Goal: Task Accomplishment & Management: Complete application form

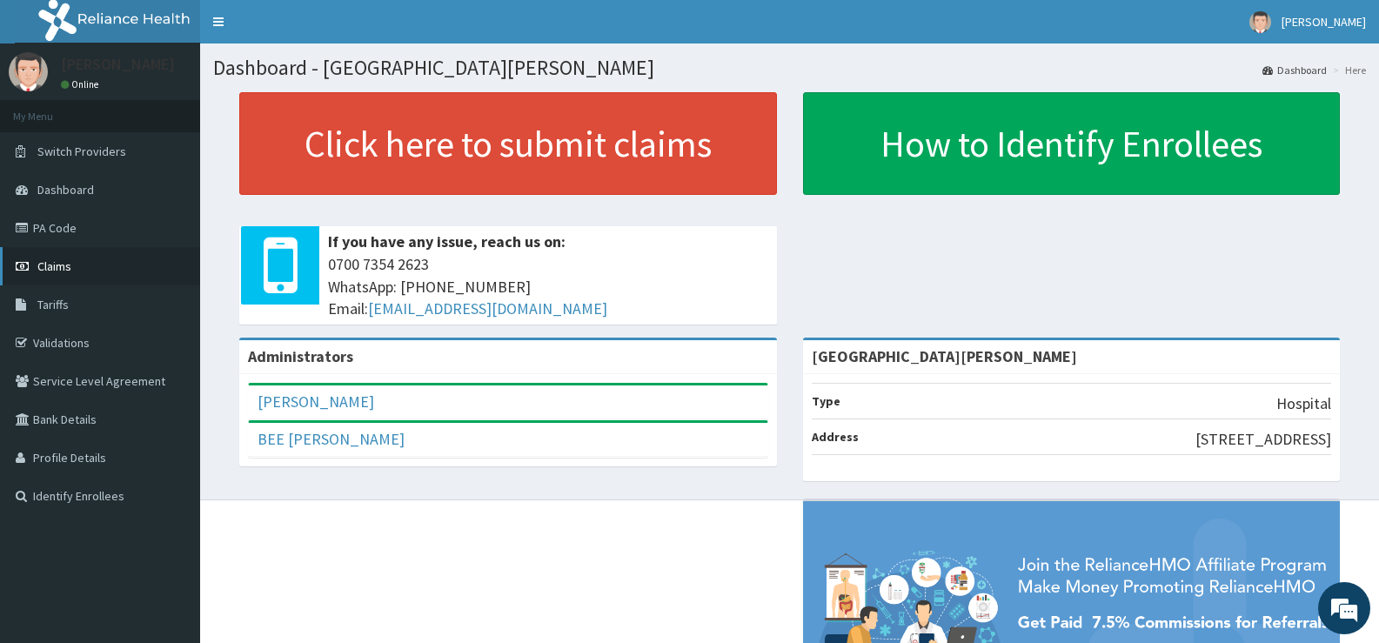
click at [55, 263] on span "Claims" at bounding box center [54, 266] width 34 height 16
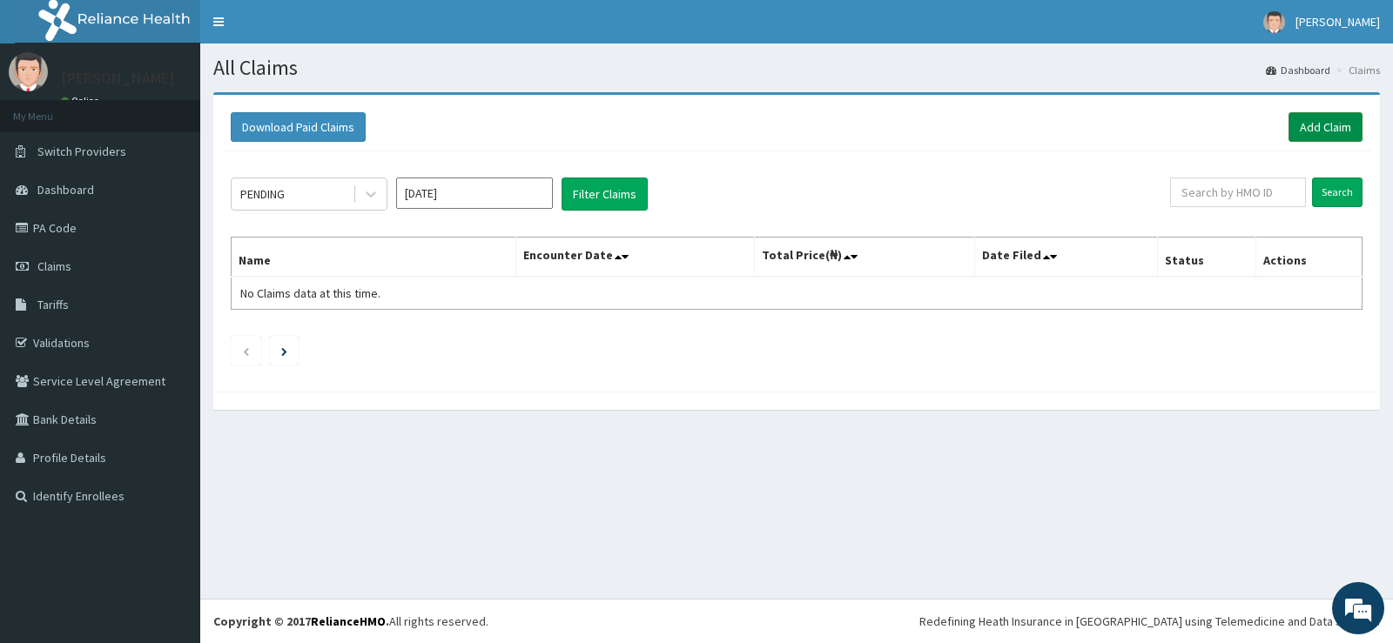
click at [1327, 124] on link "Add Claim" at bounding box center [1325, 127] width 74 height 30
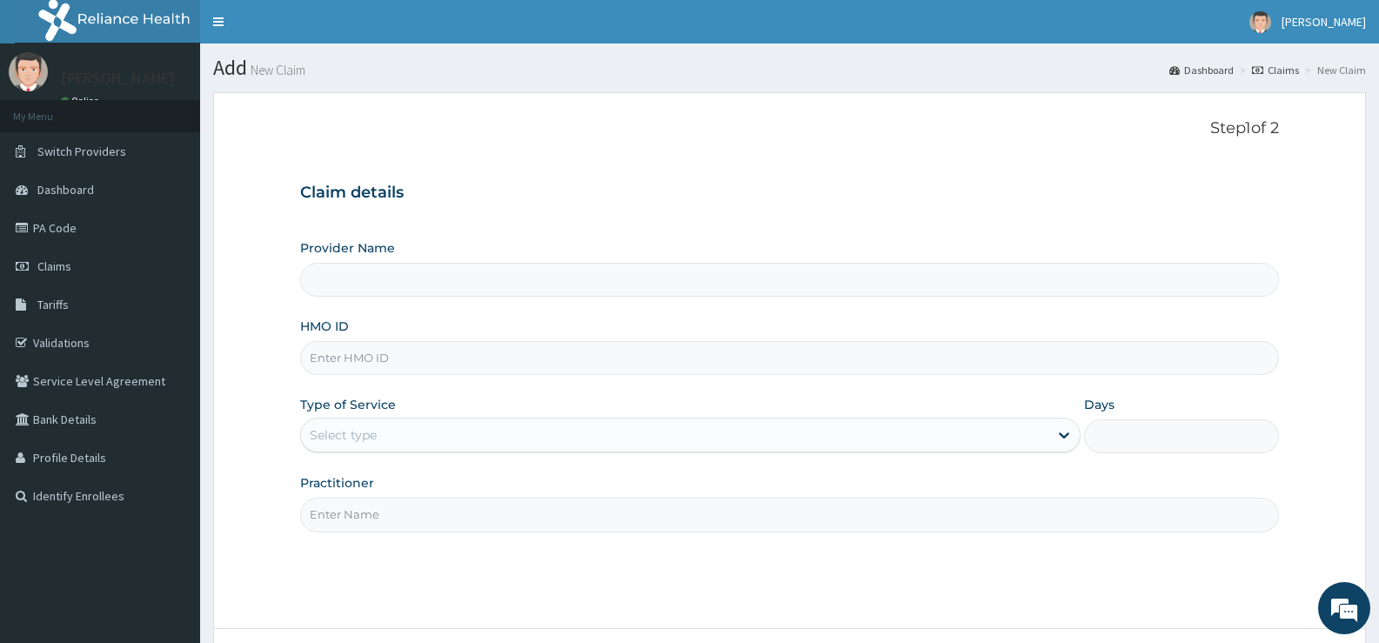
type input "[GEOGRAPHIC_DATA][PERSON_NAME]"
click at [406, 282] on input "[GEOGRAPHIC_DATA][PERSON_NAME]" at bounding box center [789, 280] width 979 height 34
click at [440, 362] on input "HMO ID" at bounding box center [789, 358] width 979 height 34
type input "f"
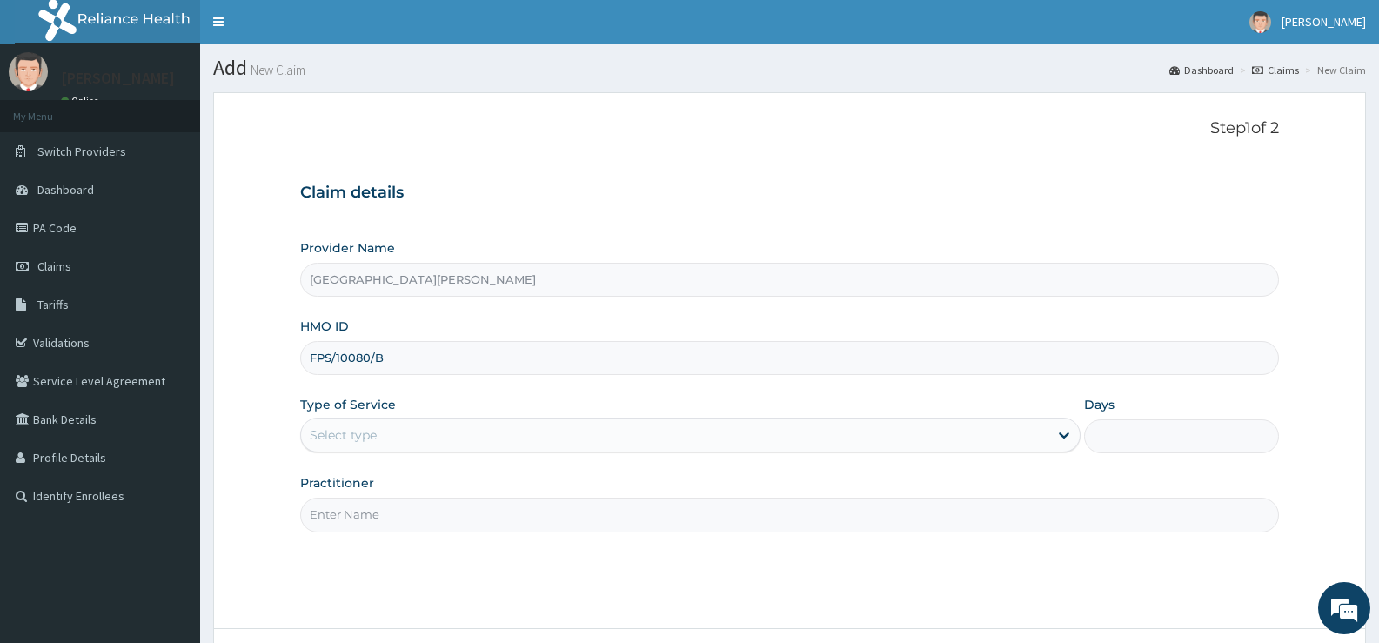
type input "FPS/10080/B"
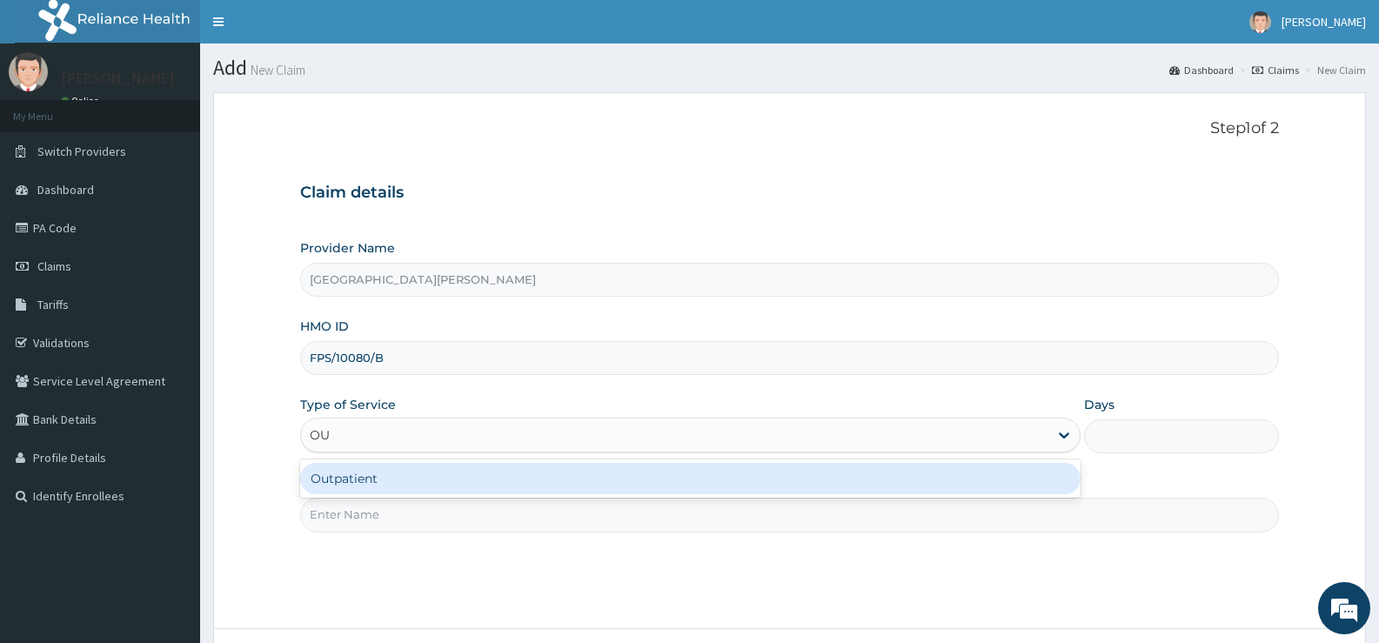
type input "OUT"
type input "1"
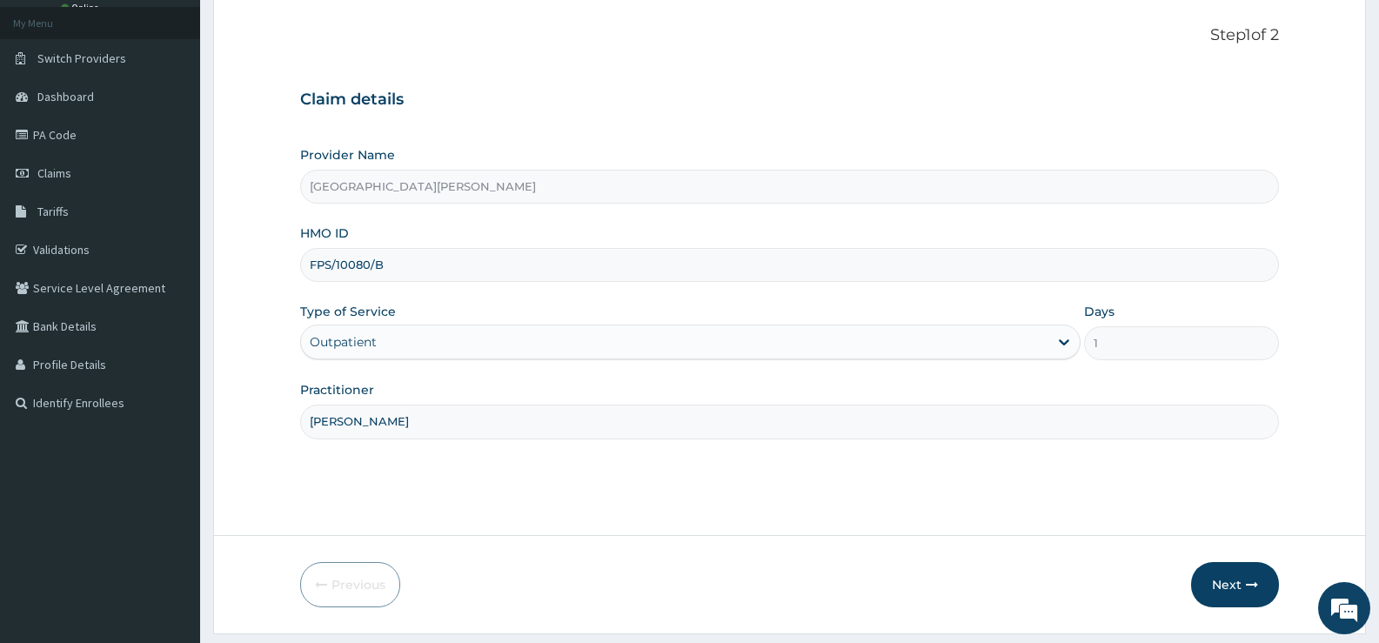
scroll to position [142, 0]
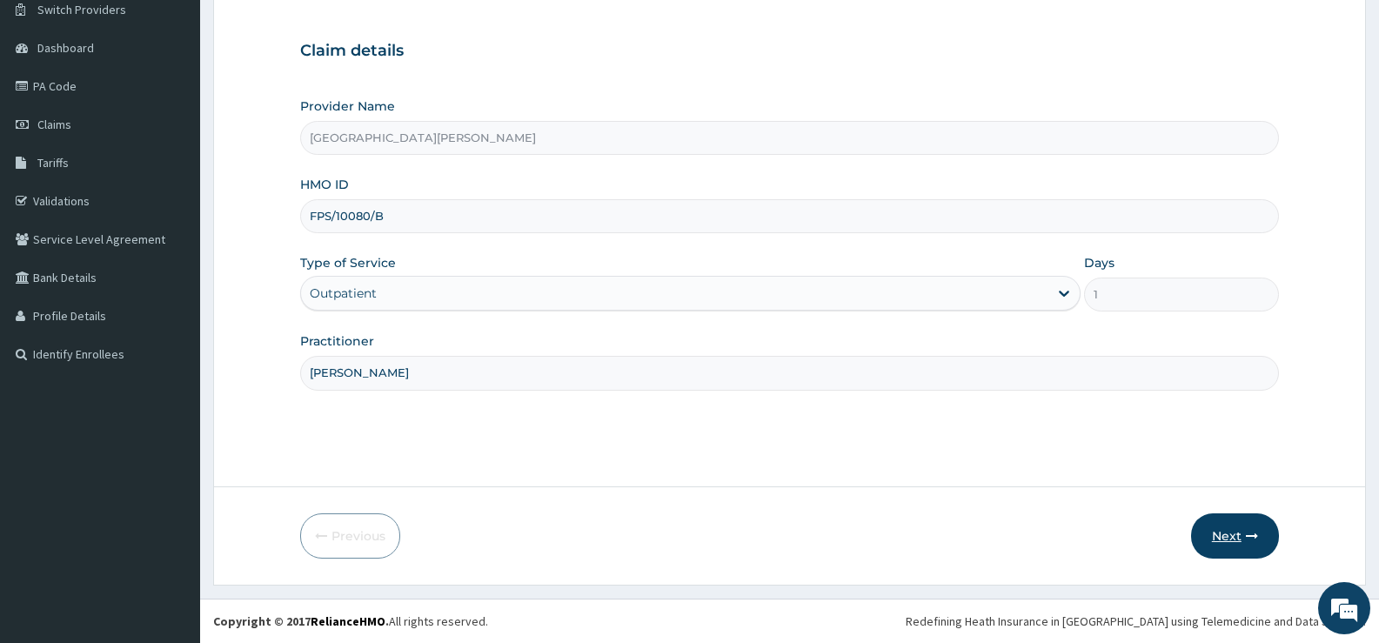
type input "DR BALOGUN"
click at [1232, 540] on button "Next" at bounding box center [1235, 535] width 88 height 45
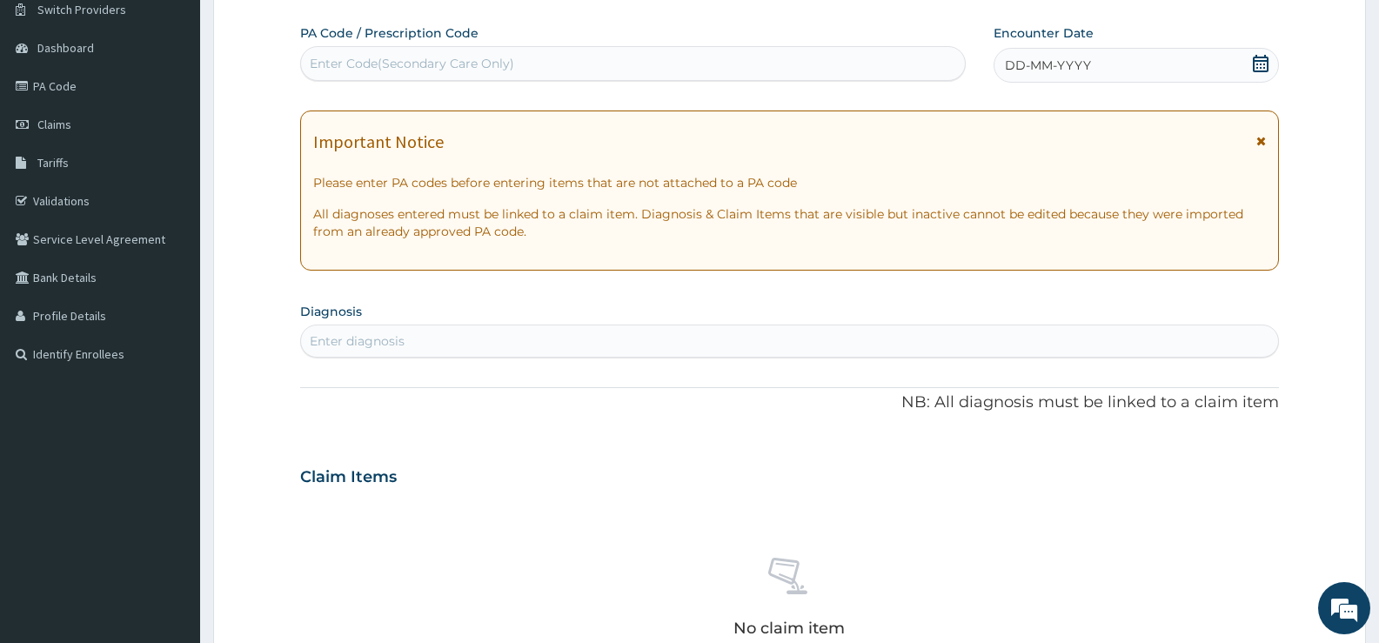
click at [605, 68] on div "Enter Code(Secondary Care Only)" at bounding box center [633, 64] width 664 height 28
type input "PA/BEC185"
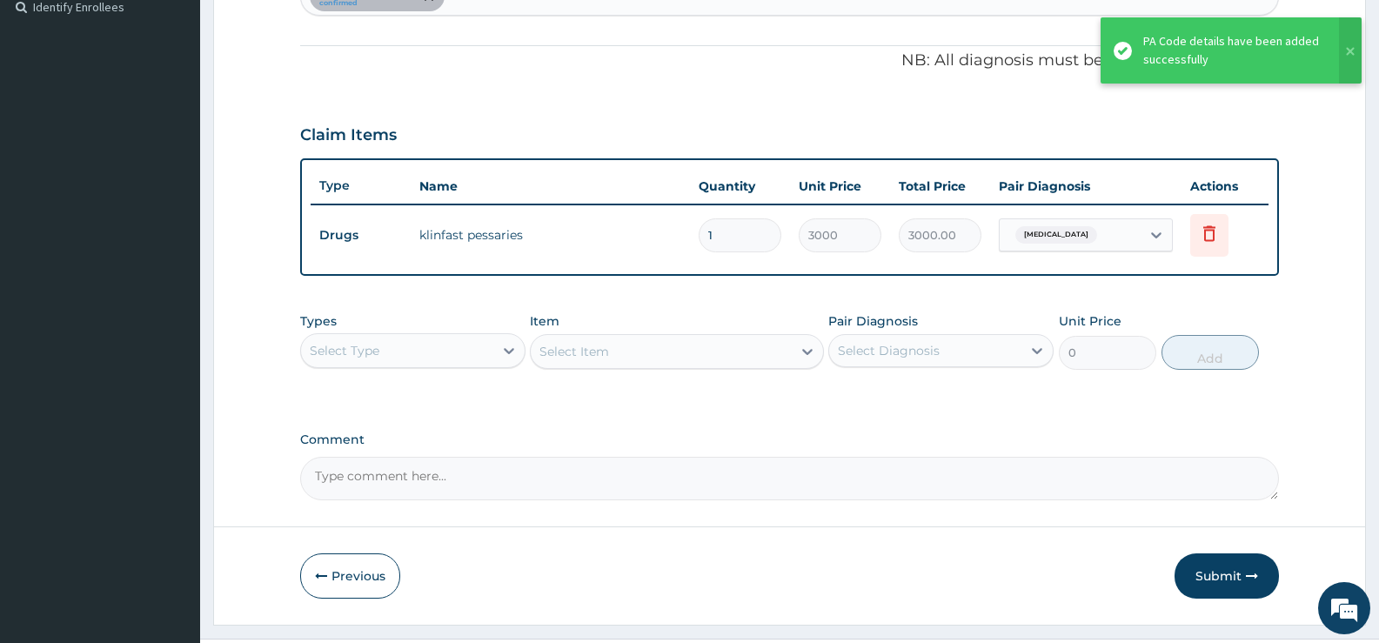
scroll to position [529, 0]
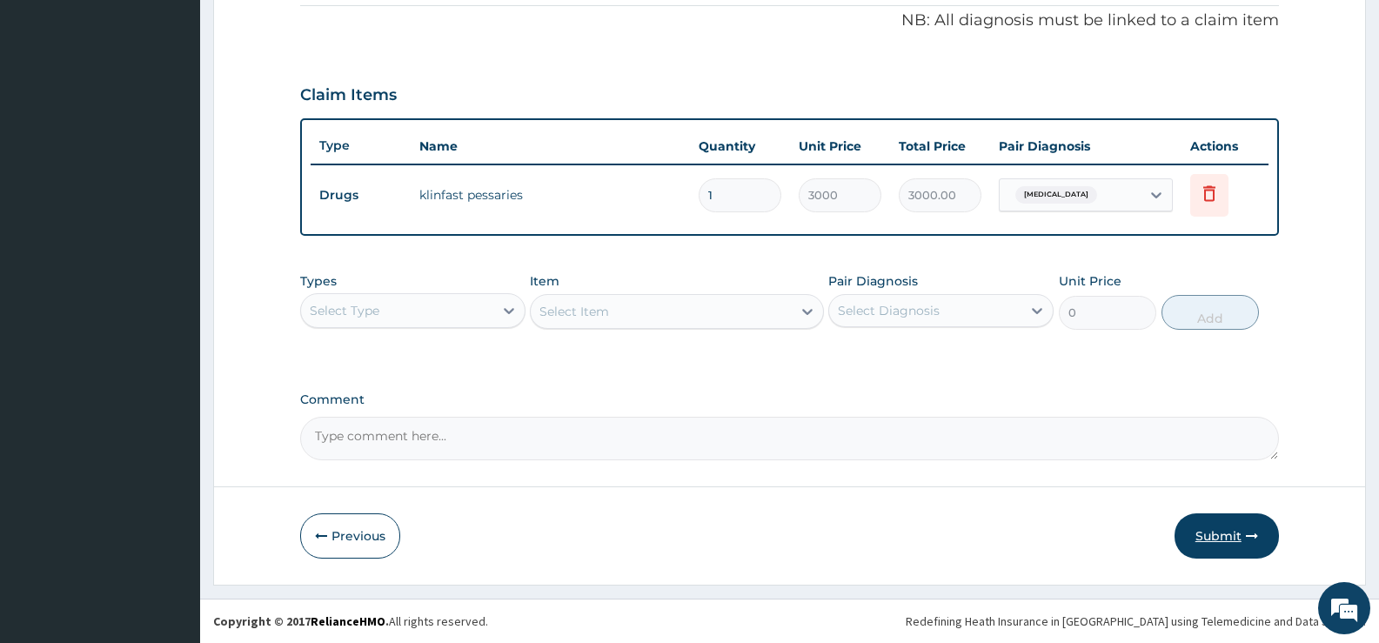
click at [1200, 540] on button "Submit" at bounding box center [1227, 535] width 104 height 45
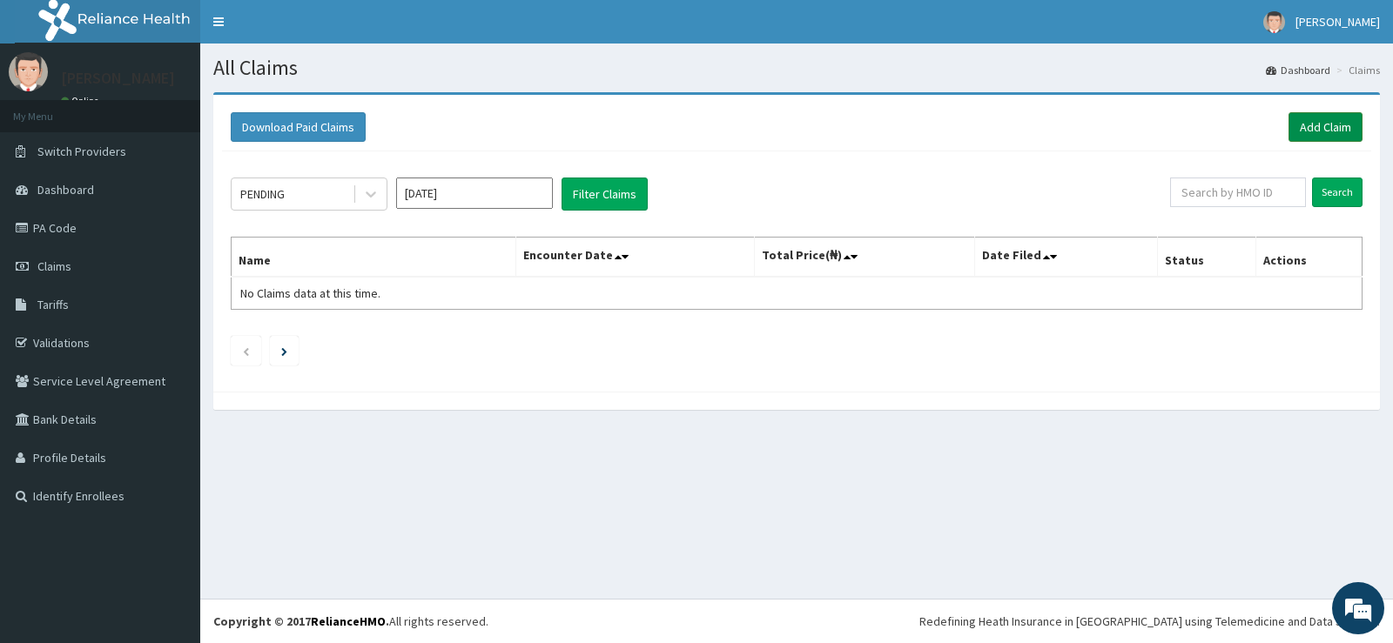
click at [1318, 120] on link "Add Claim" at bounding box center [1325, 127] width 74 height 30
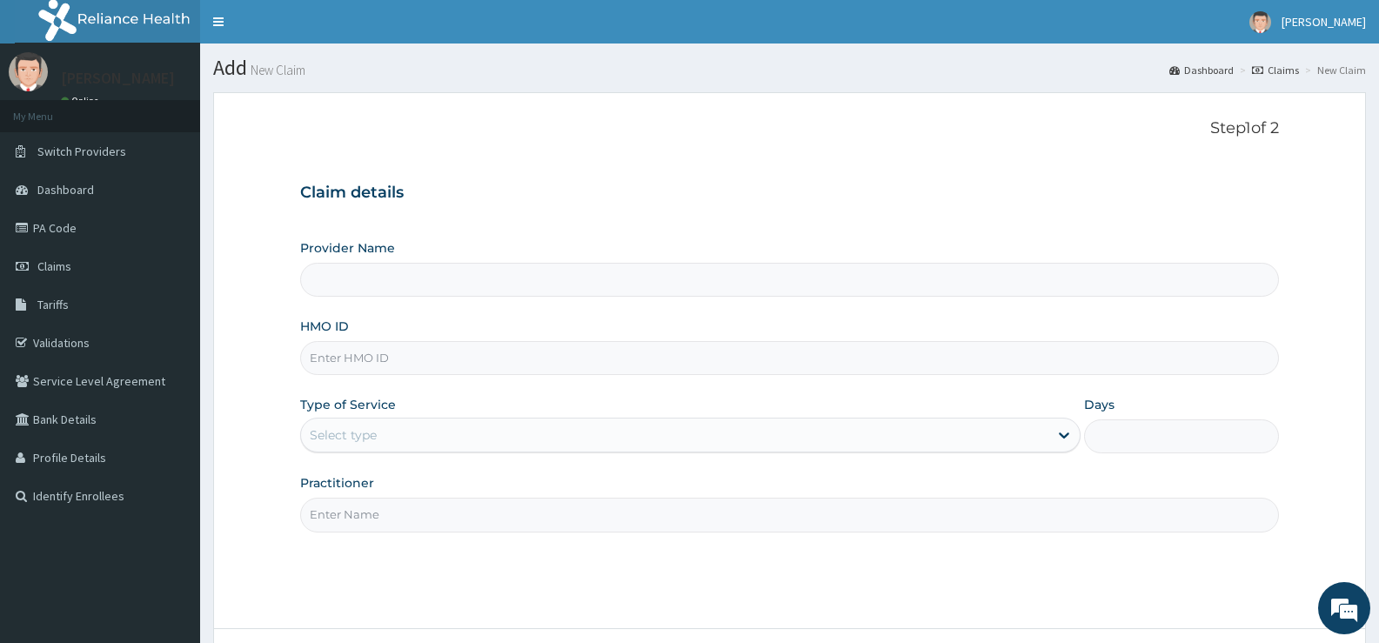
type input "[GEOGRAPHIC_DATA][PERSON_NAME]"
drag, startPoint x: 479, startPoint y: 364, endPoint x: 535, endPoint y: 365, distance: 56.6
click at [479, 364] on input "HMO ID" at bounding box center [789, 358] width 979 height 34
type input "TBC/10208/D"
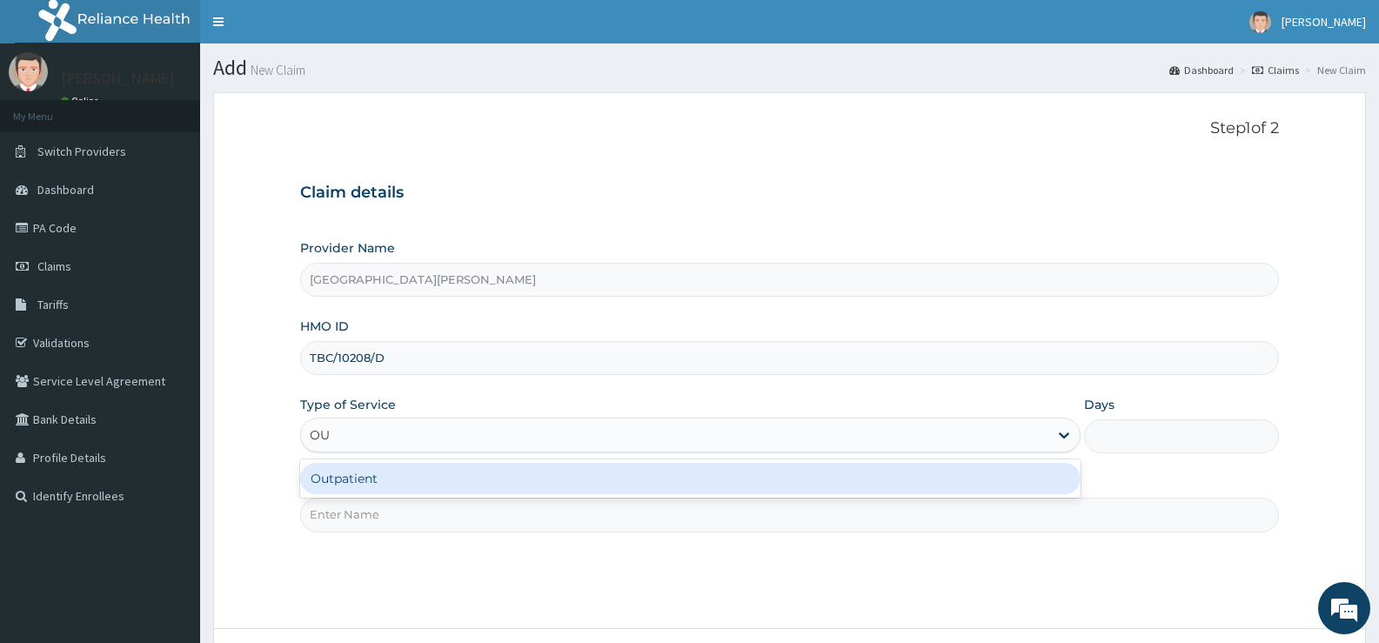
type input "OUT"
type input "1"
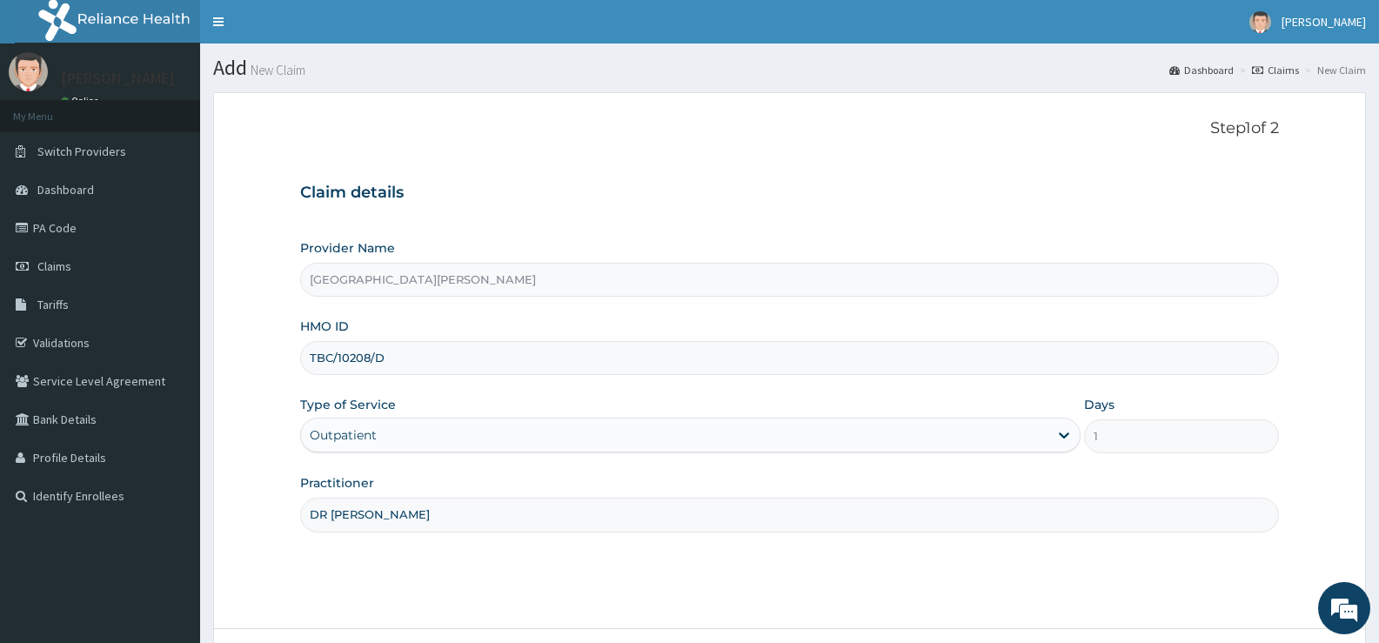
type input "DR FRANK"
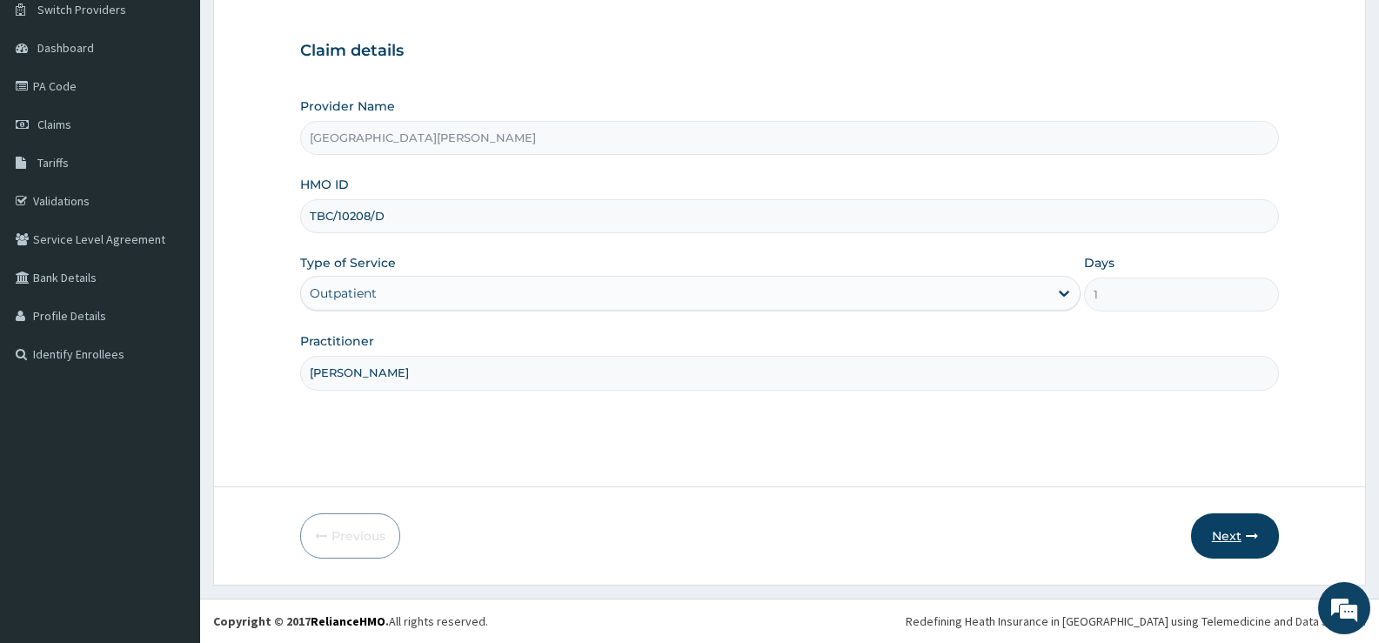
click at [1214, 539] on button "Next" at bounding box center [1235, 535] width 88 height 45
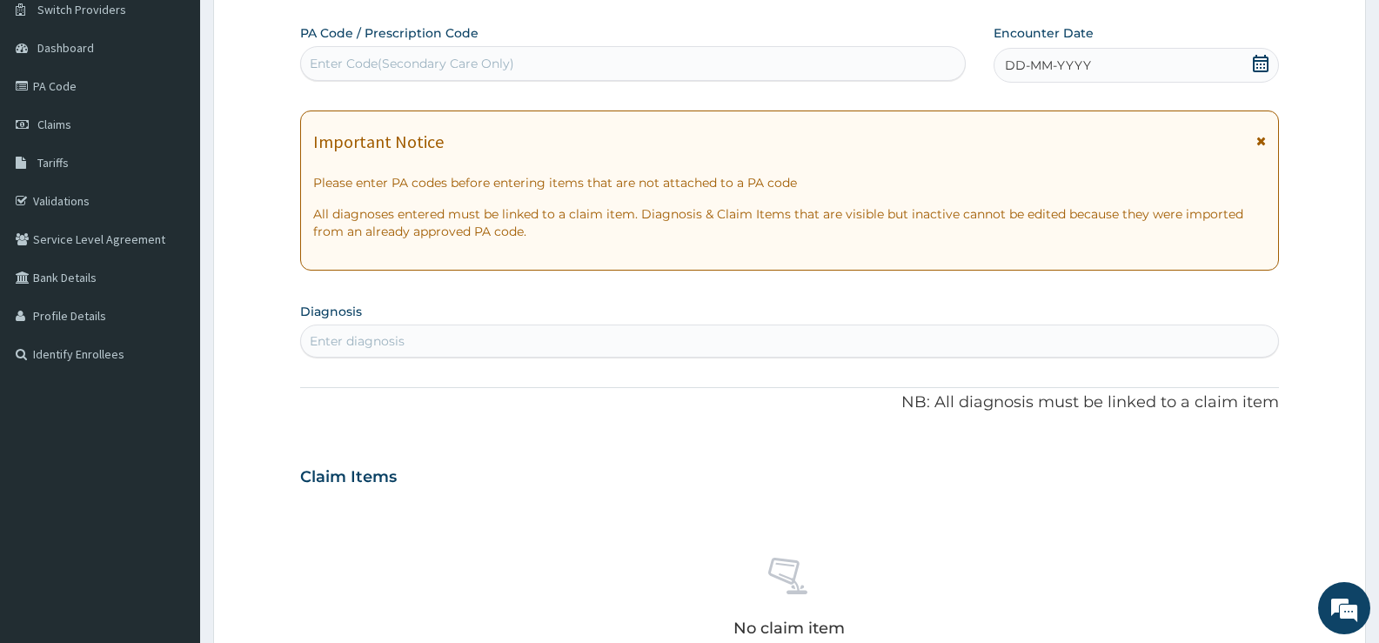
click at [826, 58] on div "Enter Code(Secondary Care Only)" at bounding box center [633, 64] width 664 height 28
type input "PA/CA2B1C"
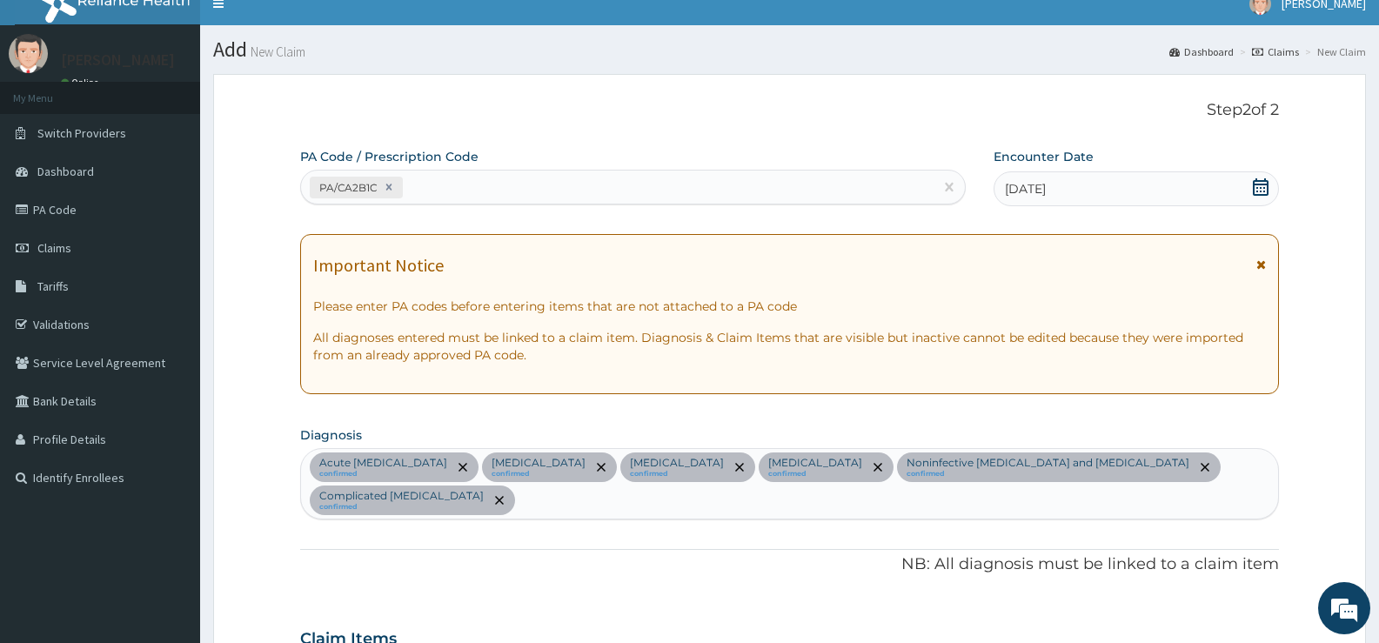
scroll to position [2, 0]
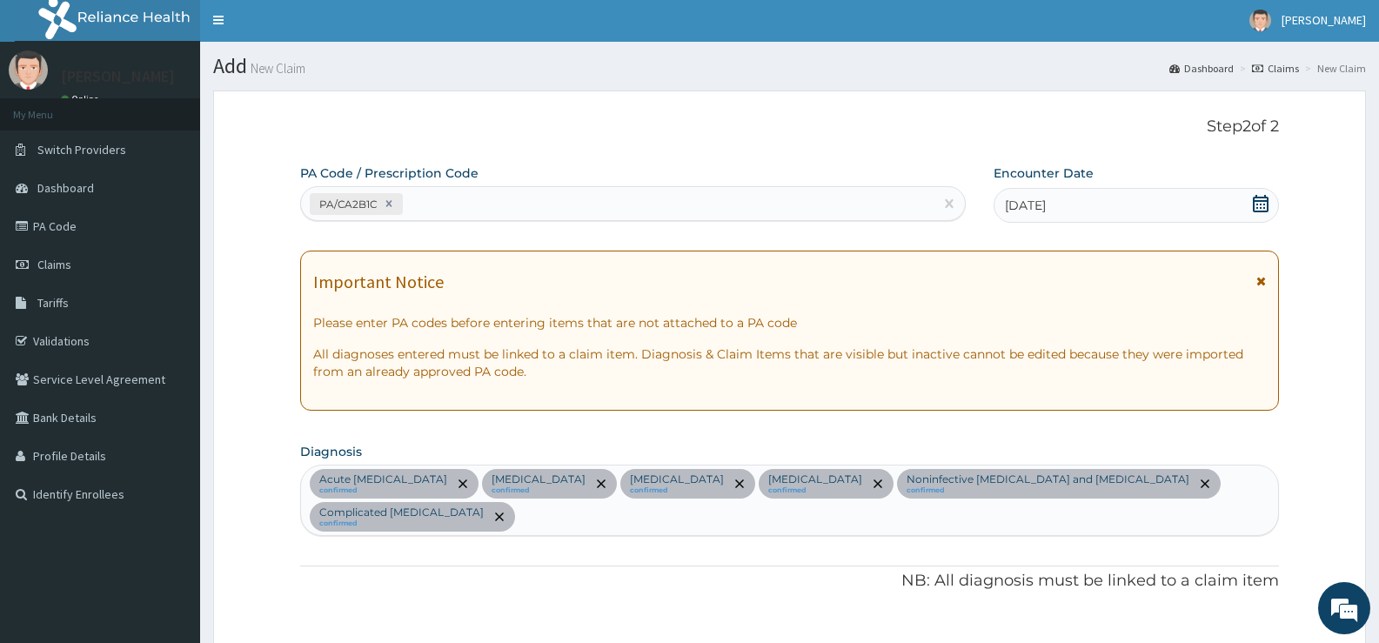
click at [655, 211] on div "PA/CA2B1C" at bounding box center [617, 204] width 633 height 29
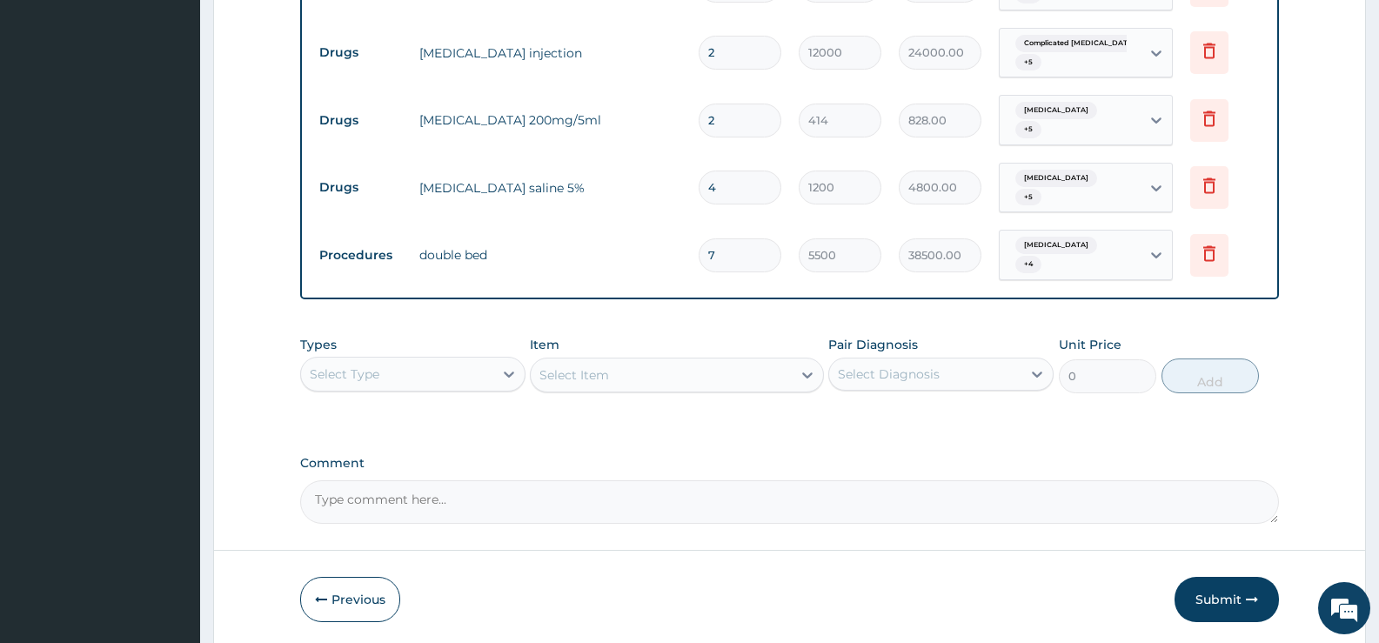
scroll to position [911, 0]
click at [1227, 576] on button "Submit" at bounding box center [1227, 598] width 104 height 45
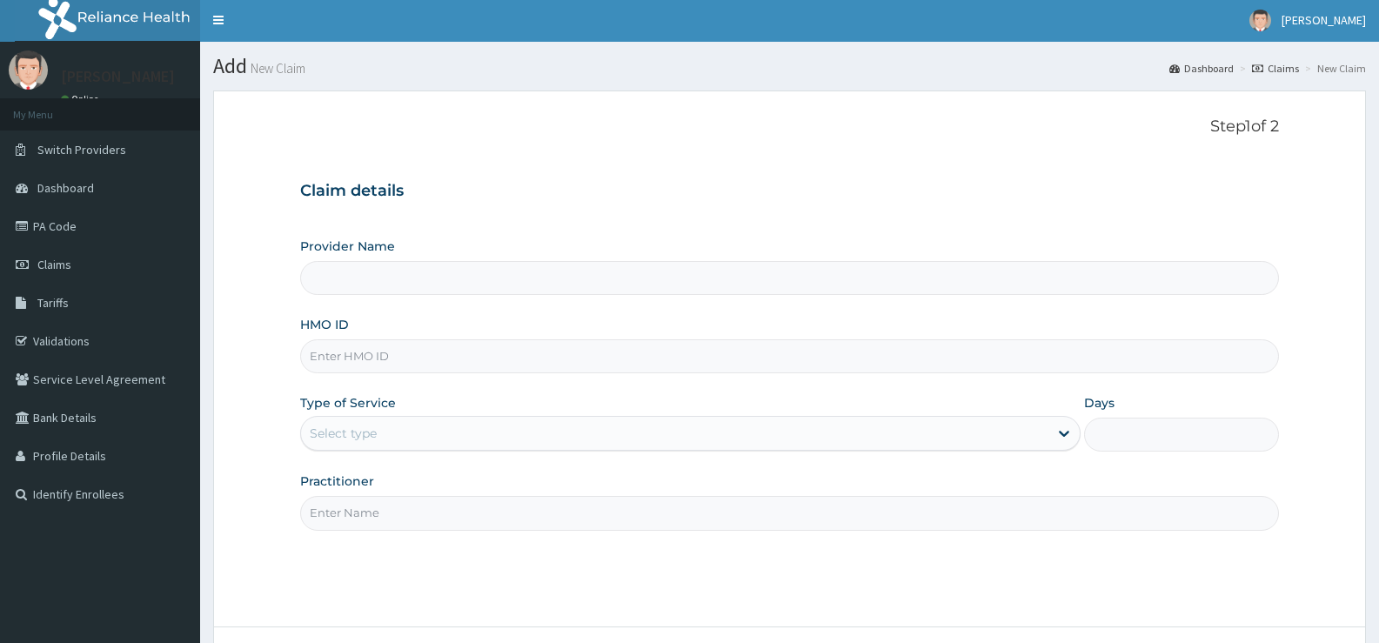
scroll to position [2, 0]
type input "[GEOGRAPHIC_DATA][PERSON_NAME]"
click at [65, 228] on link "PA Code" at bounding box center [100, 226] width 200 height 38
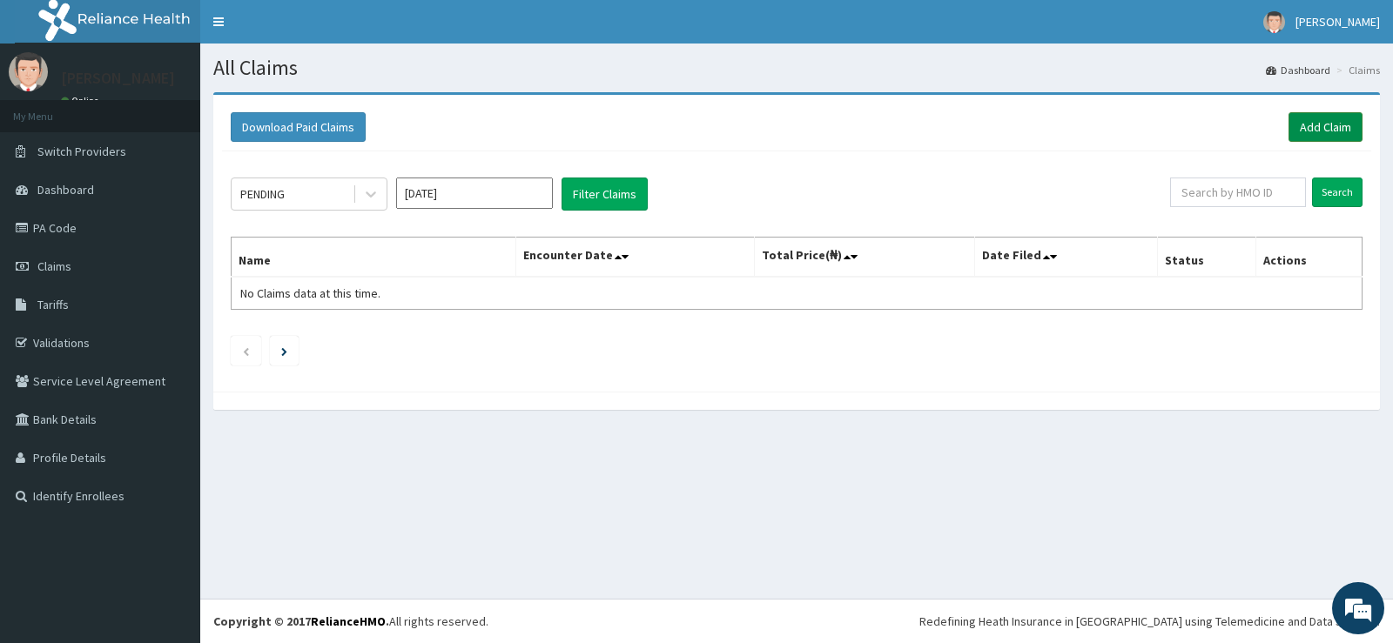
click at [1305, 129] on link "Add Claim" at bounding box center [1325, 127] width 74 height 30
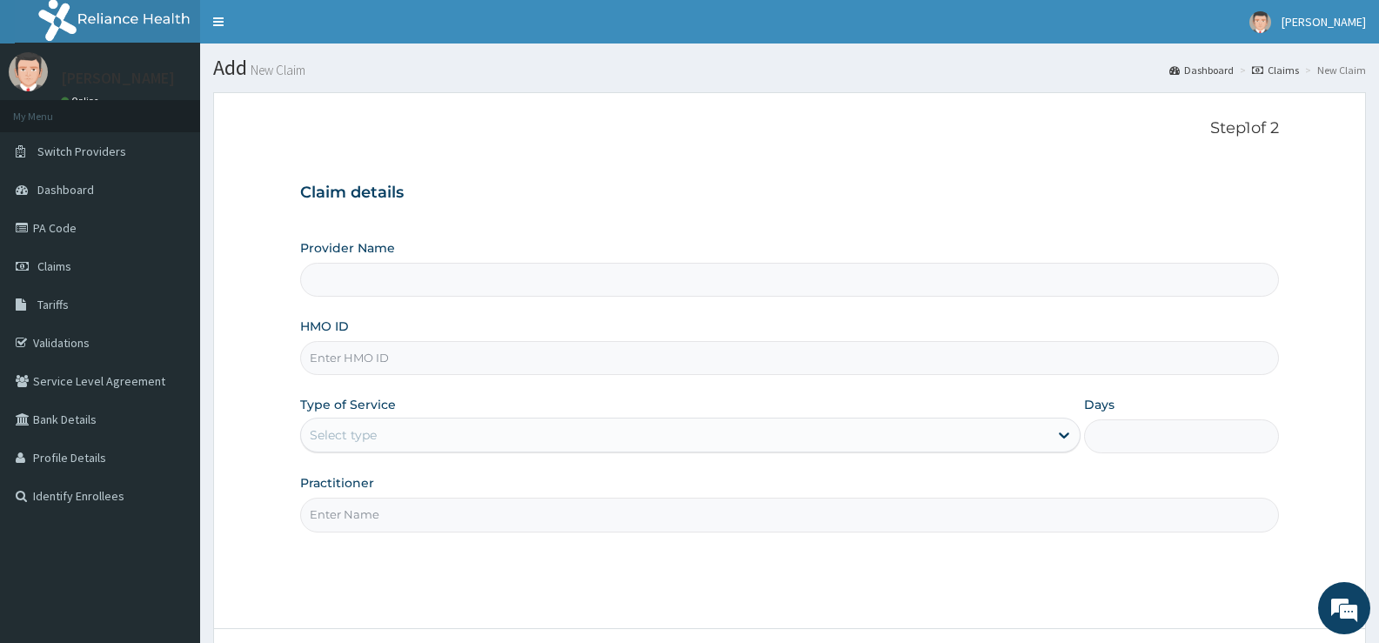
click at [449, 357] on input "HMO ID" at bounding box center [789, 358] width 979 height 34
type input "[GEOGRAPHIC_DATA][PERSON_NAME]"
type input "TBC/10208/D"
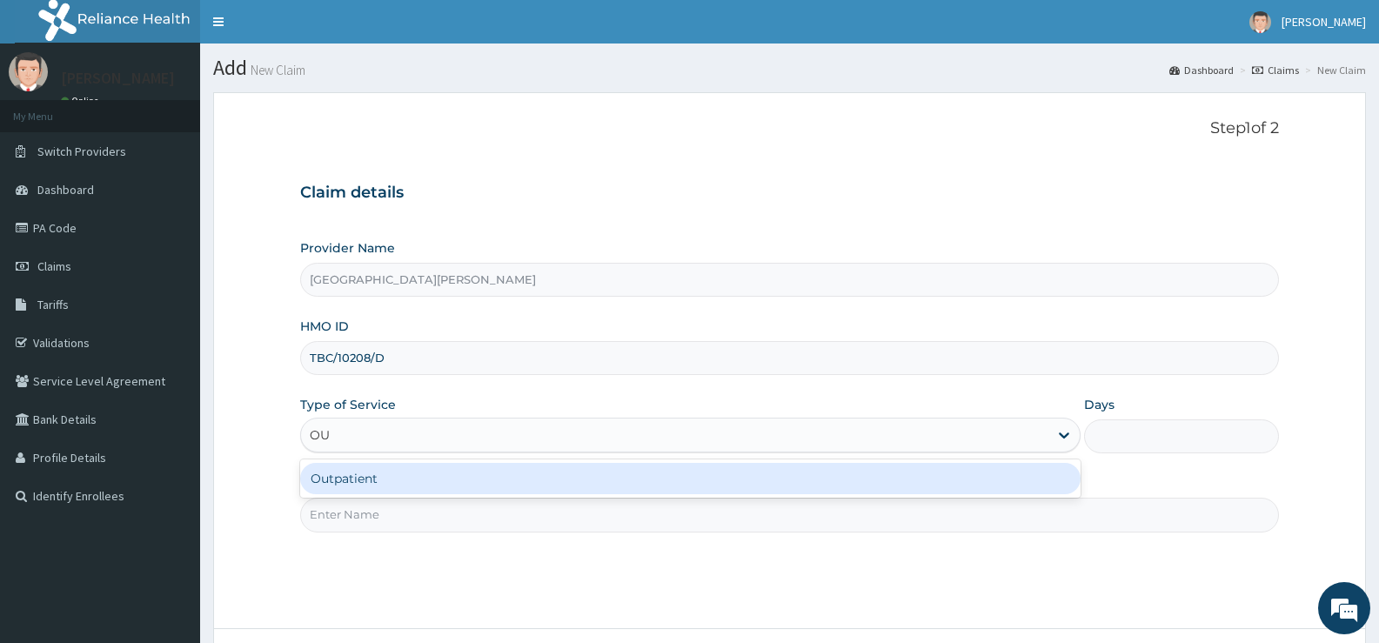
type input "OUT"
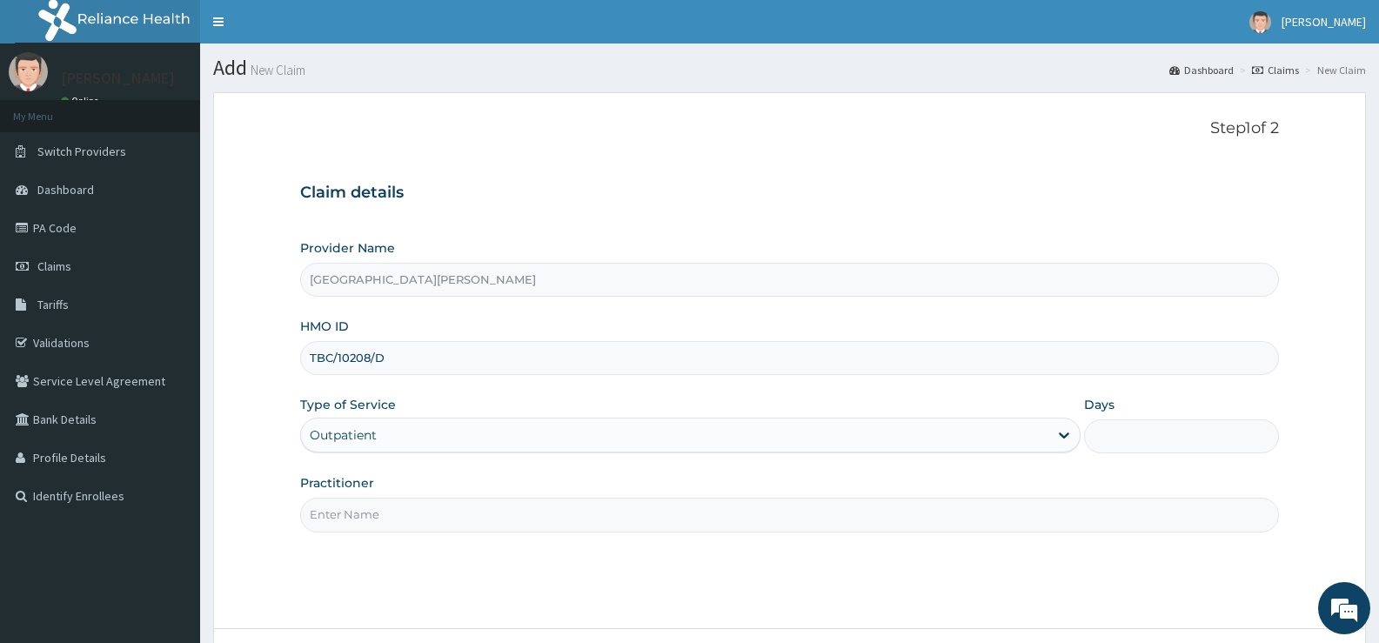
type input "1"
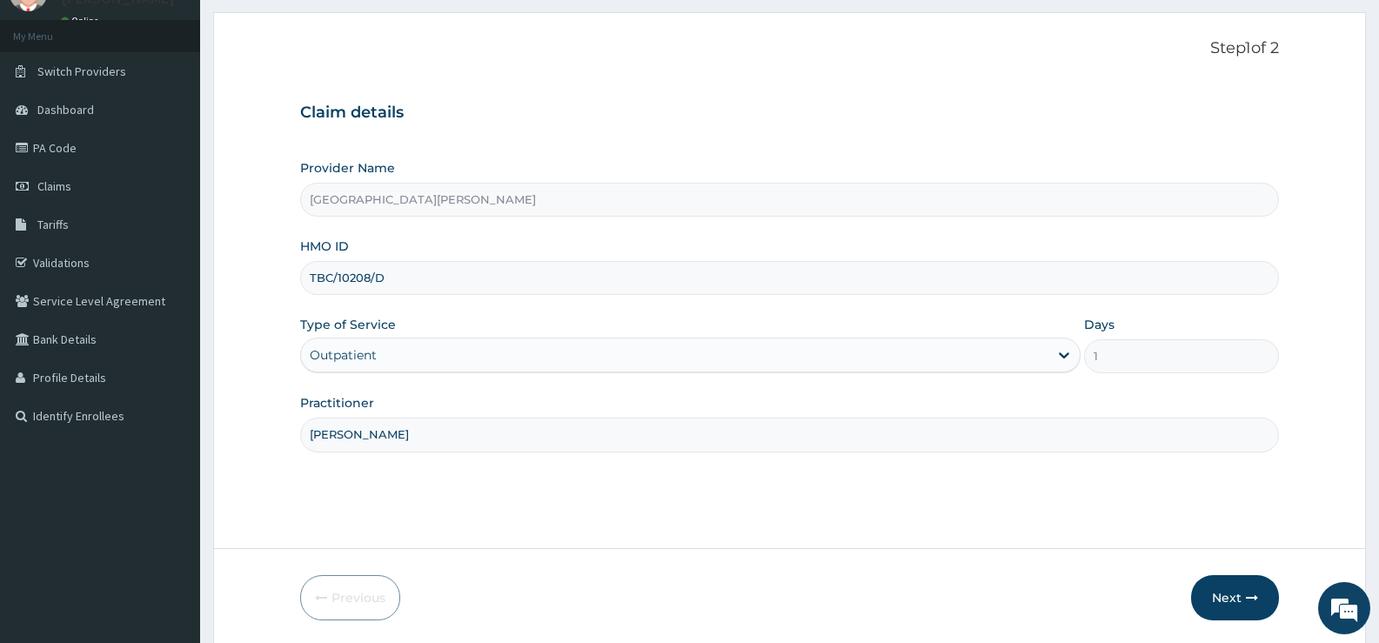
scroll to position [142, 0]
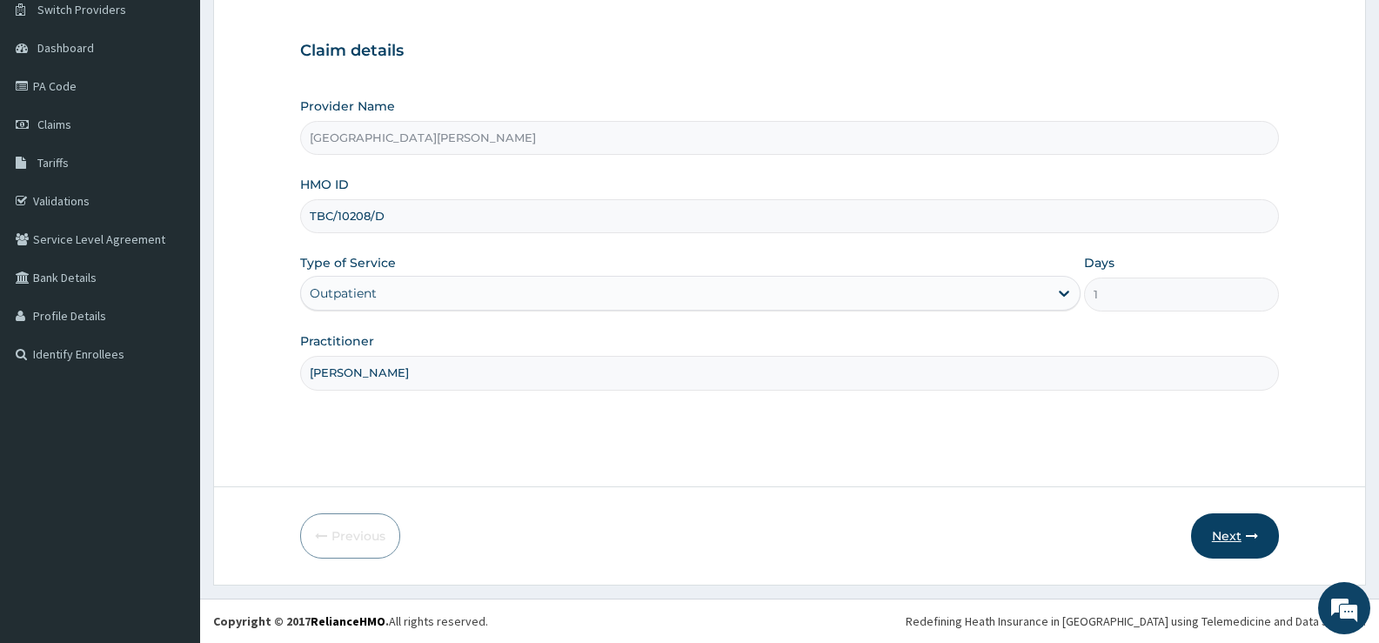
type input "DR FRANK"
click at [1230, 527] on button "Next" at bounding box center [1235, 535] width 88 height 45
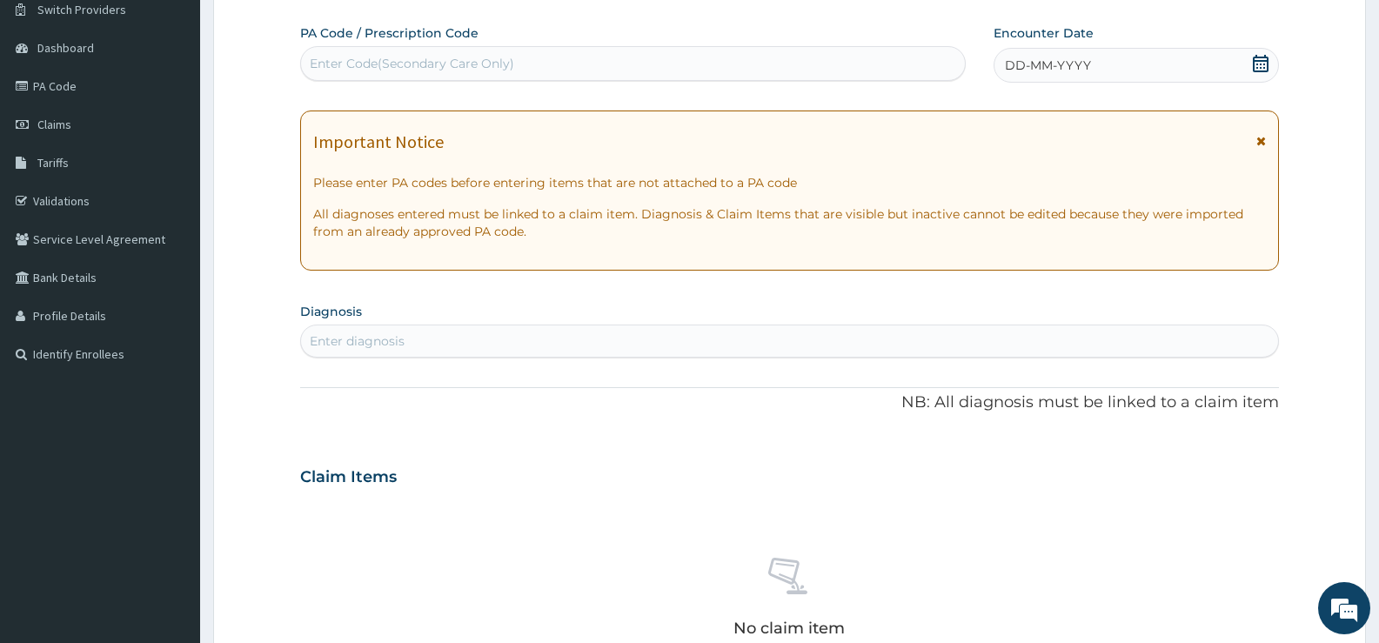
click at [753, 58] on div "Enter Code(Secondary Care Only)" at bounding box center [633, 64] width 664 height 28
type input "PA/8E425F"
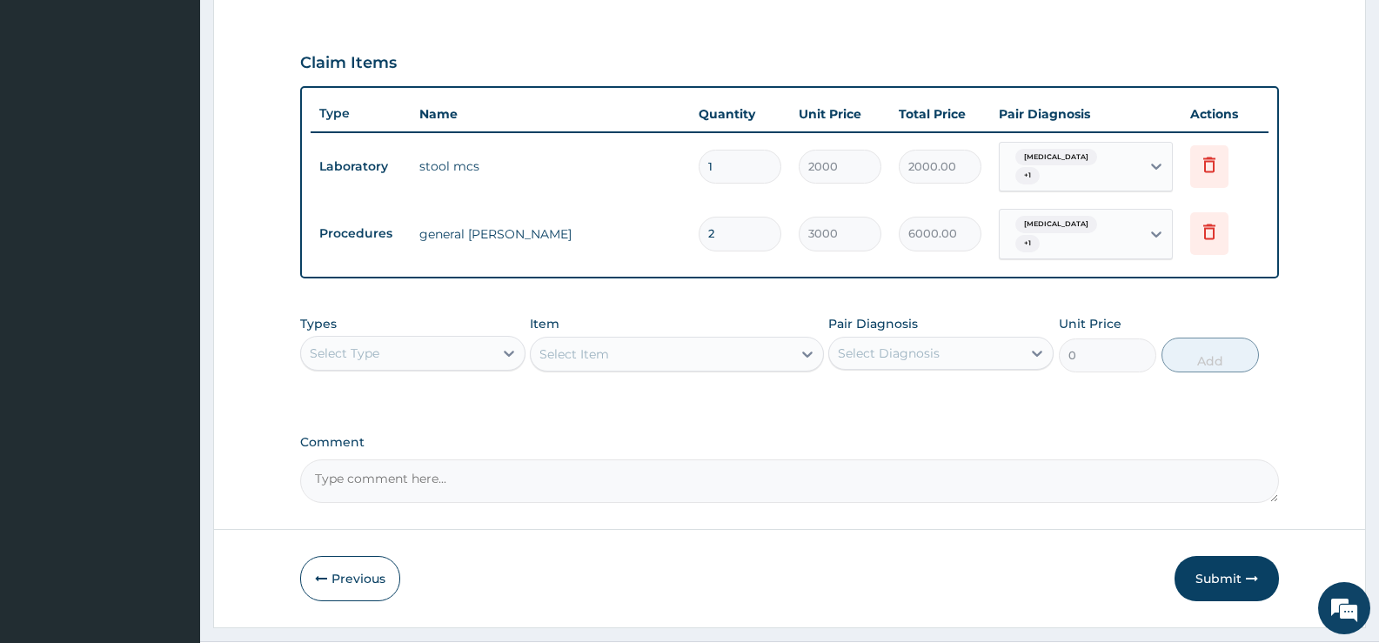
scroll to position [589, 0]
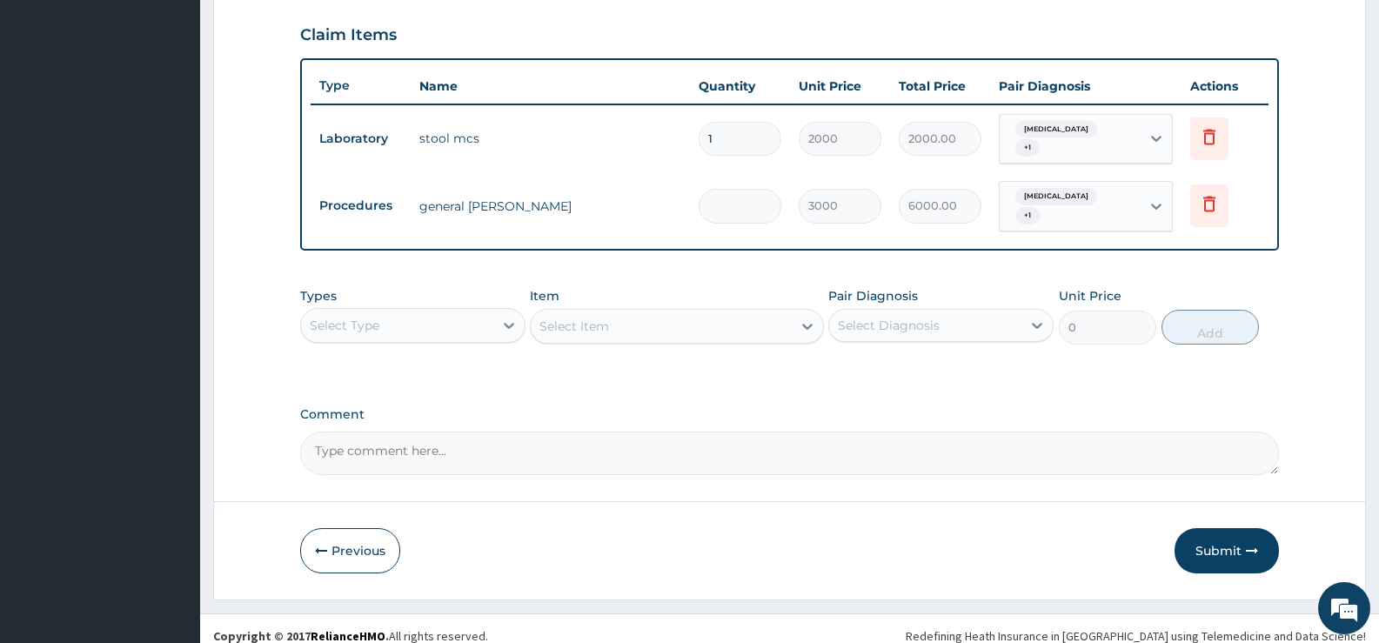
type input "0.00"
type input "0"
click at [1210, 541] on button "Submit" at bounding box center [1227, 550] width 104 height 45
click at [726, 201] on input "0" at bounding box center [740, 206] width 83 height 34
type input "2"
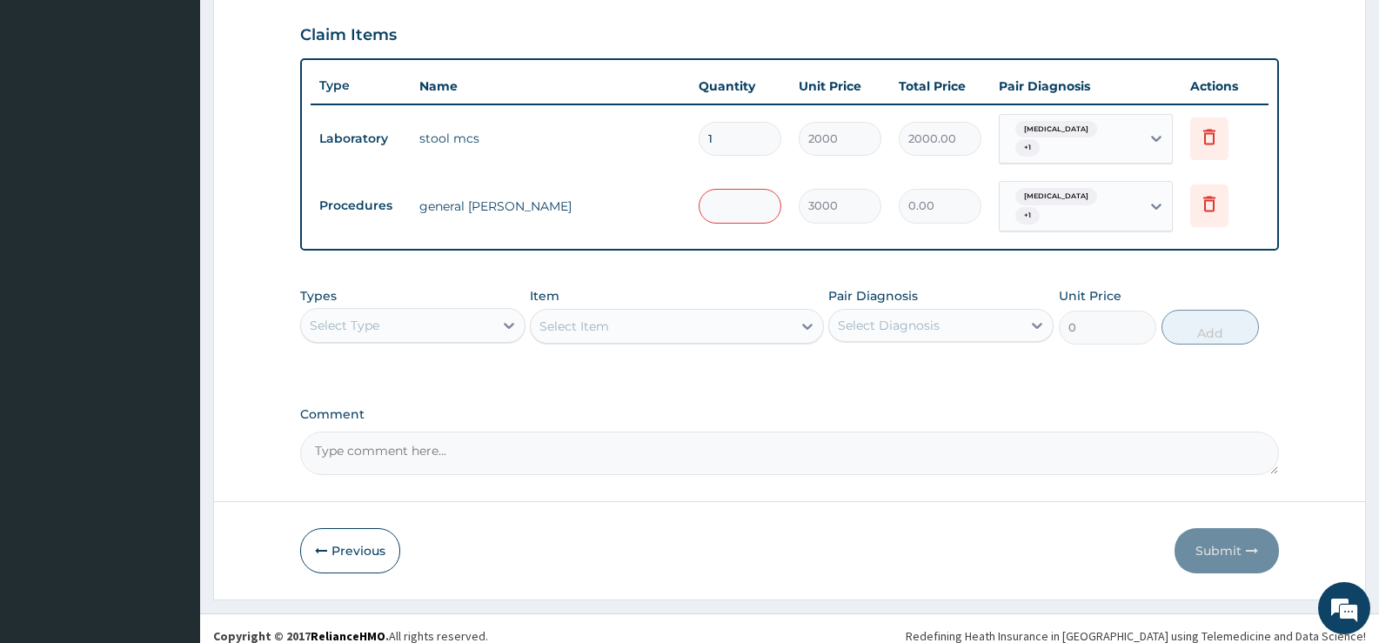
type input "6000.00"
type input "2"
click at [1218, 528] on button "Submit" at bounding box center [1227, 550] width 104 height 45
click at [1218, 528] on div "Step 2 of 2 PA Code / Prescription Code PA/8E425F Encounter Date 17-07-2025 Imp…" at bounding box center [789, 51] width 1153 height 1097
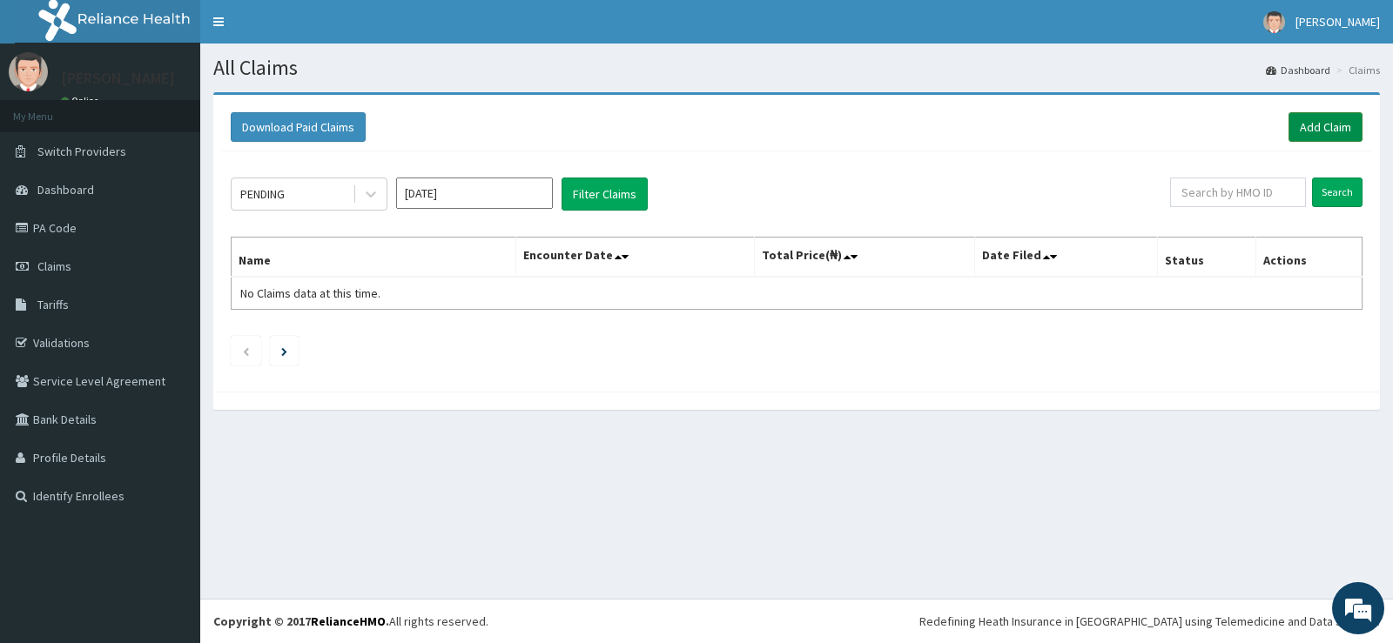
click at [1318, 126] on link "Add Claim" at bounding box center [1325, 127] width 74 height 30
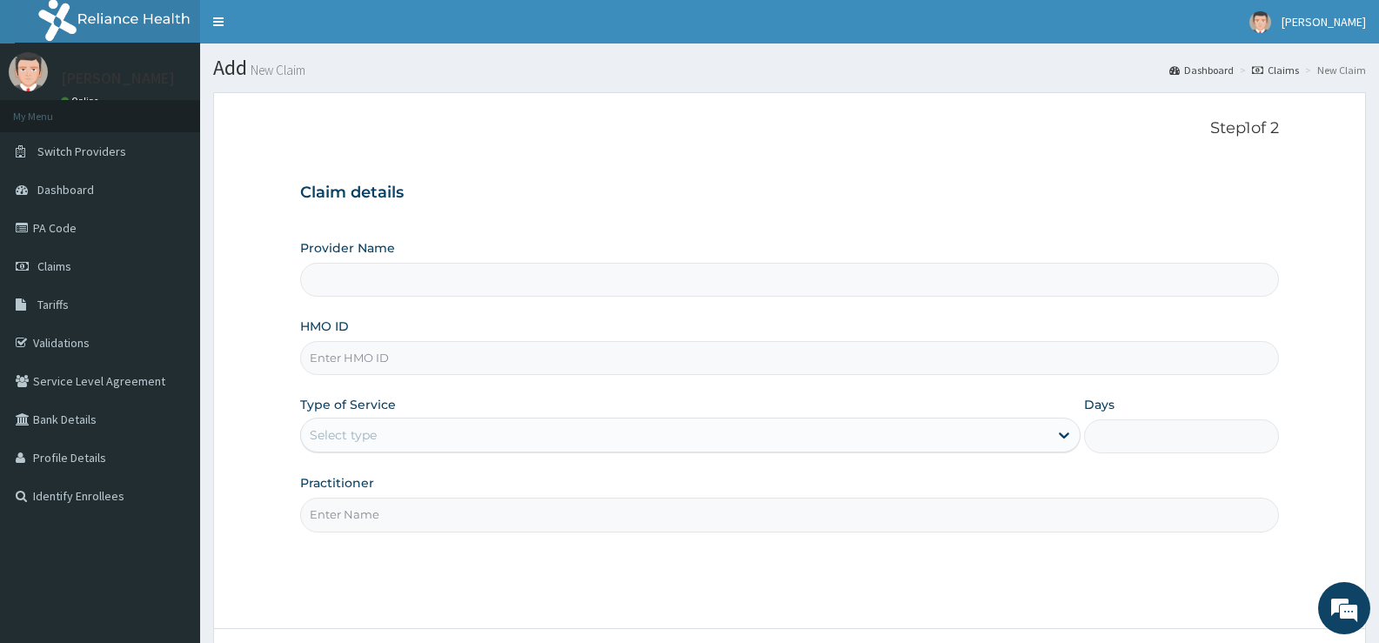
click at [414, 365] on input "HMO ID" at bounding box center [789, 358] width 979 height 34
type input "[GEOGRAPHIC_DATA][PERSON_NAME]"
type input "TBC/10208/D"
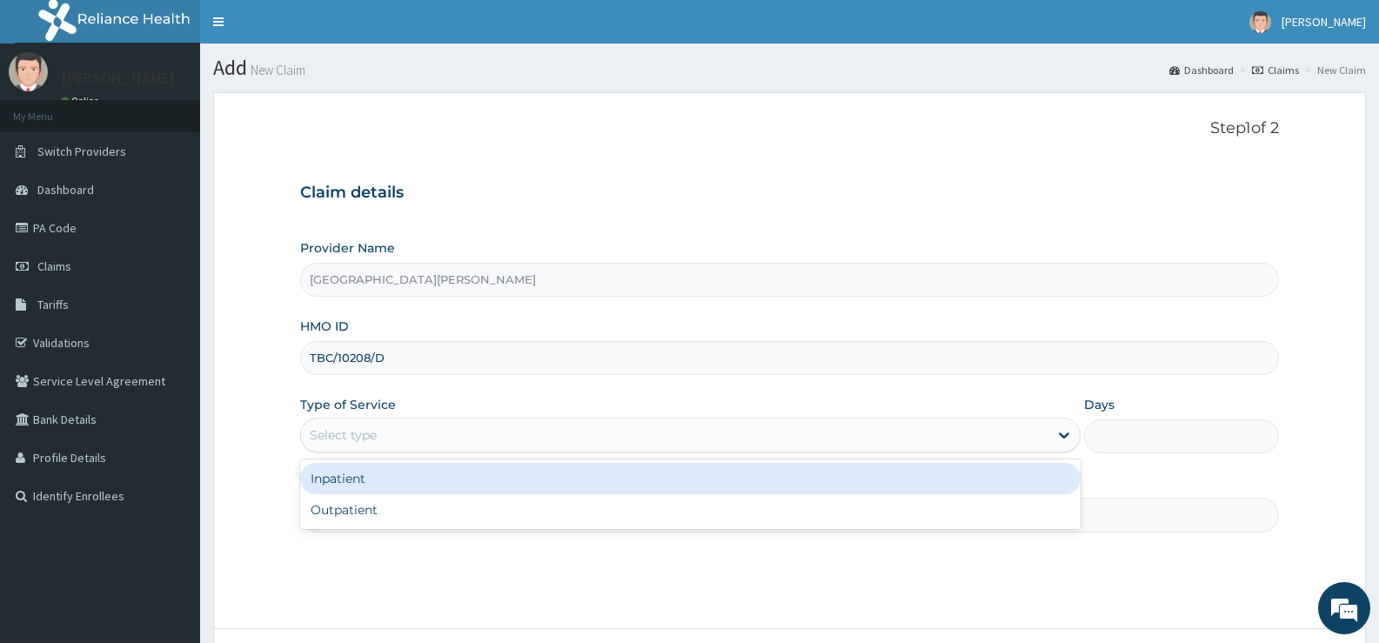
click at [378, 436] on div "Select type" at bounding box center [674, 435] width 747 height 28
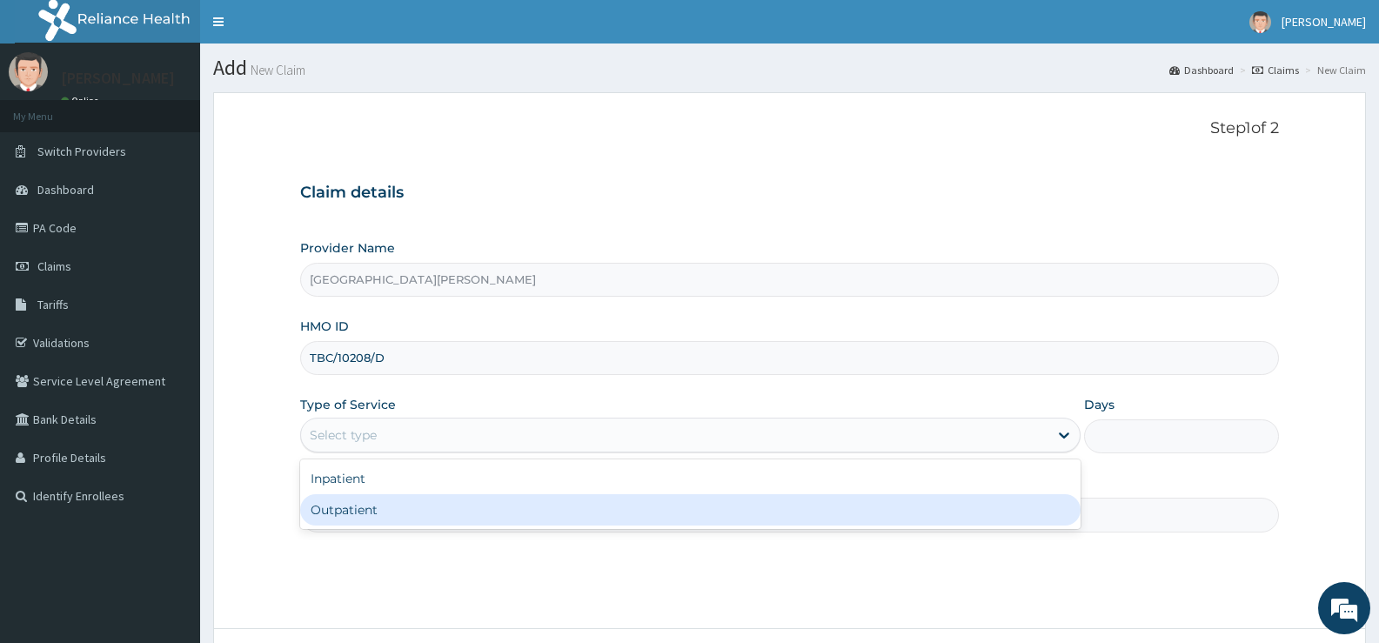
click at [354, 507] on div "Outpatient" at bounding box center [690, 509] width 780 height 31
type input "1"
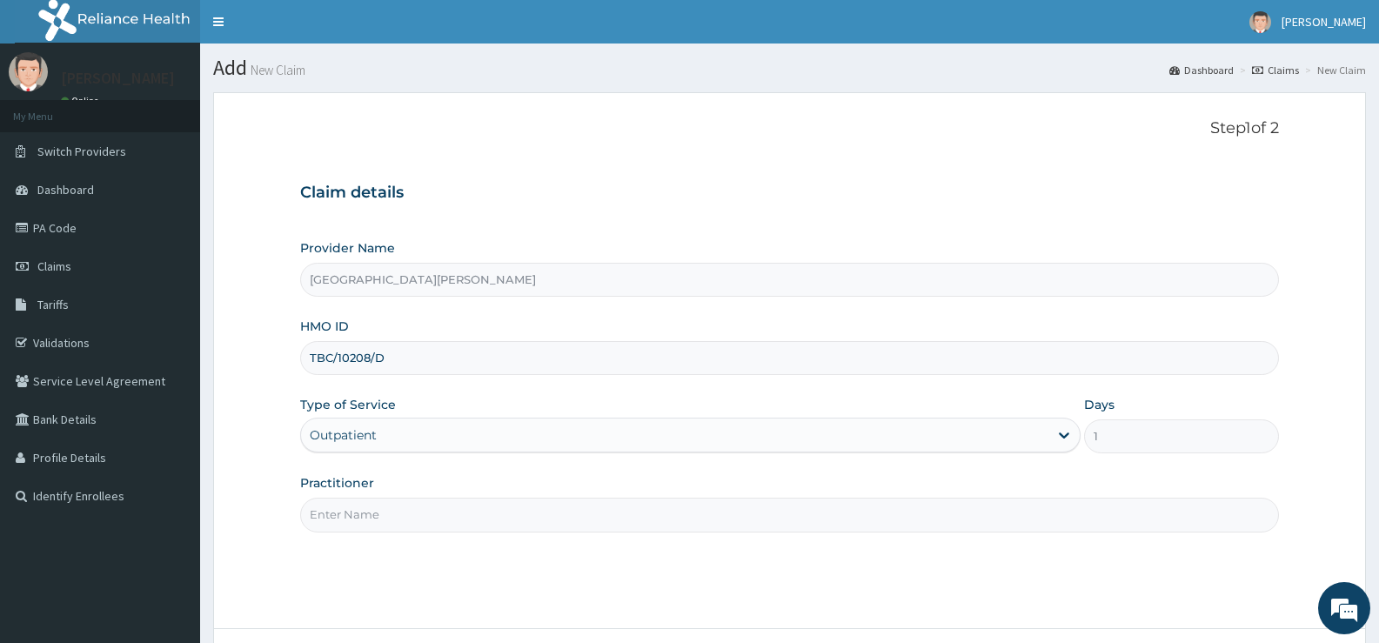
click at [394, 507] on input "Practitioner" at bounding box center [789, 515] width 979 height 34
type input "DR FRANK"
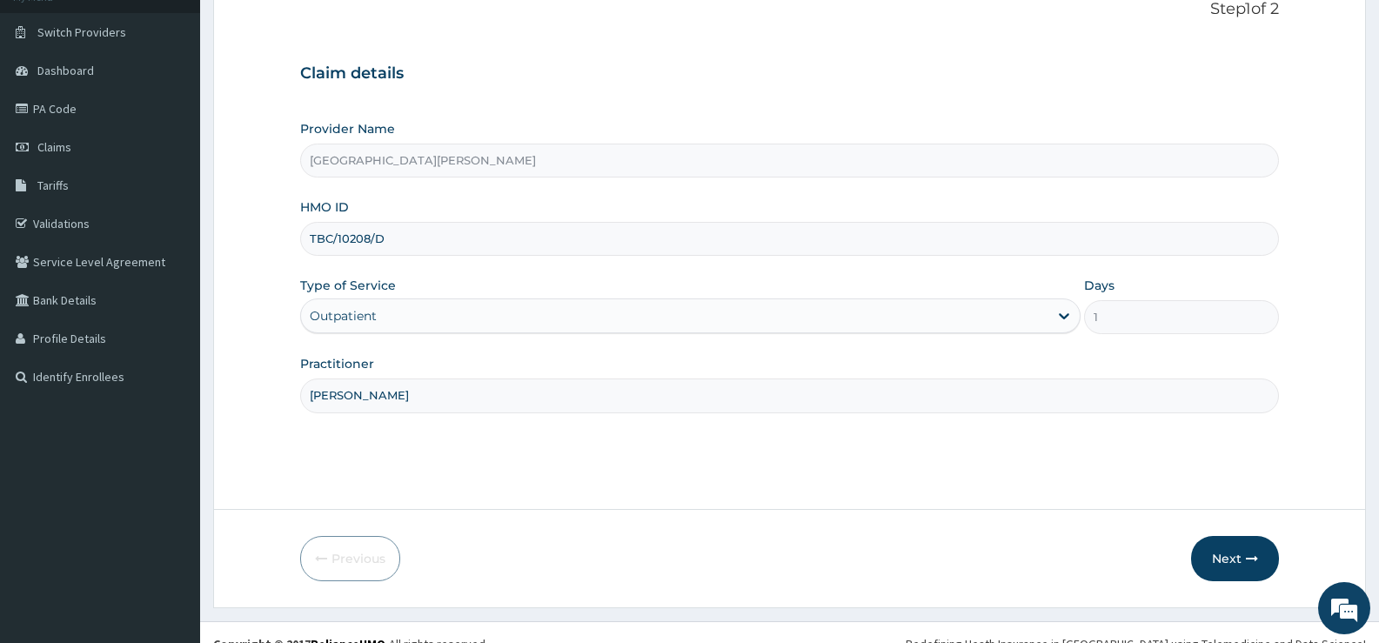
scroll to position [142, 0]
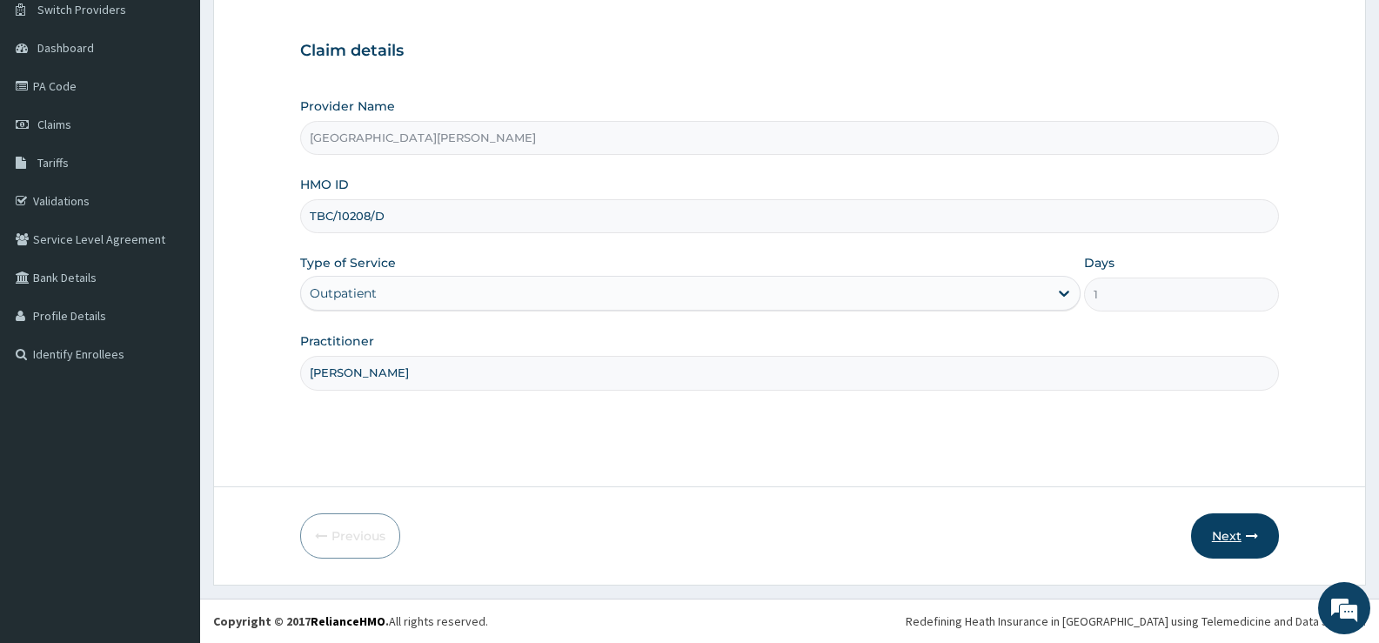
click at [1225, 537] on button "Next" at bounding box center [1235, 535] width 88 height 45
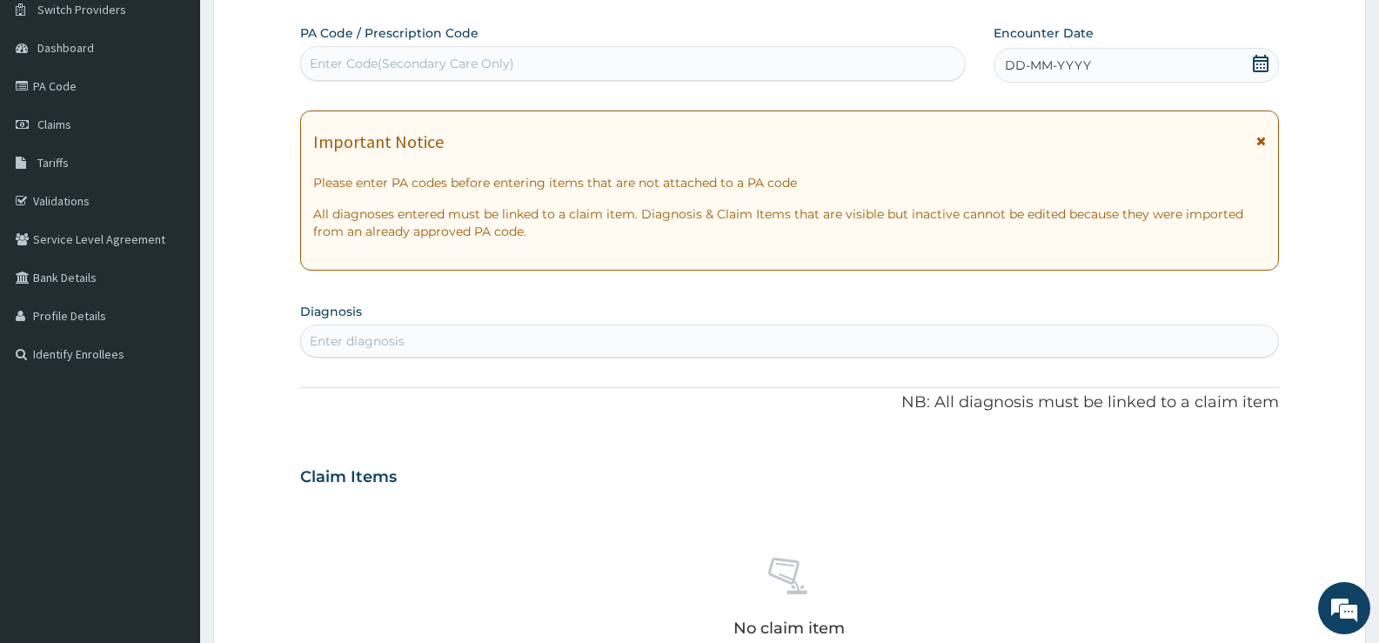
click at [822, 65] on div "Enter Code(Secondary Care Only)" at bounding box center [633, 64] width 664 height 28
type input "PA/ED58DA"
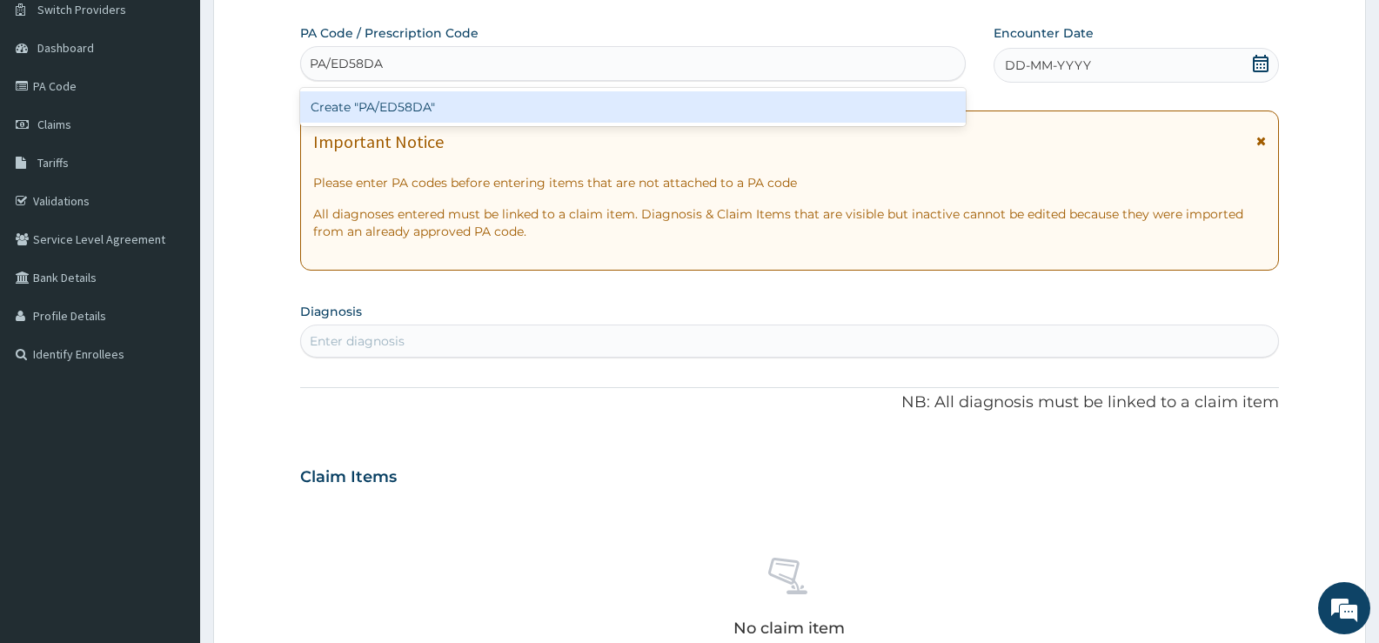
click at [834, 114] on div "Create "PA/ED58DA"" at bounding box center [633, 106] width 666 height 31
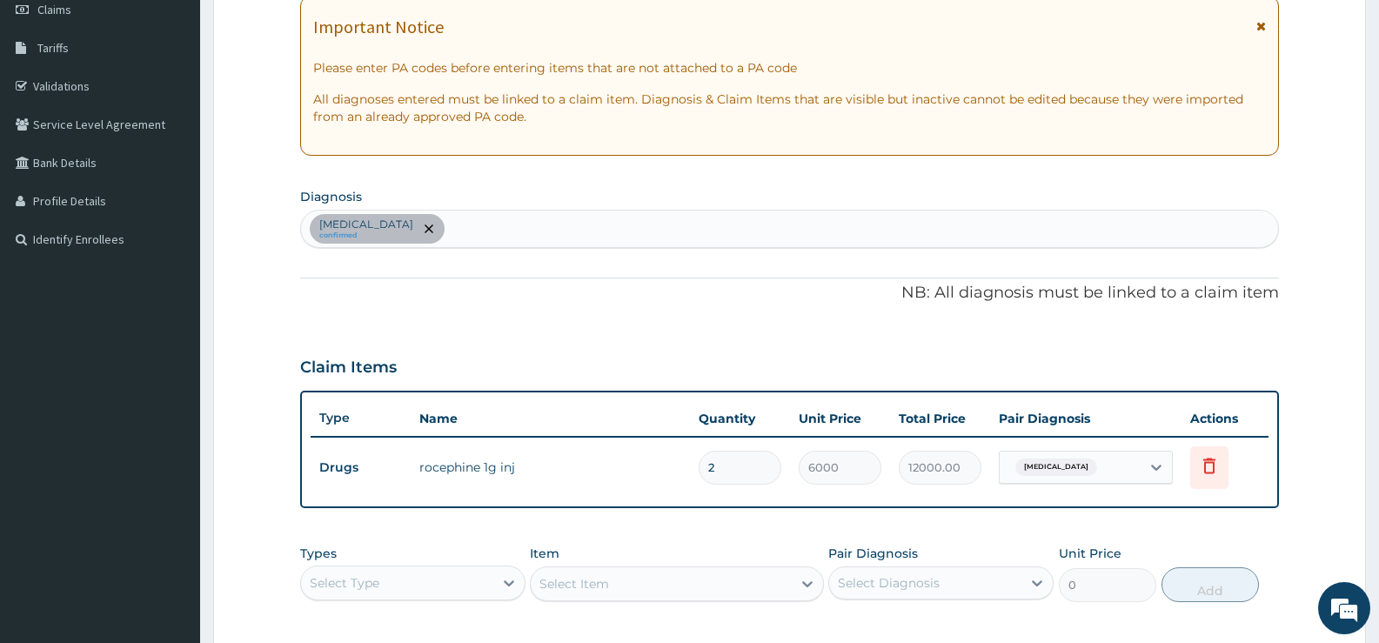
scroll to position [55, 0]
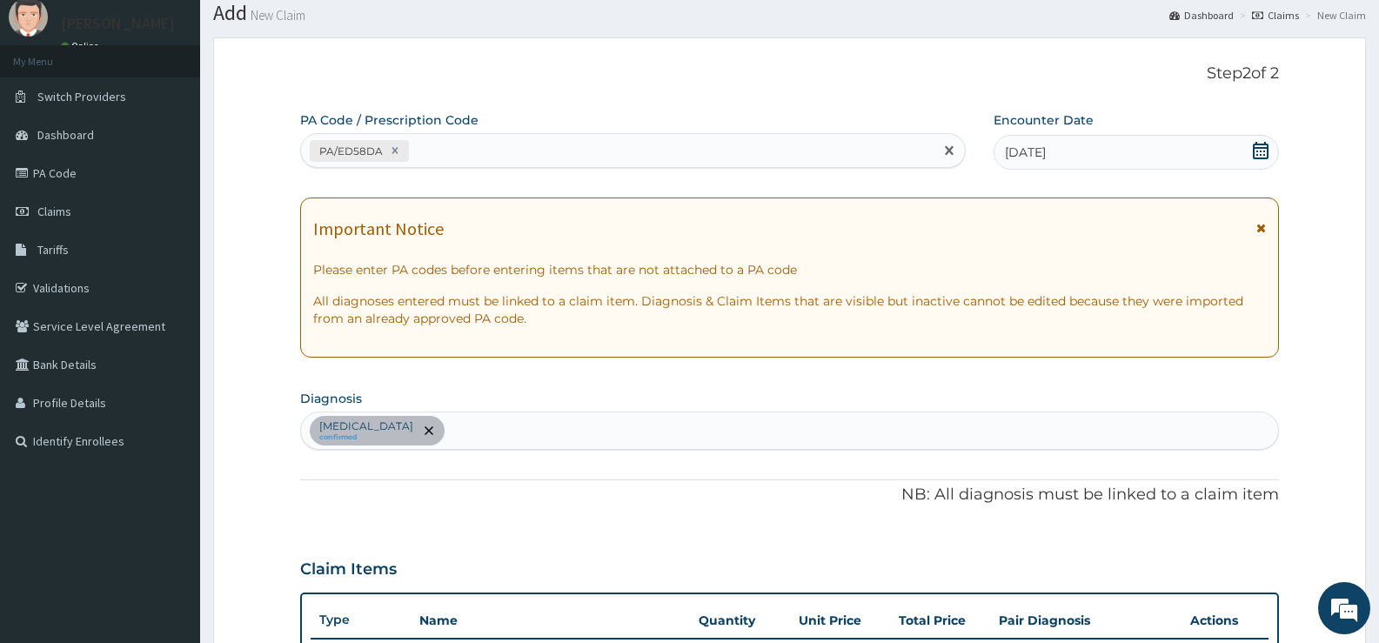
click at [549, 145] on div "PA/ED58DA" at bounding box center [617, 151] width 633 height 29
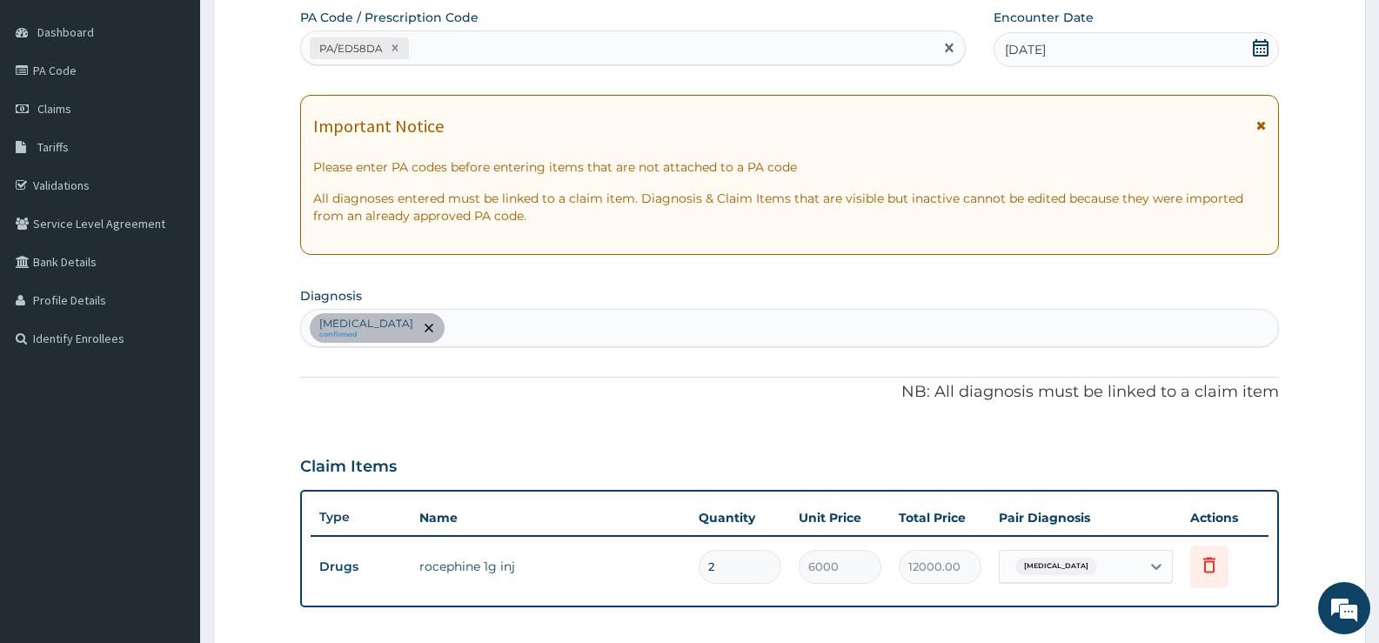
scroll to position [94, 0]
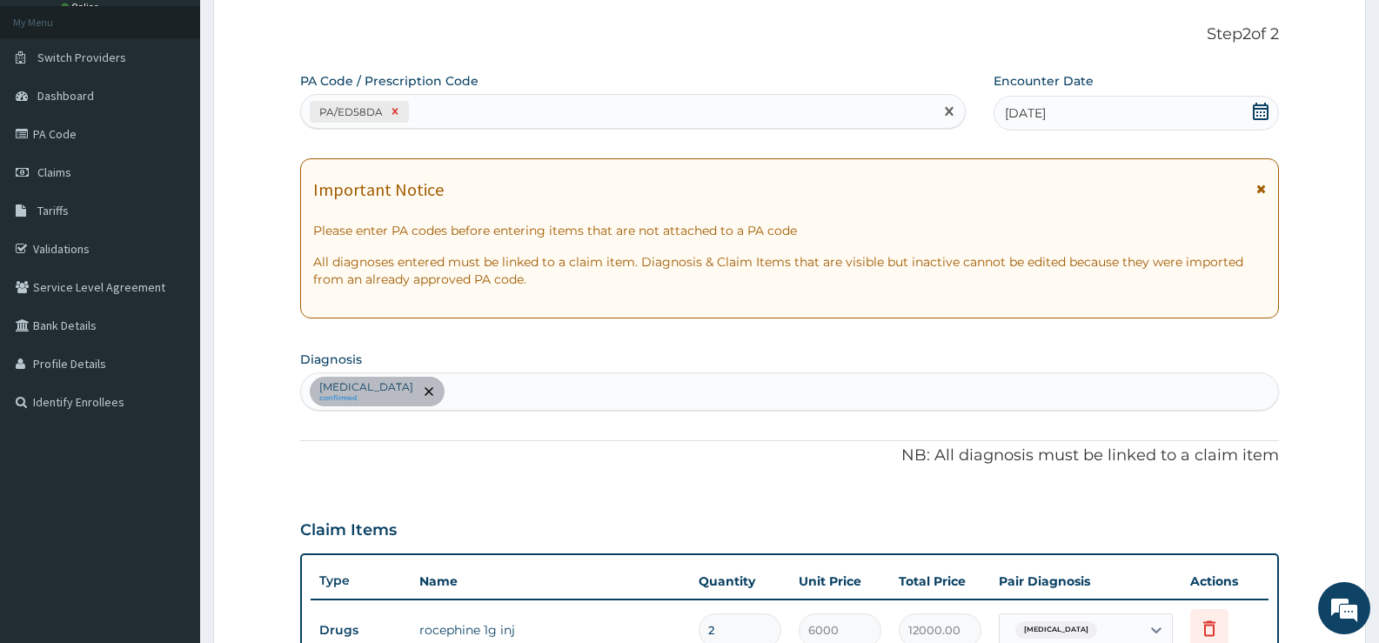
click at [393, 108] on icon at bounding box center [395, 111] width 12 height 12
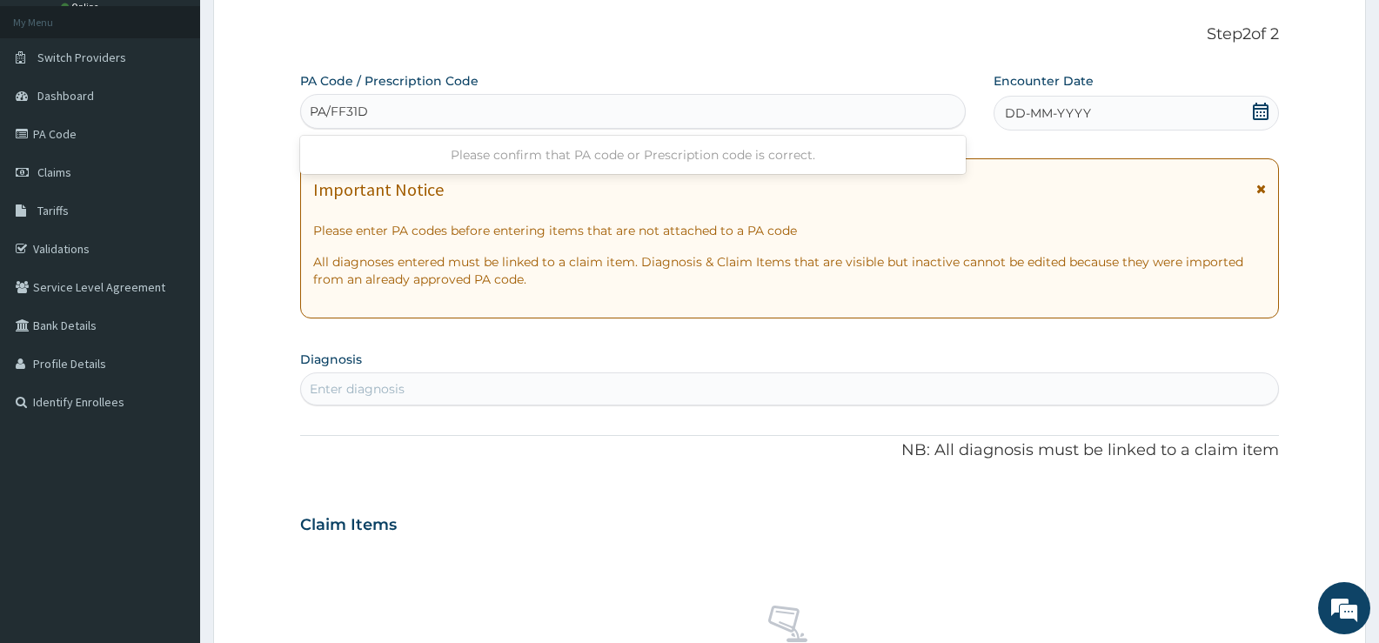
type input "PA/FF31D1"
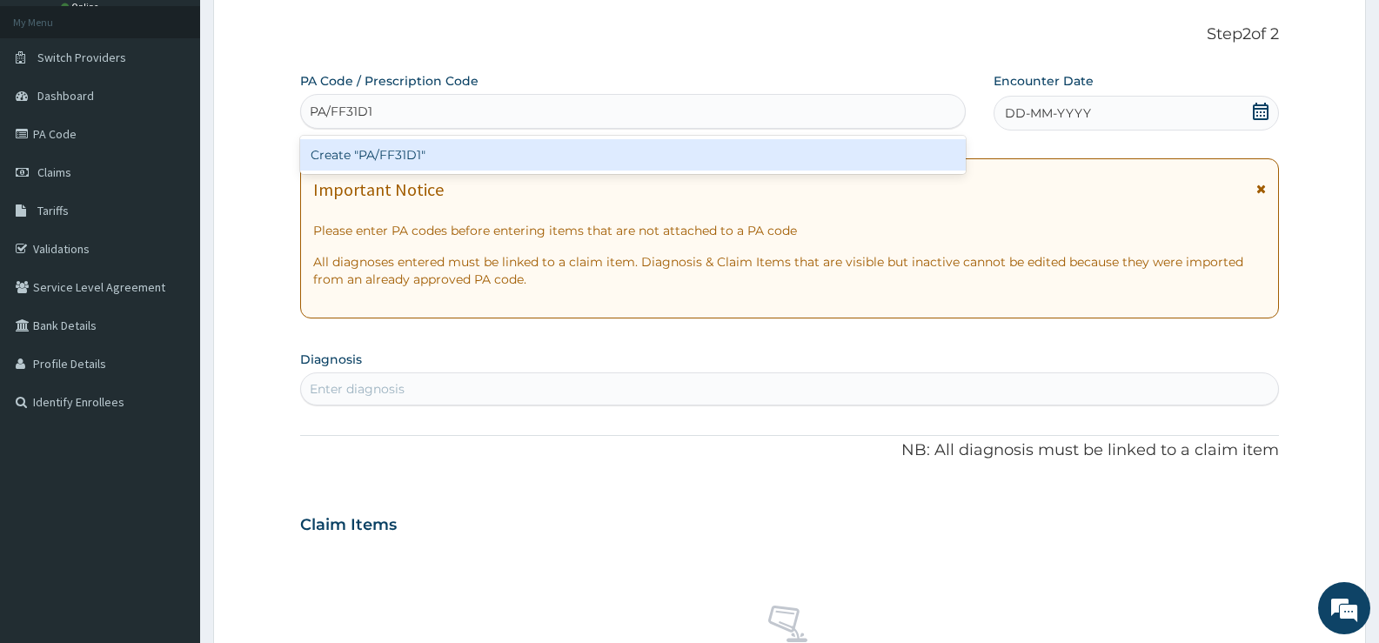
click at [578, 155] on div "Create "PA/FF31D1"" at bounding box center [633, 154] width 666 height 31
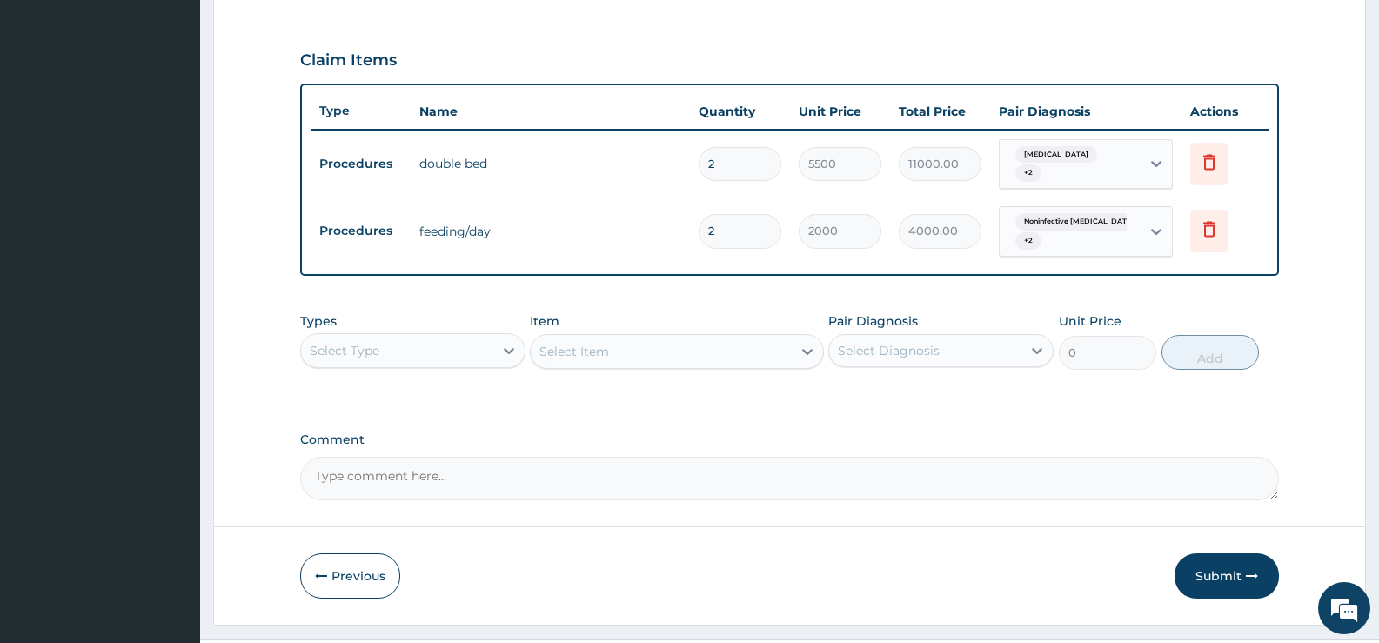
scroll to position [596, 0]
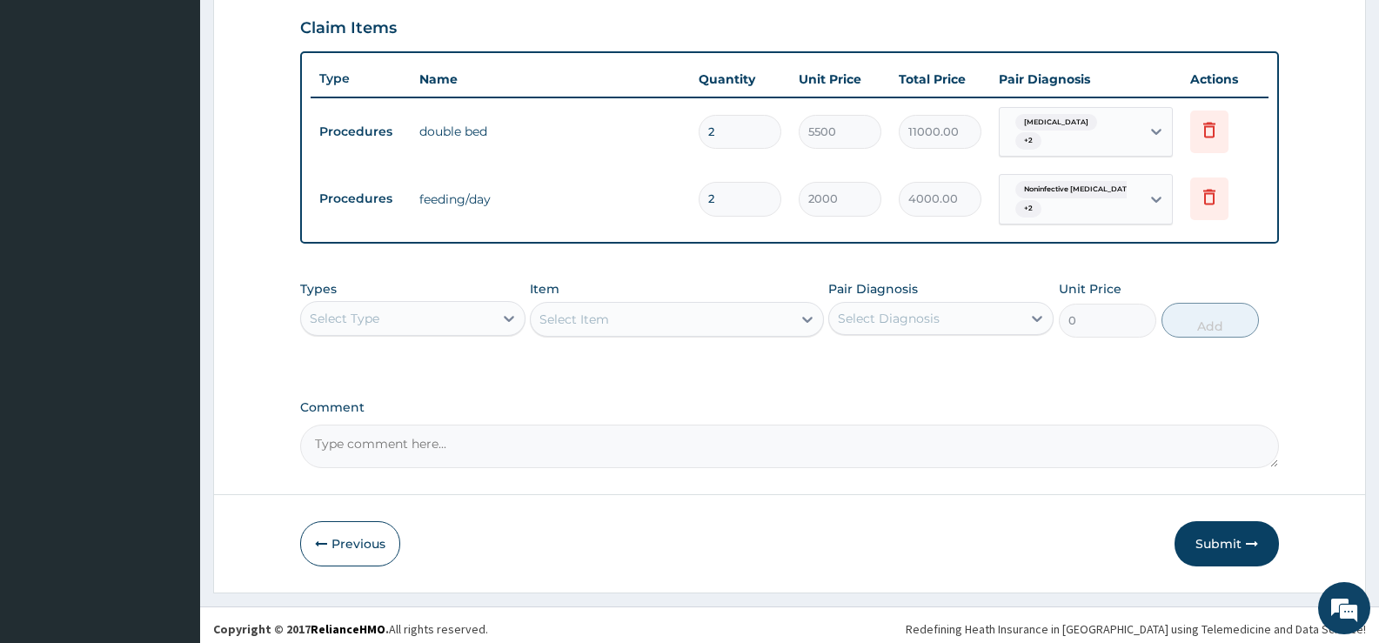
click at [476, 439] on textarea "Comment" at bounding box center [789, 447] width 979 height 44
type textarea "Kindly retract double bed from this code as double bed appears in previous code."
click at [1223, 533] on button "Submit" at bounding box center [1227, 543] width 104 height 45
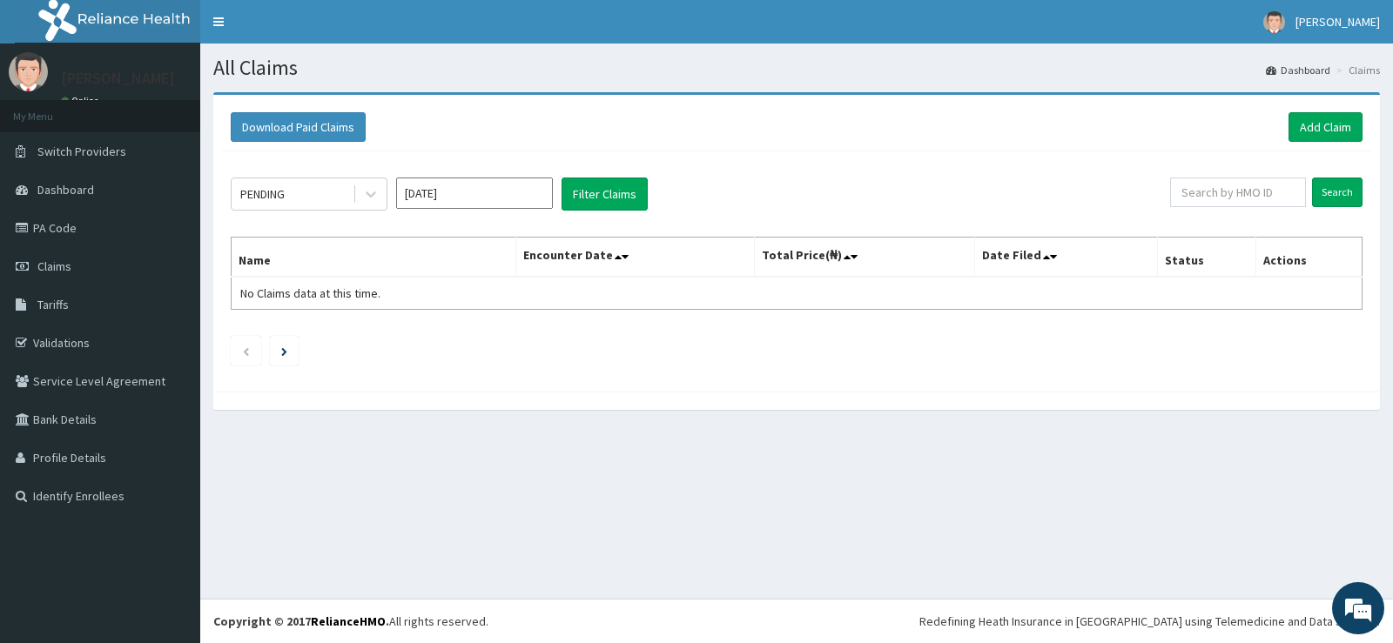
click at [460, 194] on input "[DATE]" at bounding box center [474, 193] width 157 height 31
click at [426, 336] on div "[DATE]" at bounding box center [423, 338] width 35 height 32
type input "[DATE]"
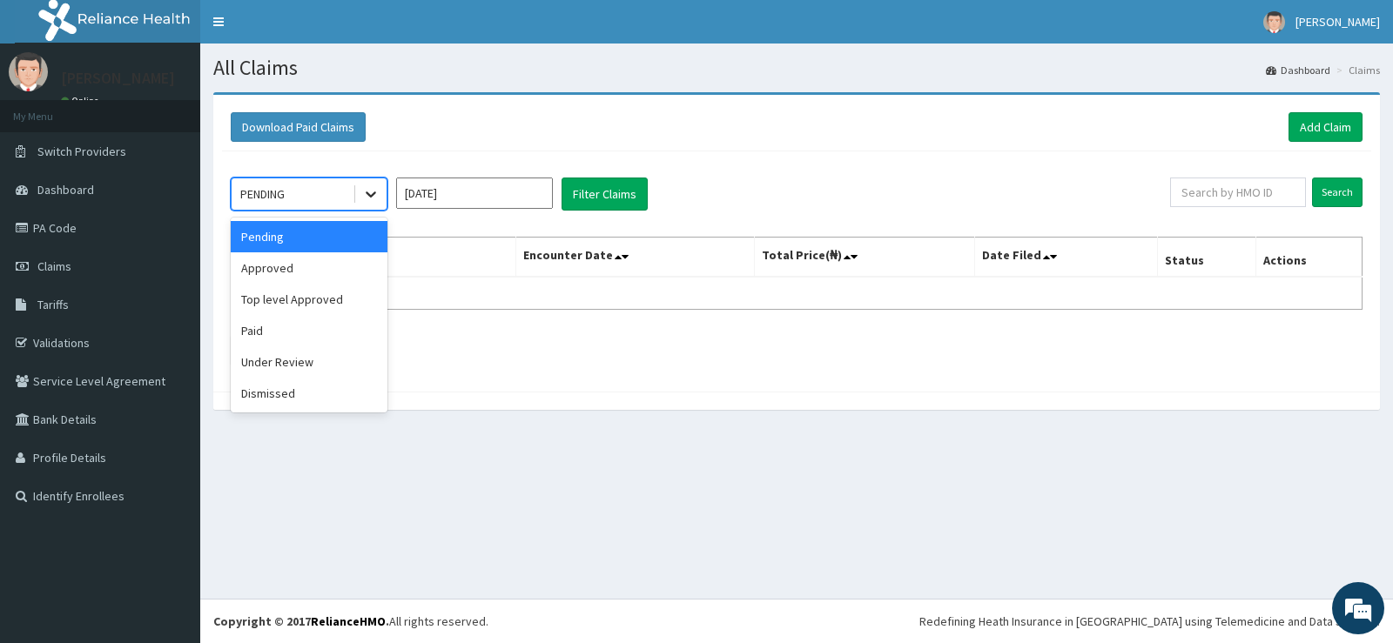
click at [370, 194] on icon at bounding box center [370, 193] width 17 height 17
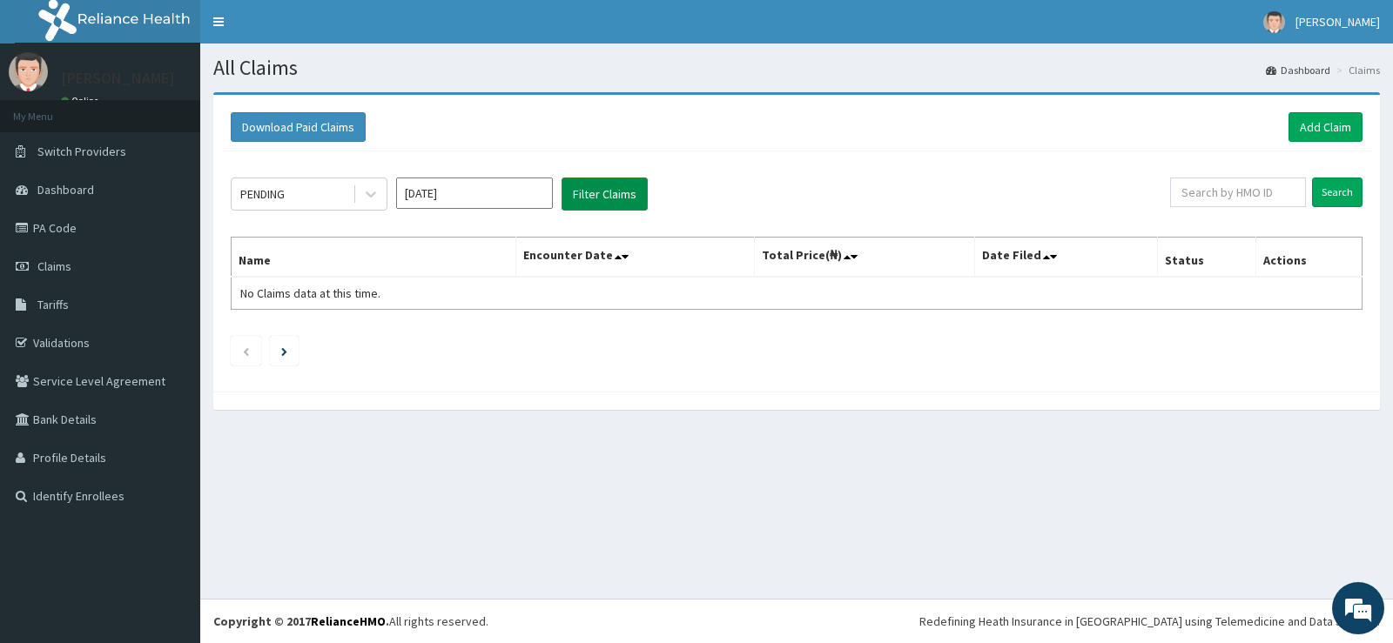
click at [617, 196] on button "Filter Claims" at bounding box center [604, 194] width 86 height 33
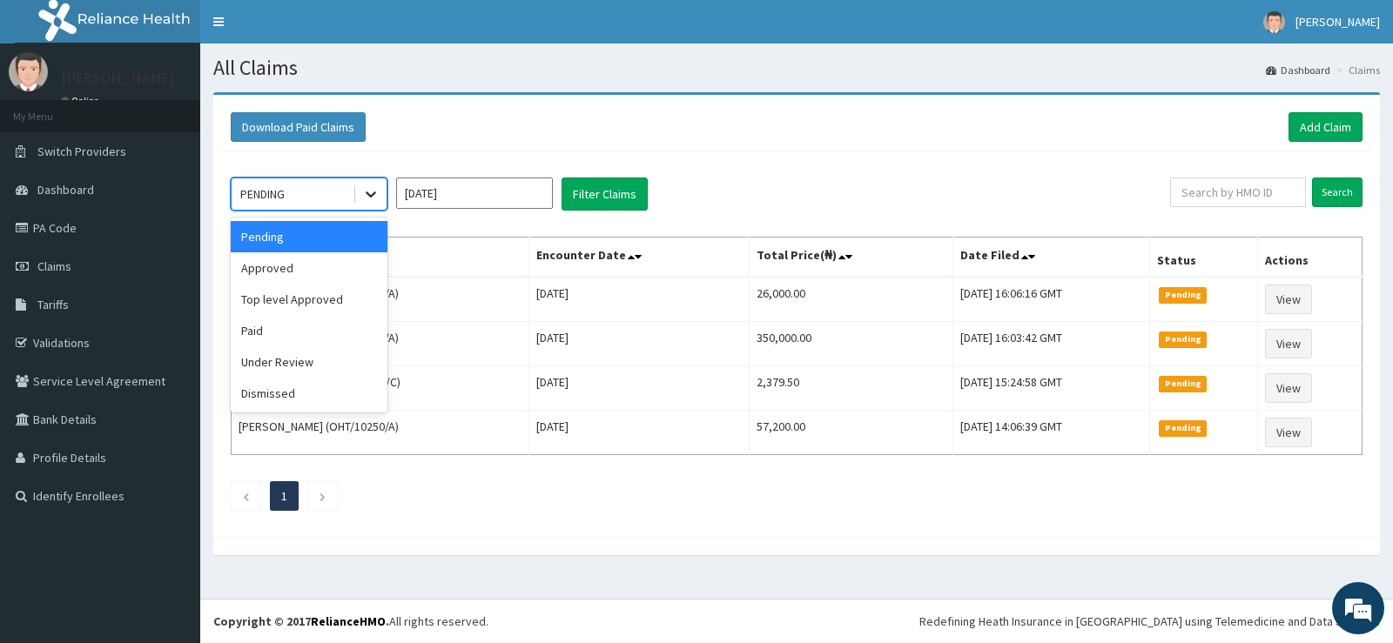
click at [363, 191] on icon at bounding box center [370, 193] width 17 height 17
click at [280, 269] on div "Approved" at bounding box center [309, 267] width 157 height 31
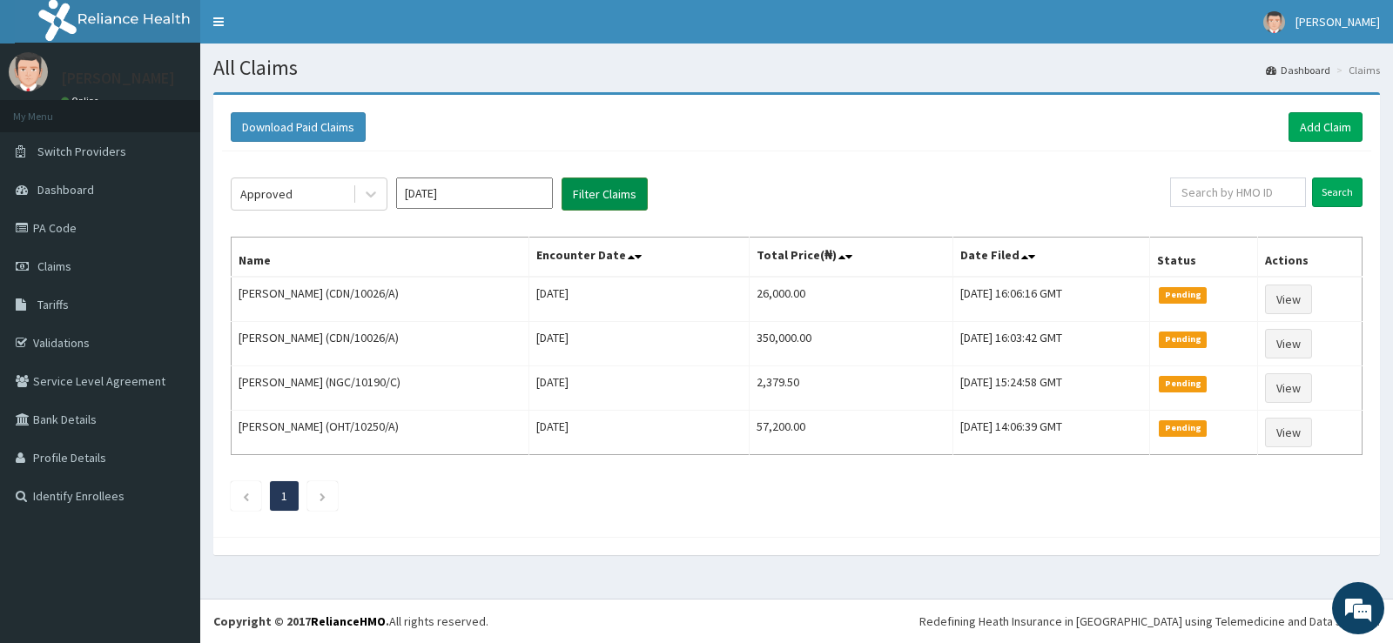
click at [591, 187] on button "Filter Claims" at bounding box center [604, 194] width 86 height 33
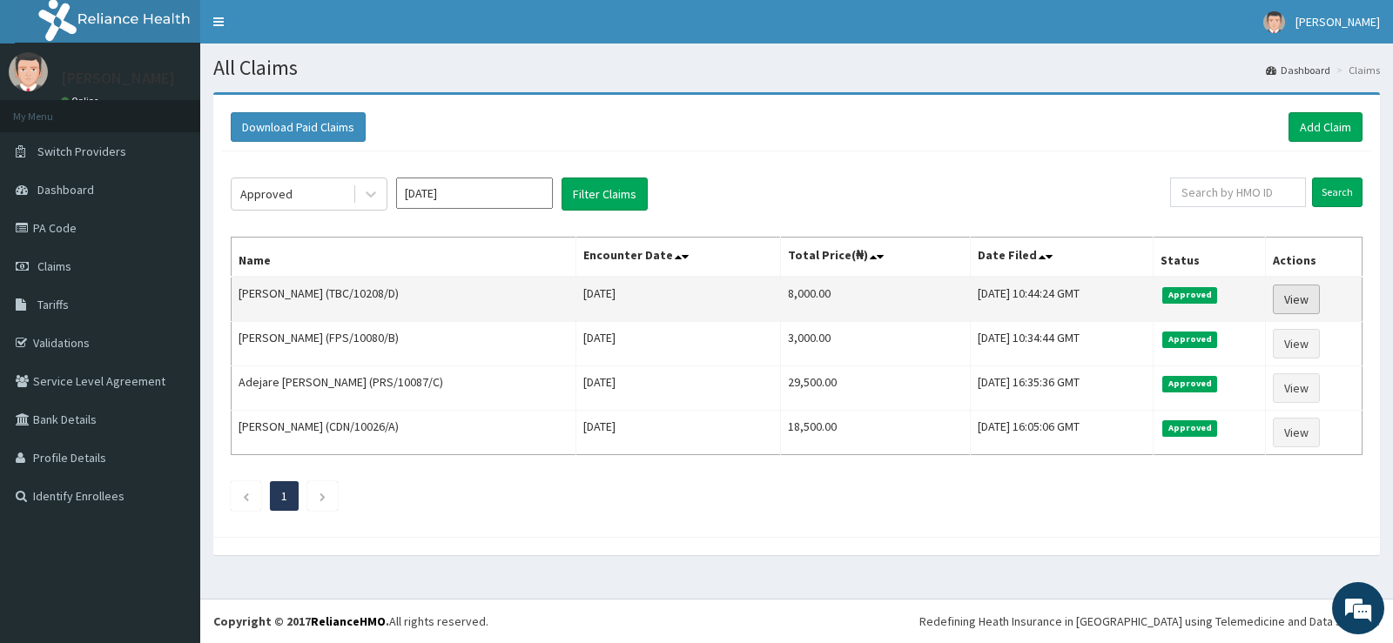
click at [1300, 295] on link "View" at bounding box center [1295, 300] width 47 height 30
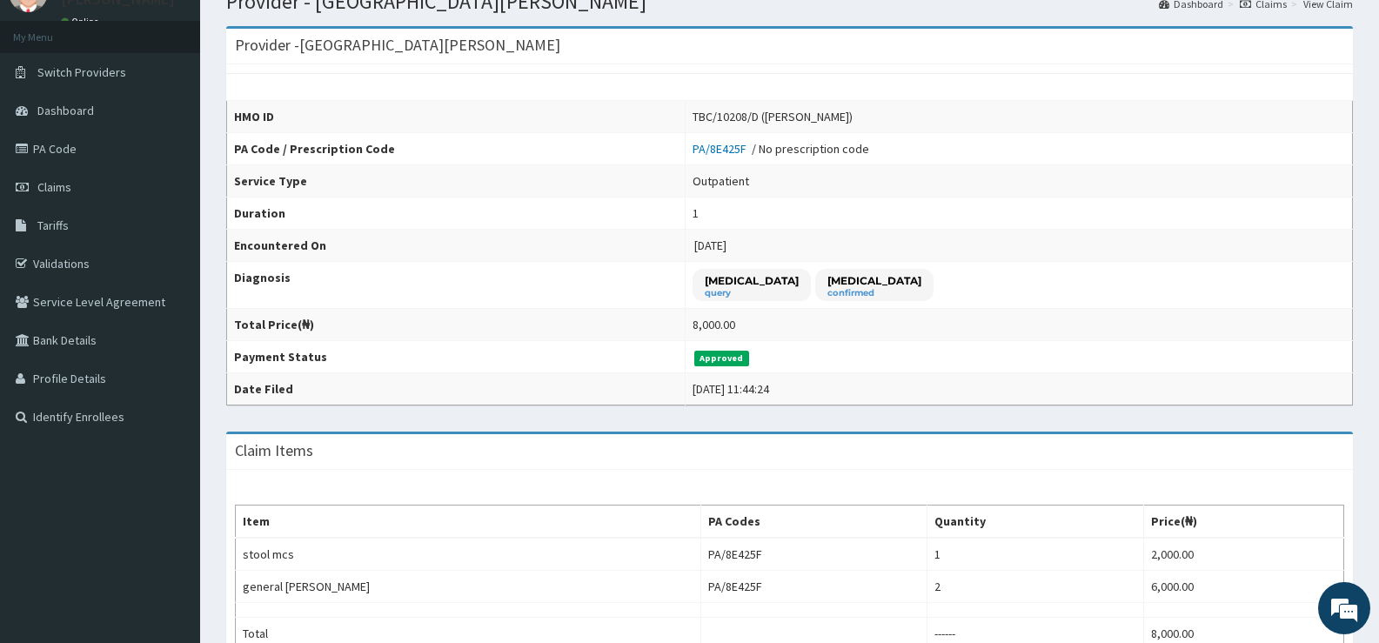
scroll to position [386, 0]
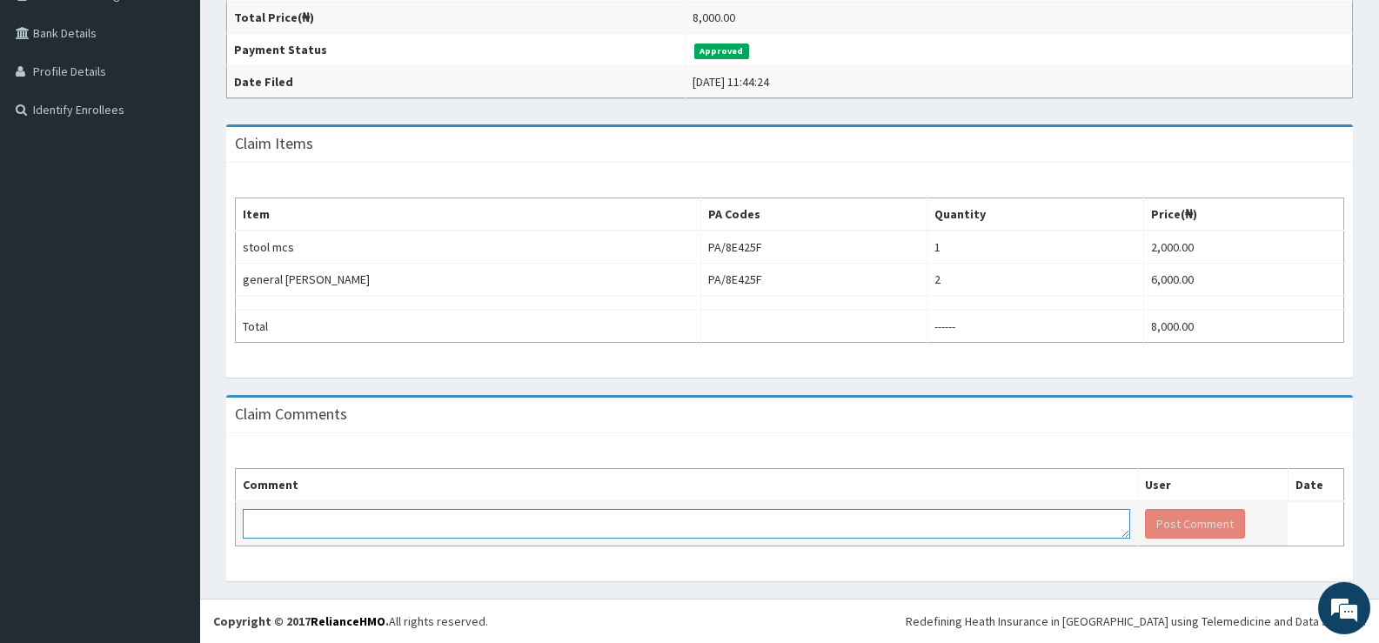
click at [495, 519] on textarea at bounding box center [687, 524] width 888 height 30
type textarea "kindly retract general ward from claim as it appears in other code."
click at [1175, 522] on button "Post Comment" at bounding box center [1195, 524] width 100 height 30
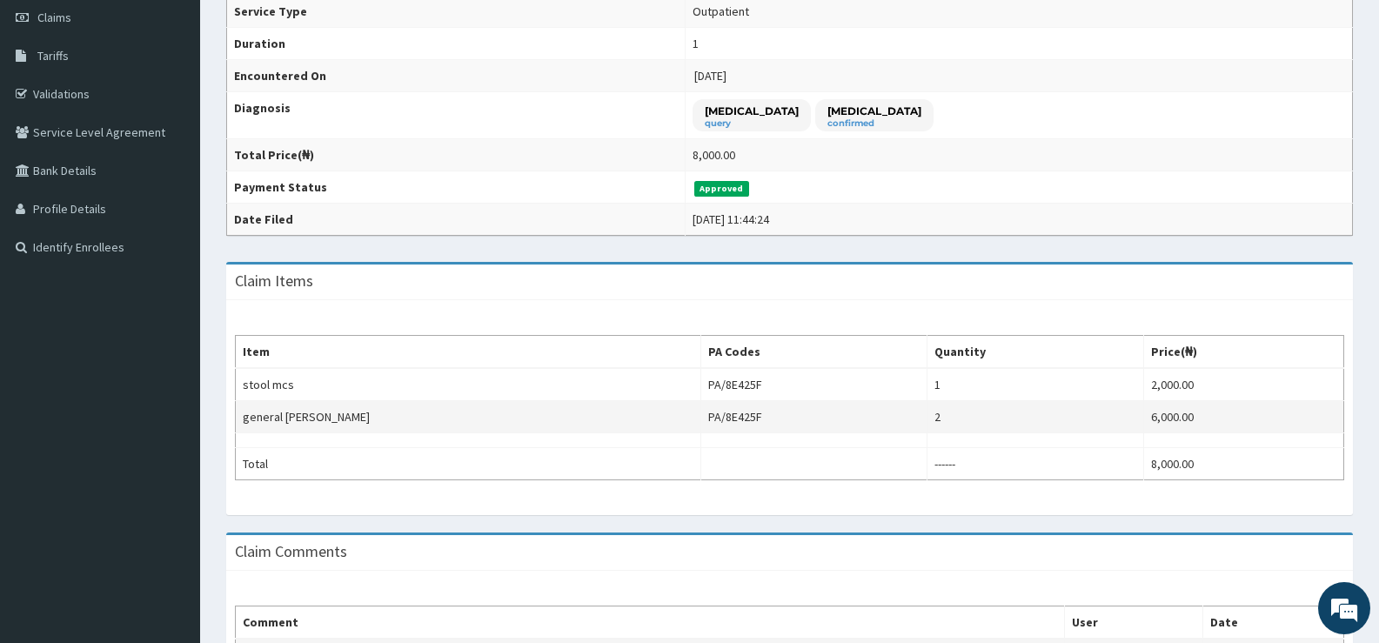
scroll to position [70, 0]
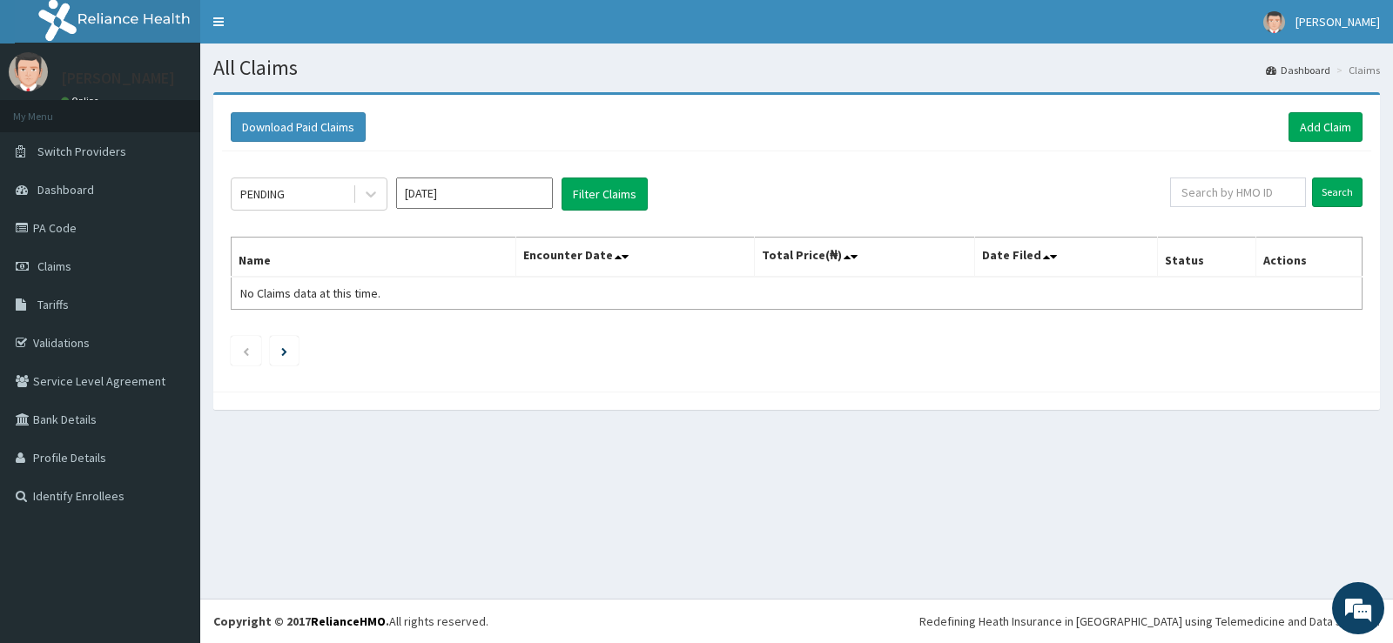
click at [470, 192] on input "[DATE]" at bounding box center [474, 193] width 157 height 31
click at [433, 337] on div "[DATE]" at bounding box center [423, 338] width 35 height 32
type input "[DATE]"
click at [365, 193] on icon at bounding box center [370, 193] width 17 height 17
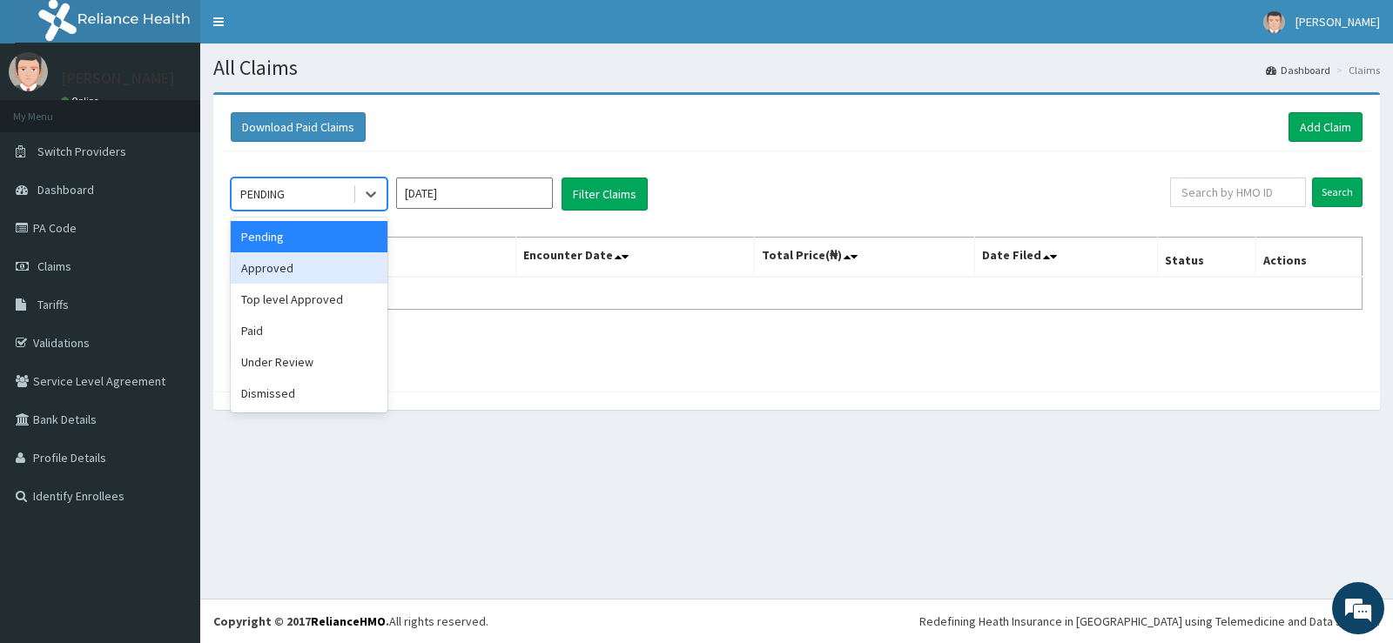
click at [305, 265] on div "Approved" at bounding box center [309, 267] width 157 height 31
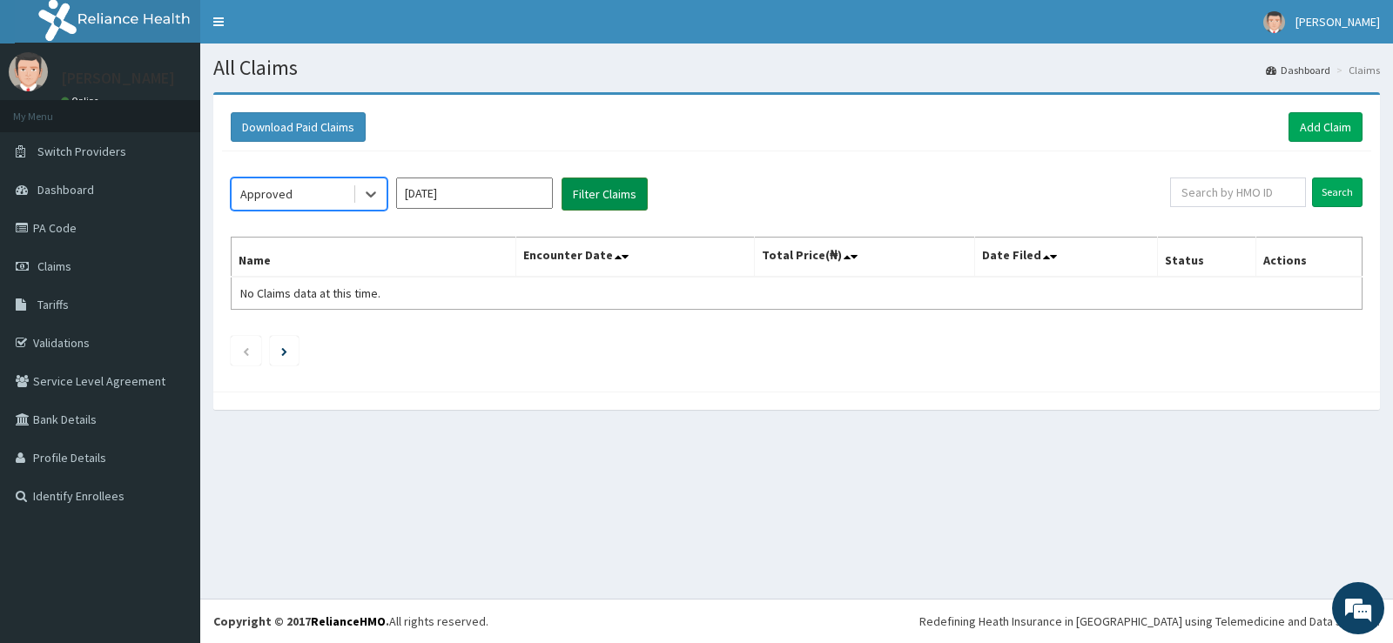
click at [602, 194] on button "Filter Claims" at bounding box center [604, 194] width 86 height 33
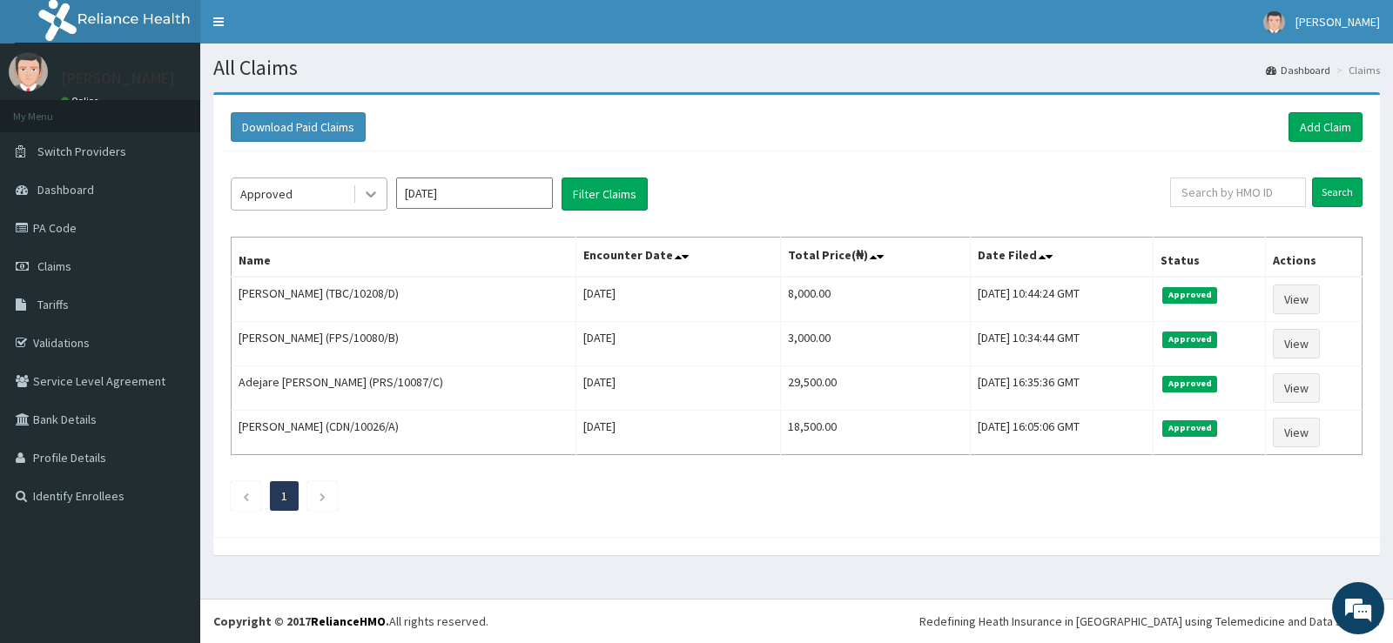
click at [369, 197] on icon at bounding box center [370, 193] width 17 height 17
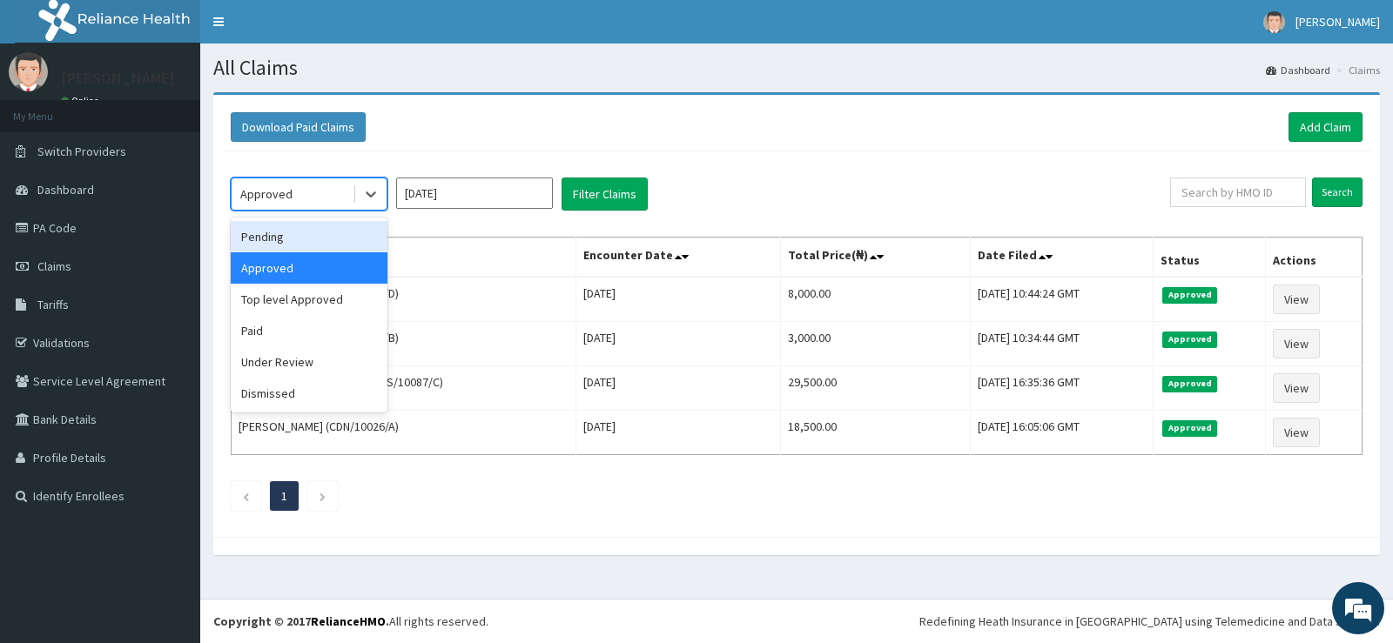
click at [299, 238] on div "Pending" at bounding box center [309, 236] width 157 height 31
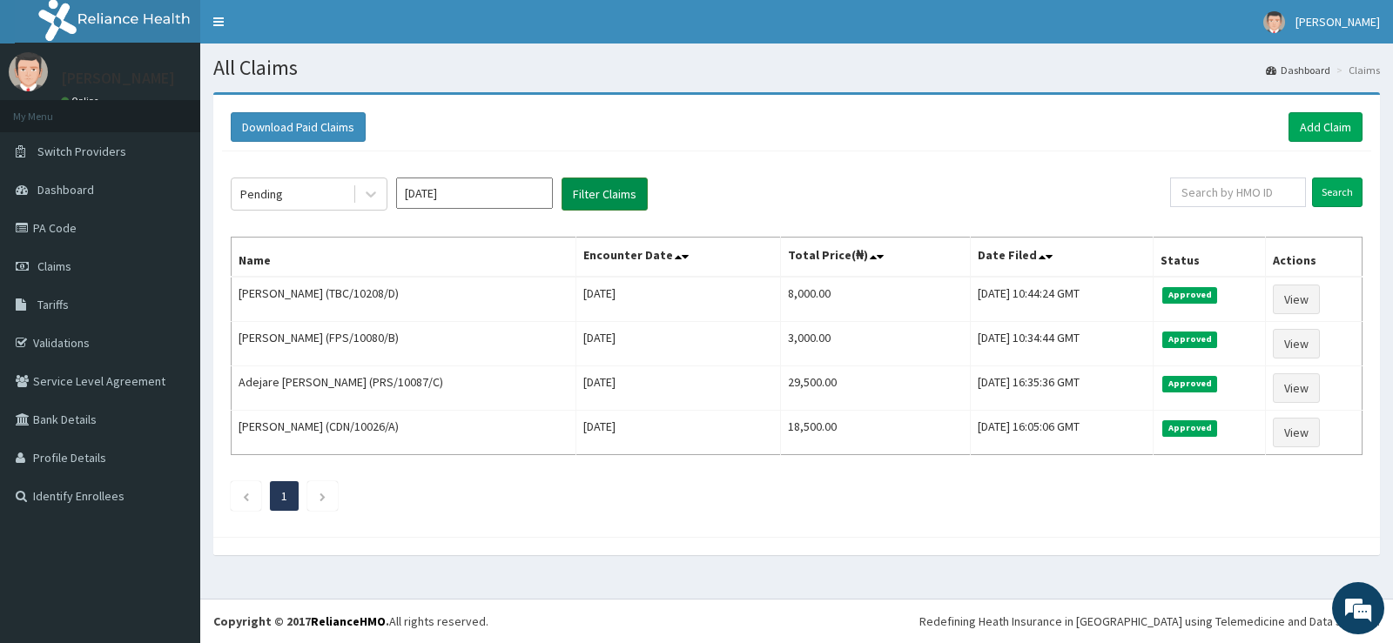
click at [605, 195] on button "Filter Claims" at bounding box center [604, 194] width 86 height 33
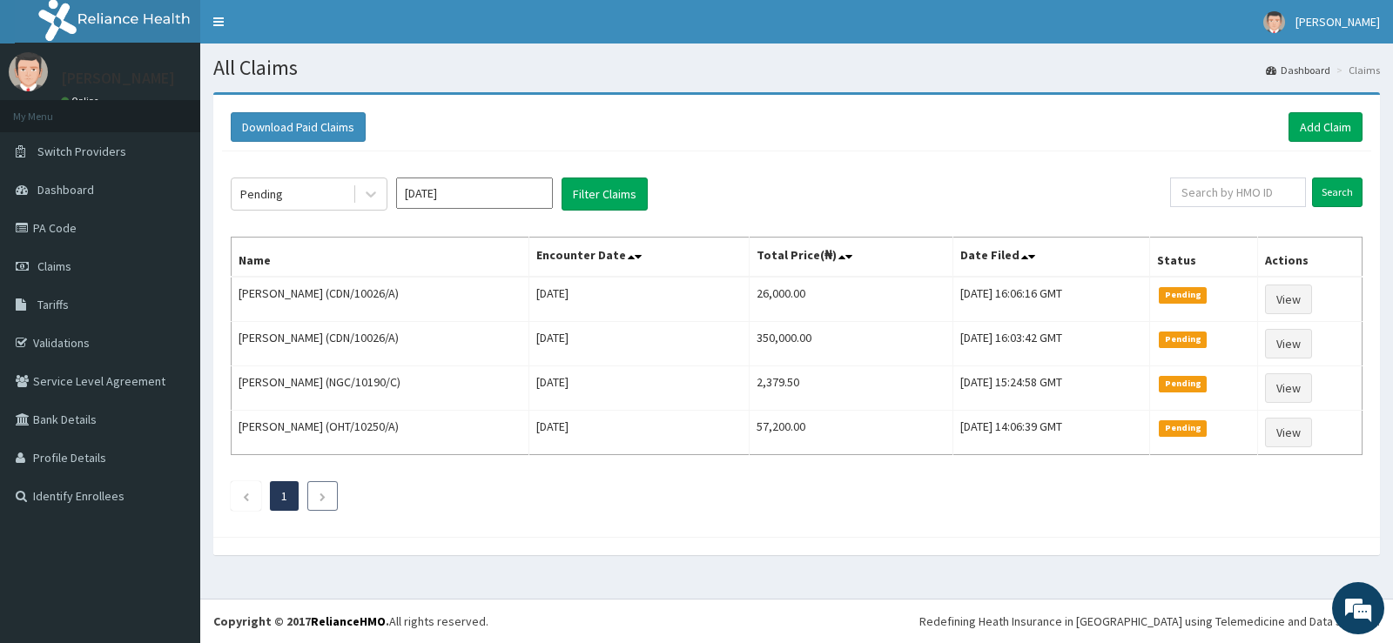
click at [322, 492] on icon "Next page" at bounding box center [323, 497] width 8 height 10
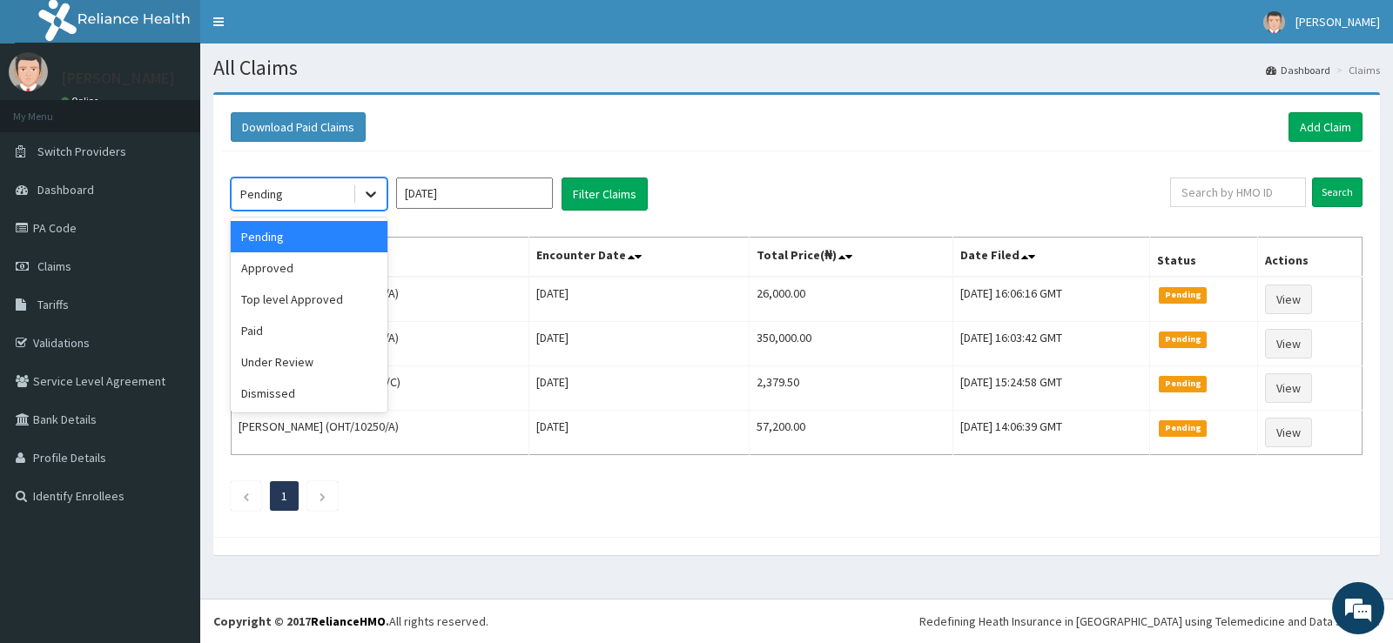
click at [366, 193] on icon at bounding box center [370, 193] width 17 height 17
click at [311, 296] on div "Top level Approved" at bounding box center [309, 299] width 157 height 31
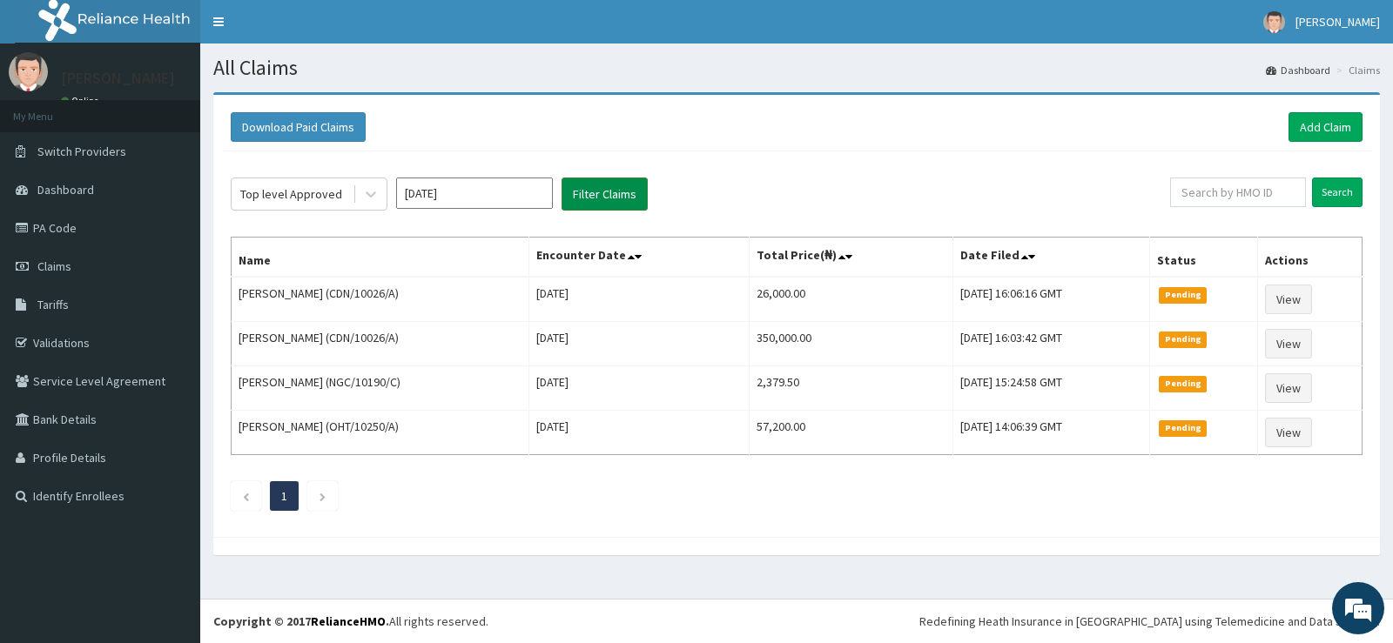
click at [598, 192] on button "Filter Claims" at bounding box center [604, 194] width 86 height 33
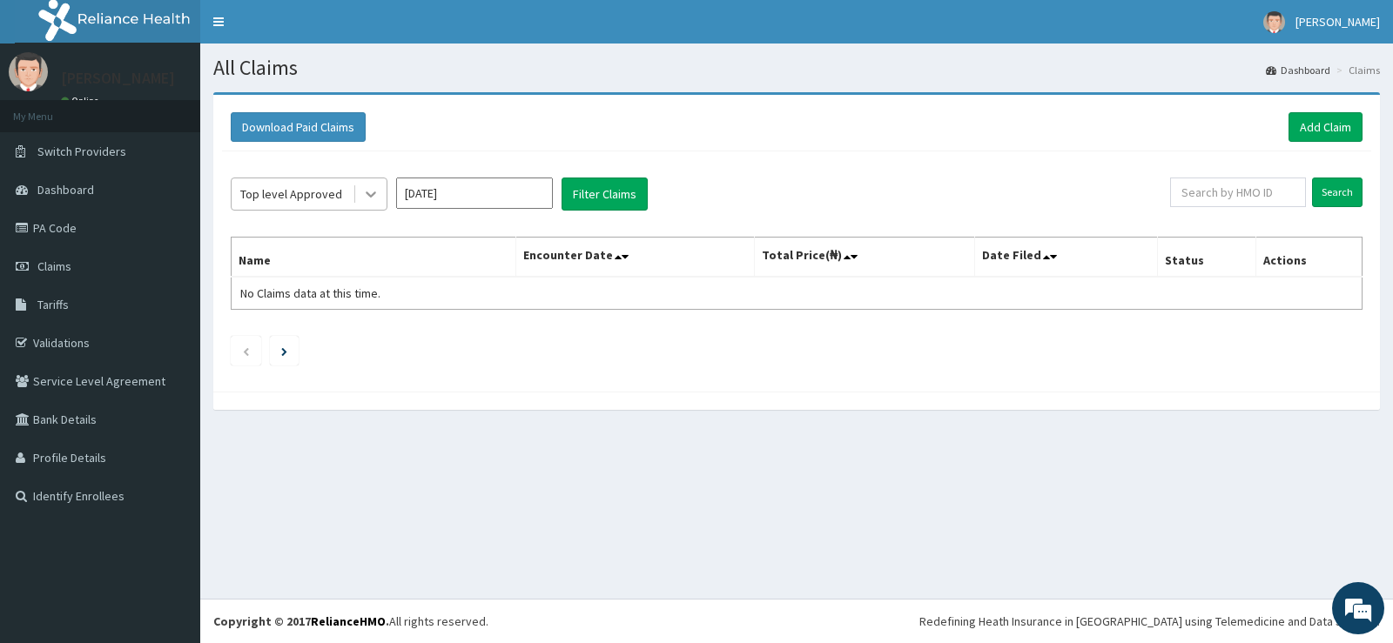
click at [370, 193] on icon at bounding box center [370, 193] width 17 height 17
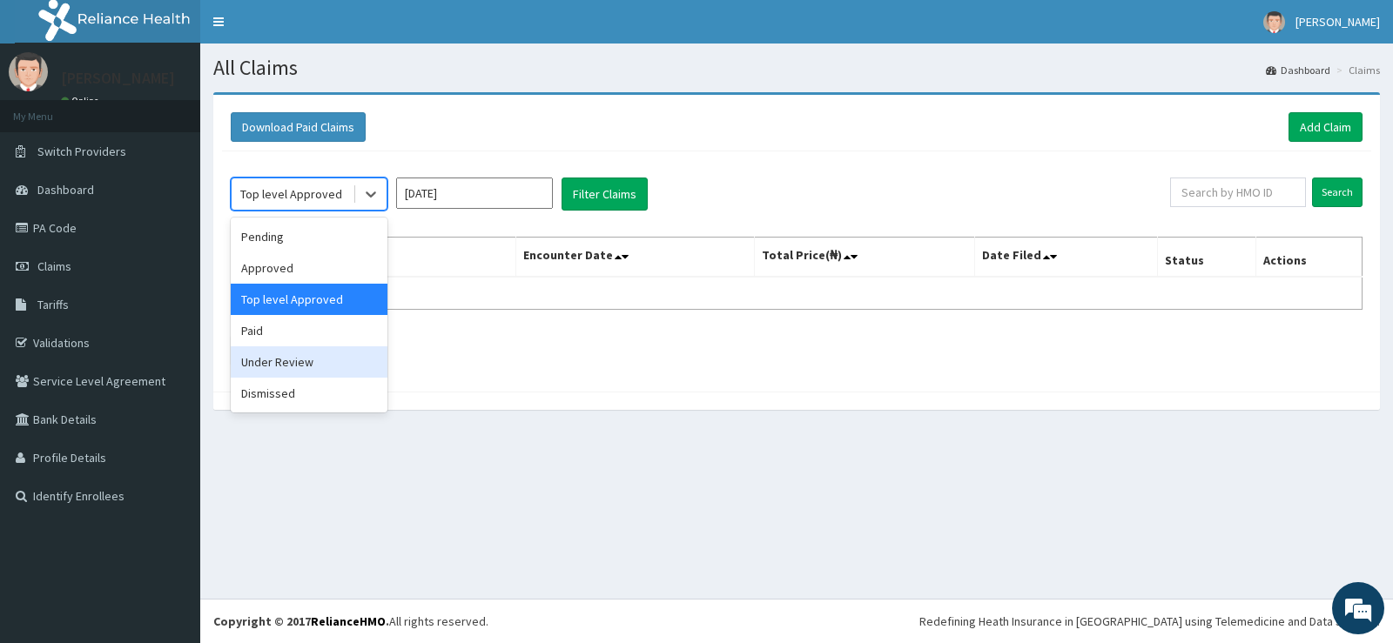
click at [292, 362] on div "Under Review" at bounding box center [309, 361] width 157 height 31
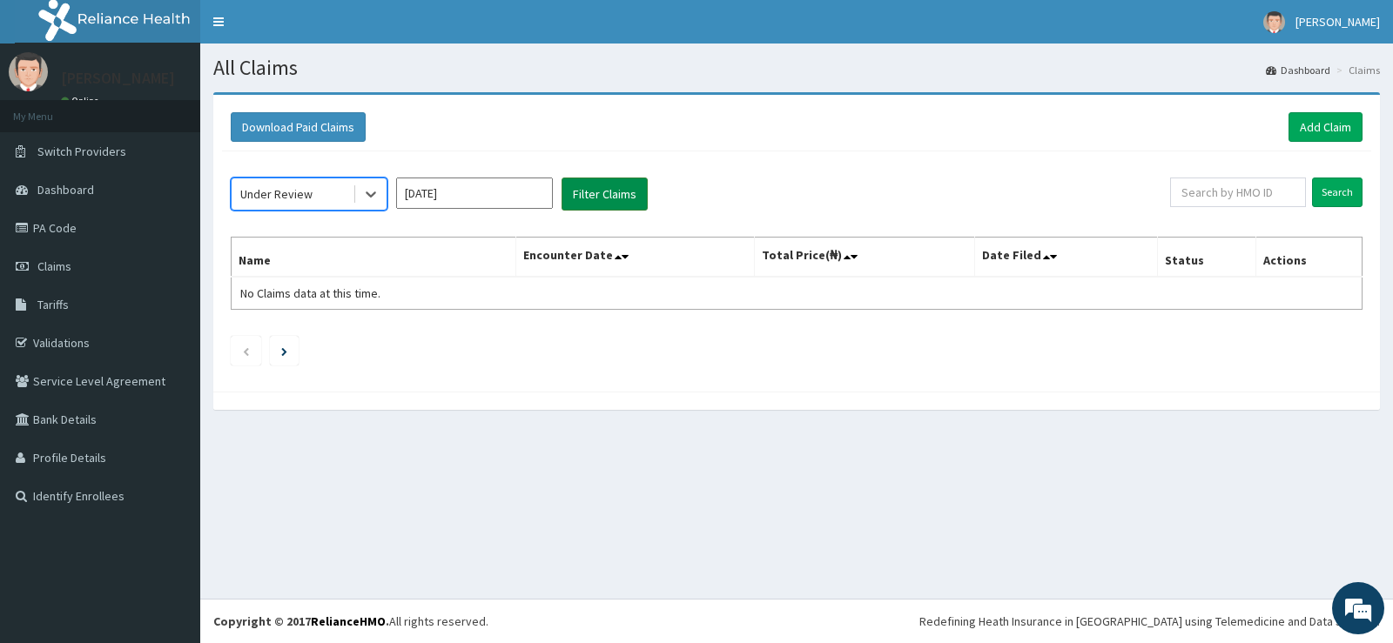
click at [588, 194] on button "Filter Claims" at bounding box center [604, 194] width 86 height 33
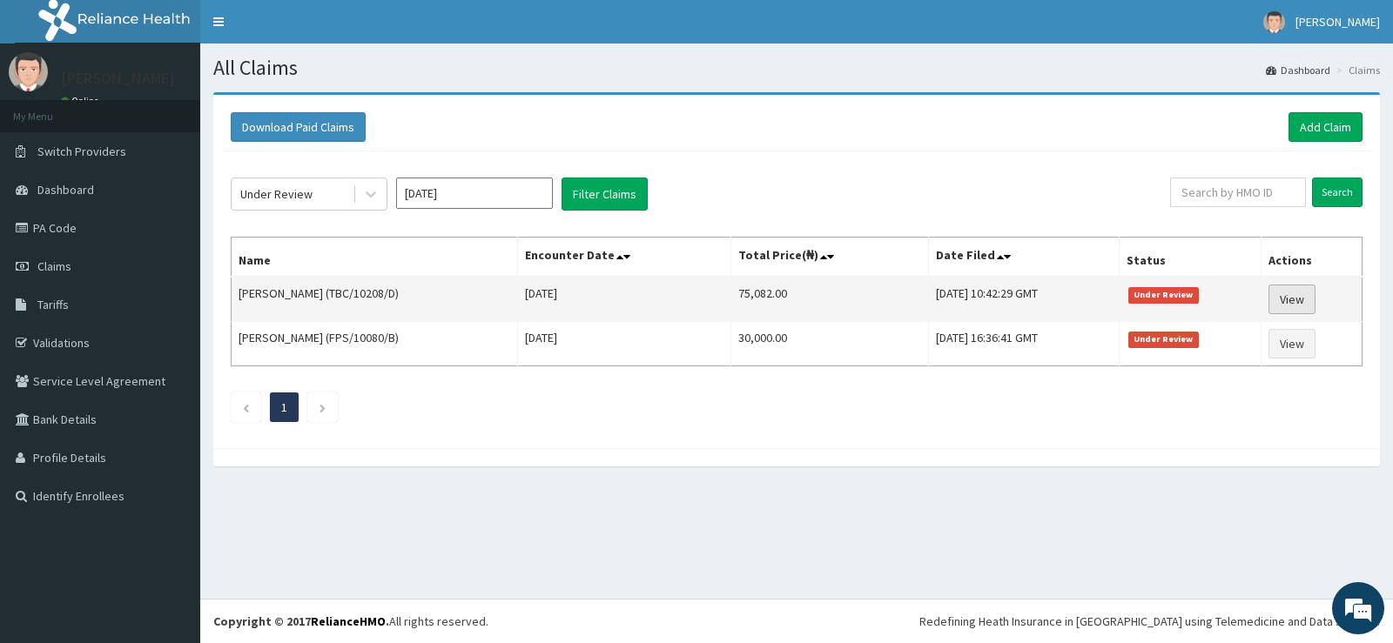
click at [1308, 299] on link "View" at bounding box center [1291, 300] width 47 height 30
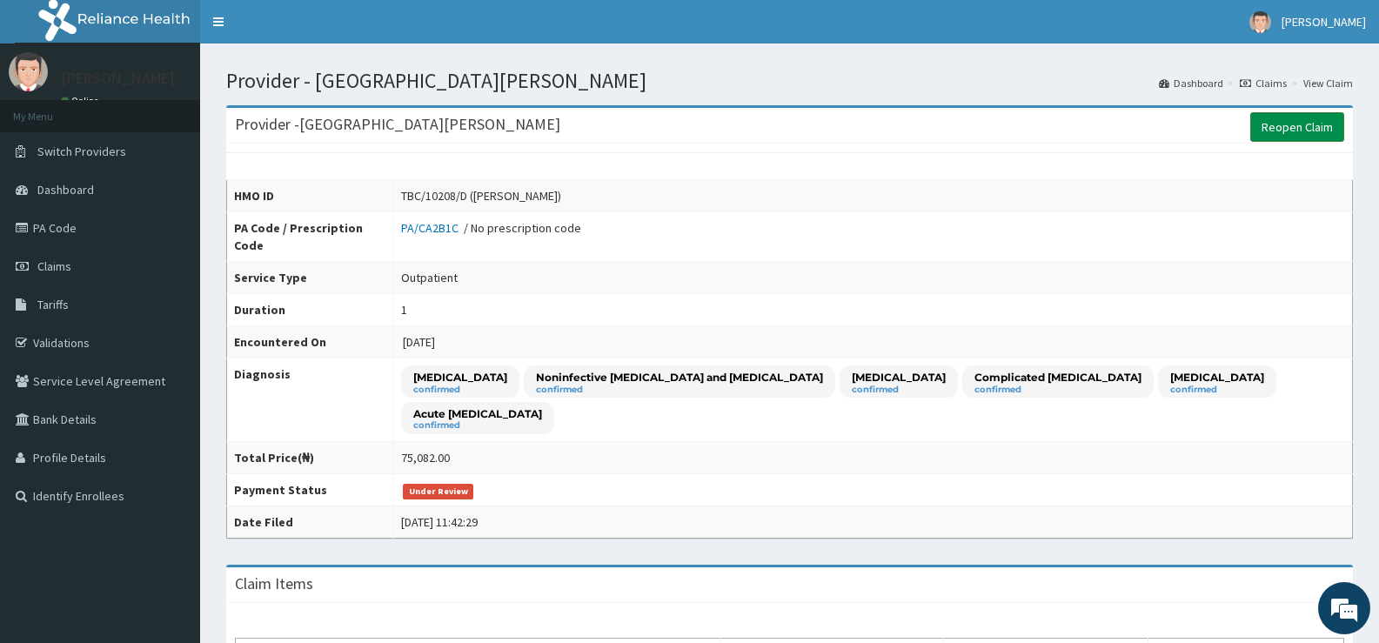
click at [1263, 129] on link "Reopen Claim" at bounding box center [1298, 127] width 94 height 30
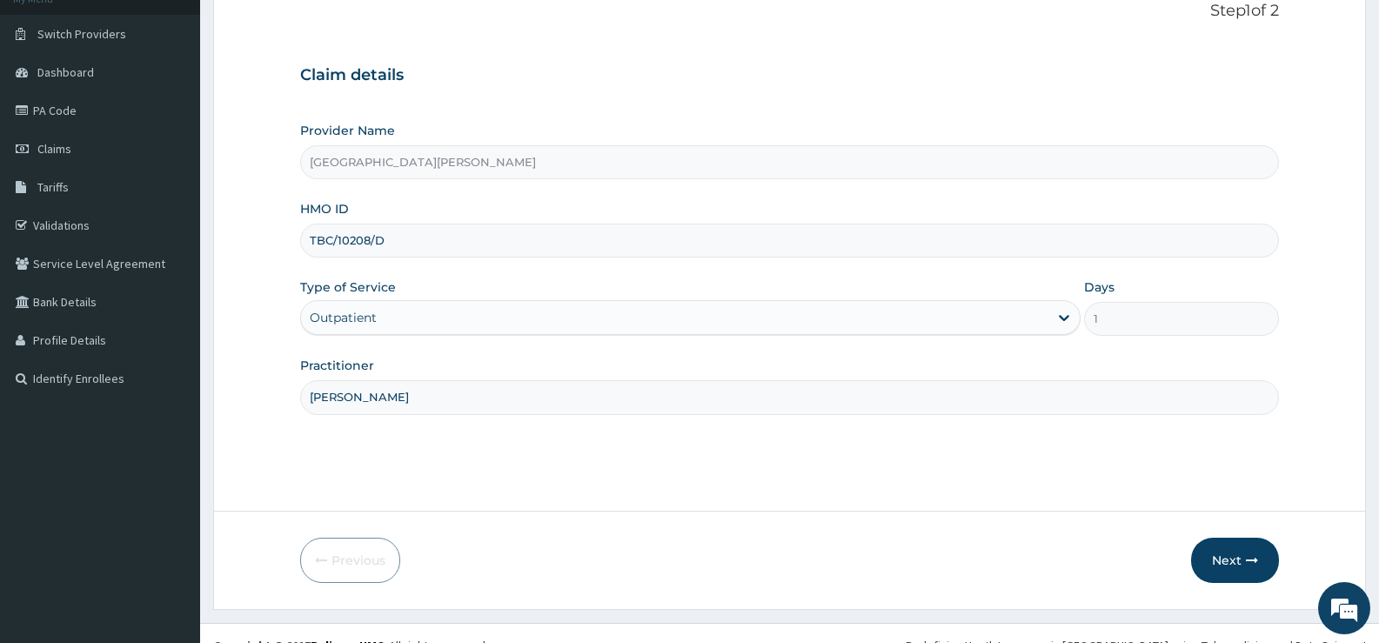
scroll to position [142, 0]
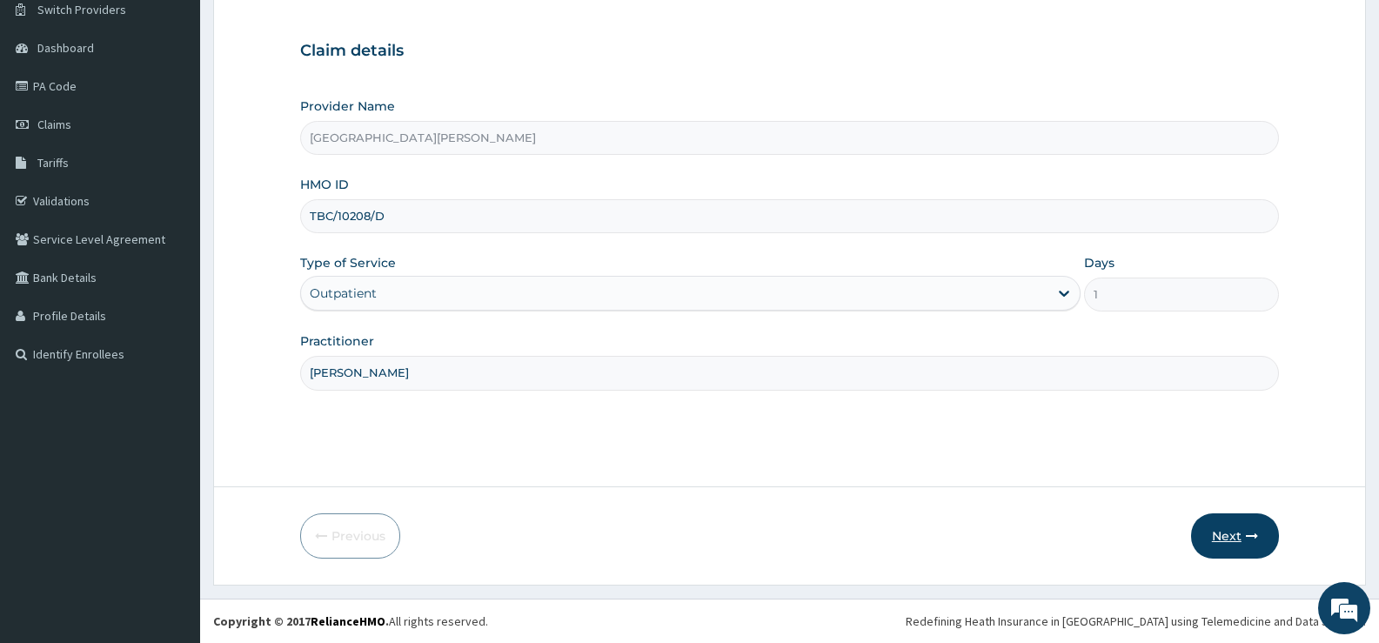
click at [1219, 528] on button "Next" at bounding box center [1235, 535] width 88 height 45
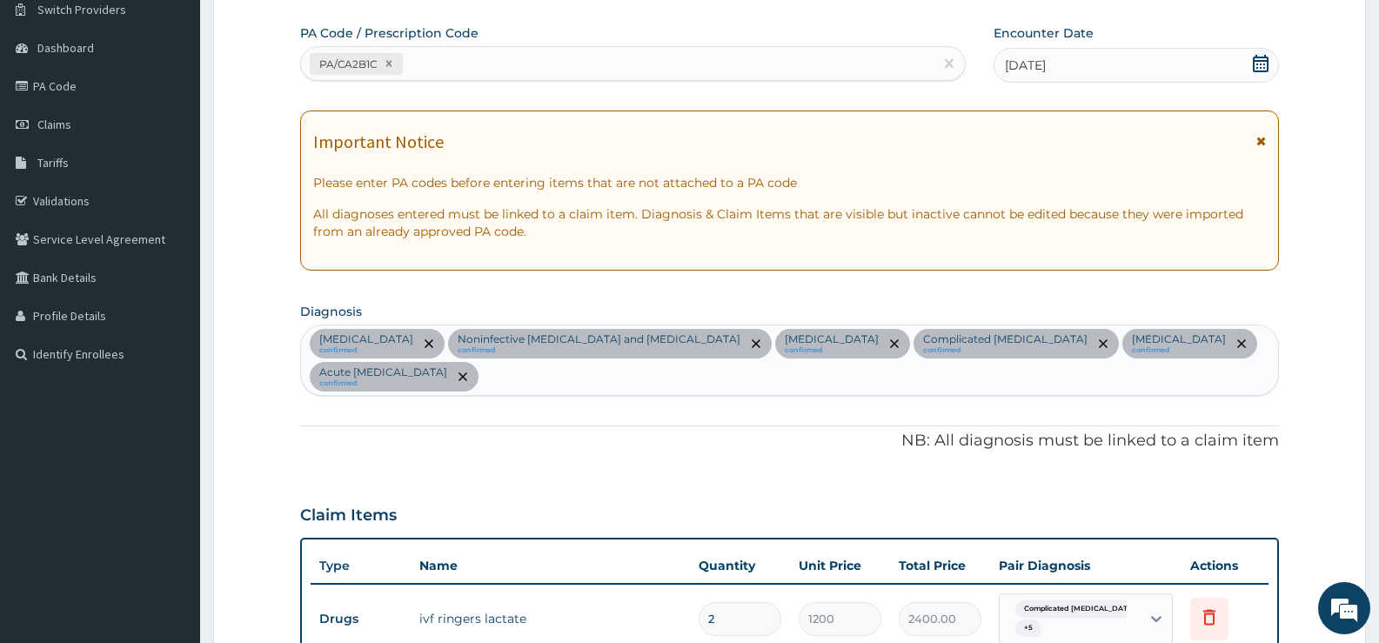
click at [574, 58] on div "PA/CA2B1C" at bounding box center [617, 64] width 633 height 29
type input "P"
type input "PA/FF31D1"
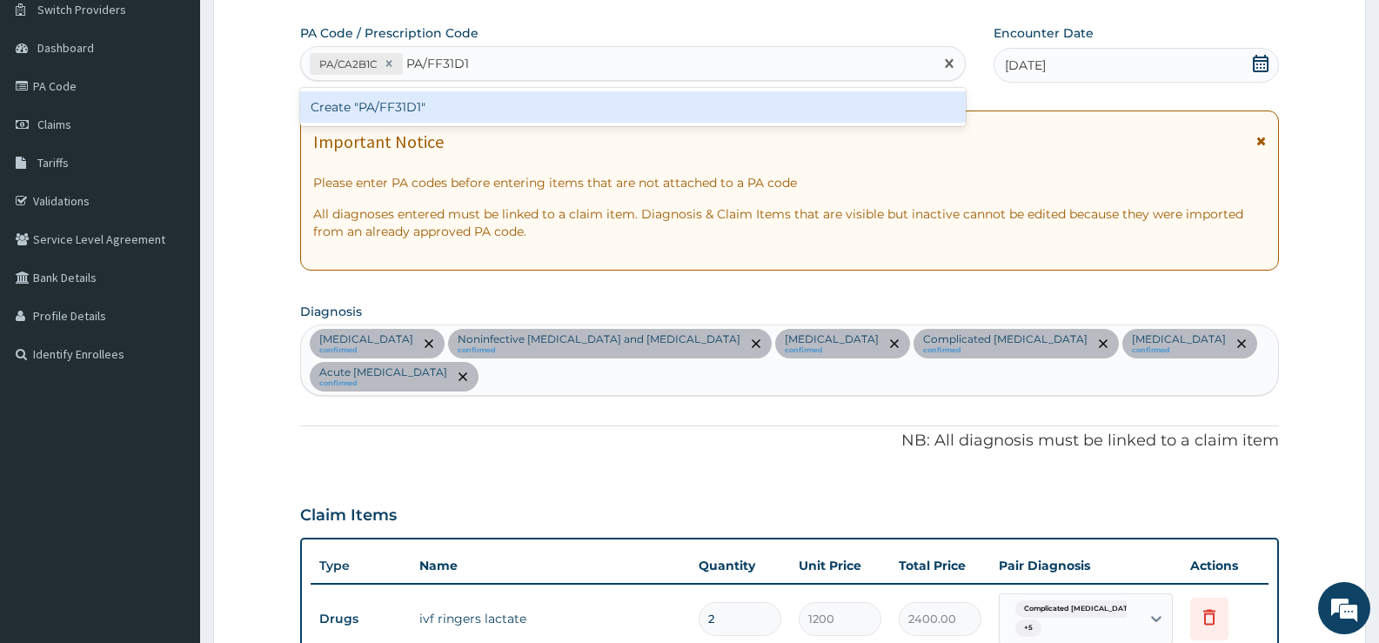
click at [571, 102] on div "Create "PA/FF31D1"" at bounding box center [633, 106] width 666 height 31
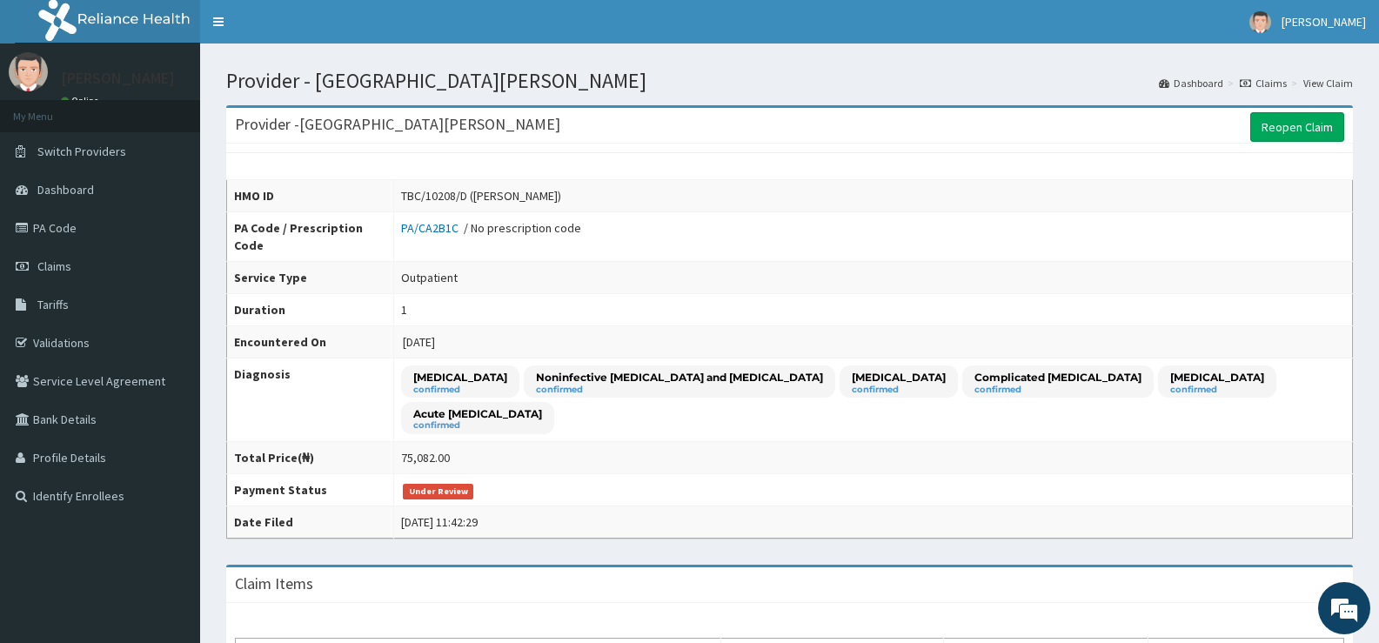
scroll to position [87, 0]
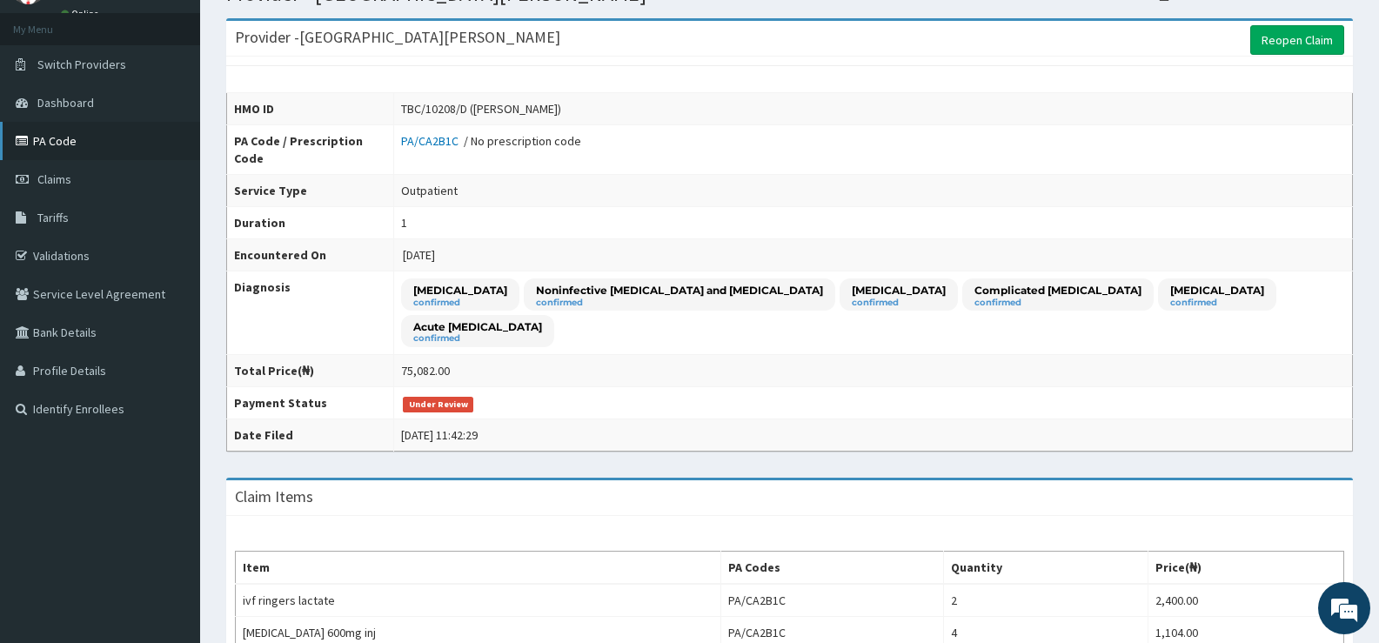
click at [51, 133] on link "PA Code" at bounding box center [100, 141] width 200 height 38
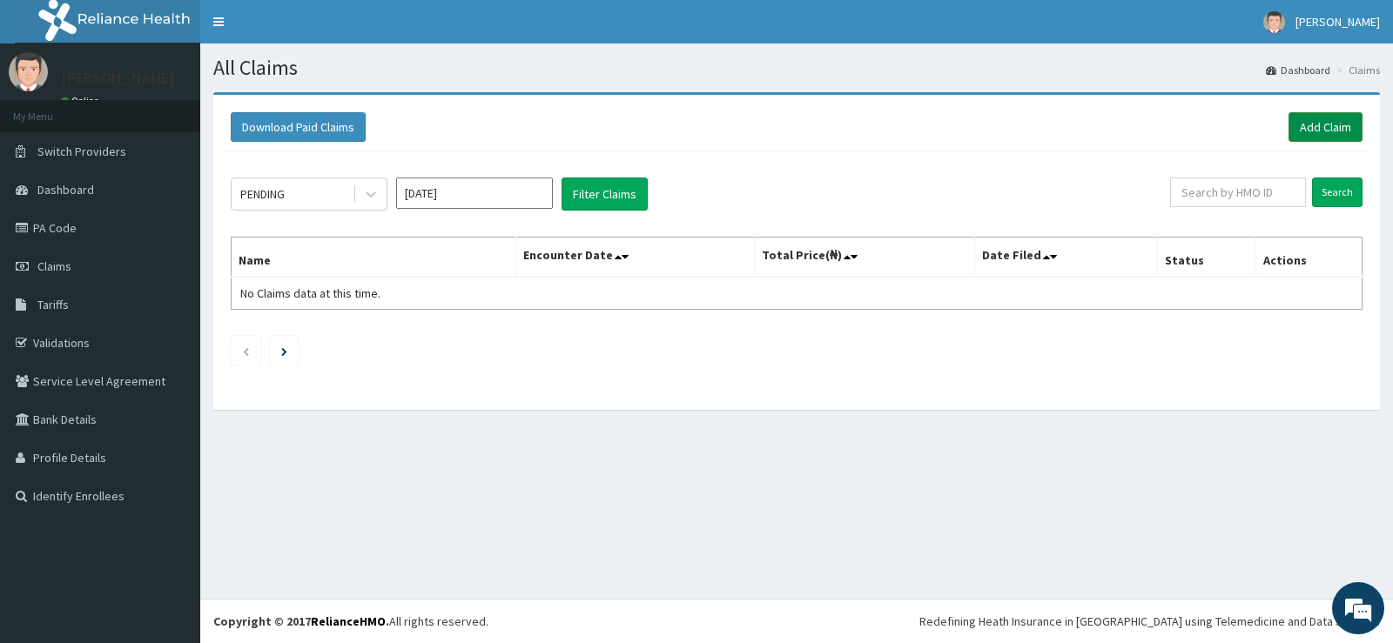
click at [1316, 131] on link "Add Claim" at bounding box center [1325, 127] width 74 height 30
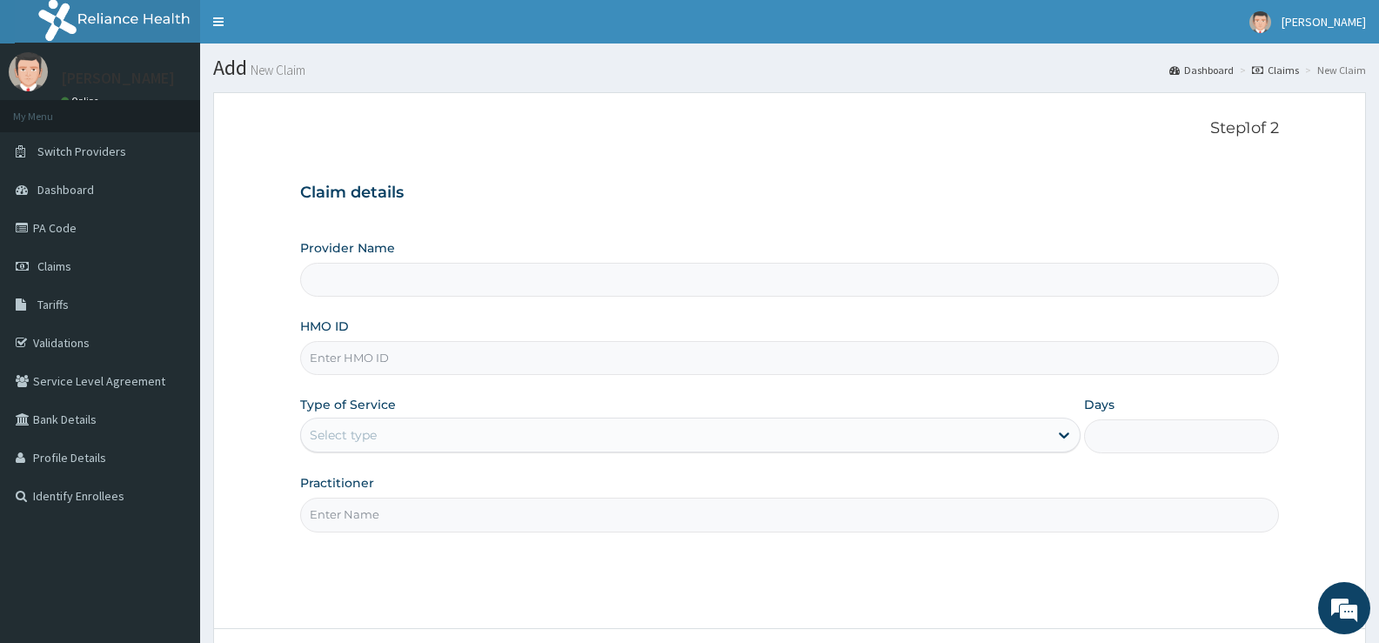
type input "[GEOGRAPHIC_DATA][PERSON_NAME]"
click at [401, 354] on input "HMO ID" at bounding box center [789, 358] width 979 height 34
type input "t"
type input "TBC/10208/D"
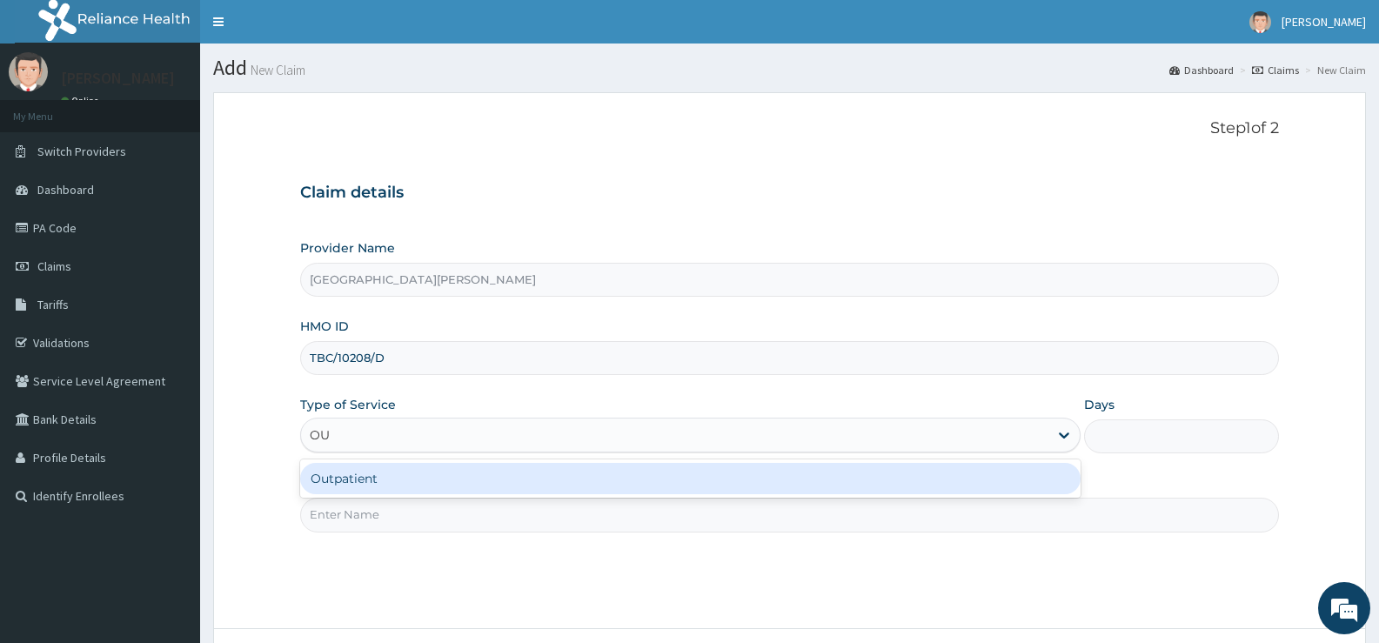
type input "OUT"
type input "1"
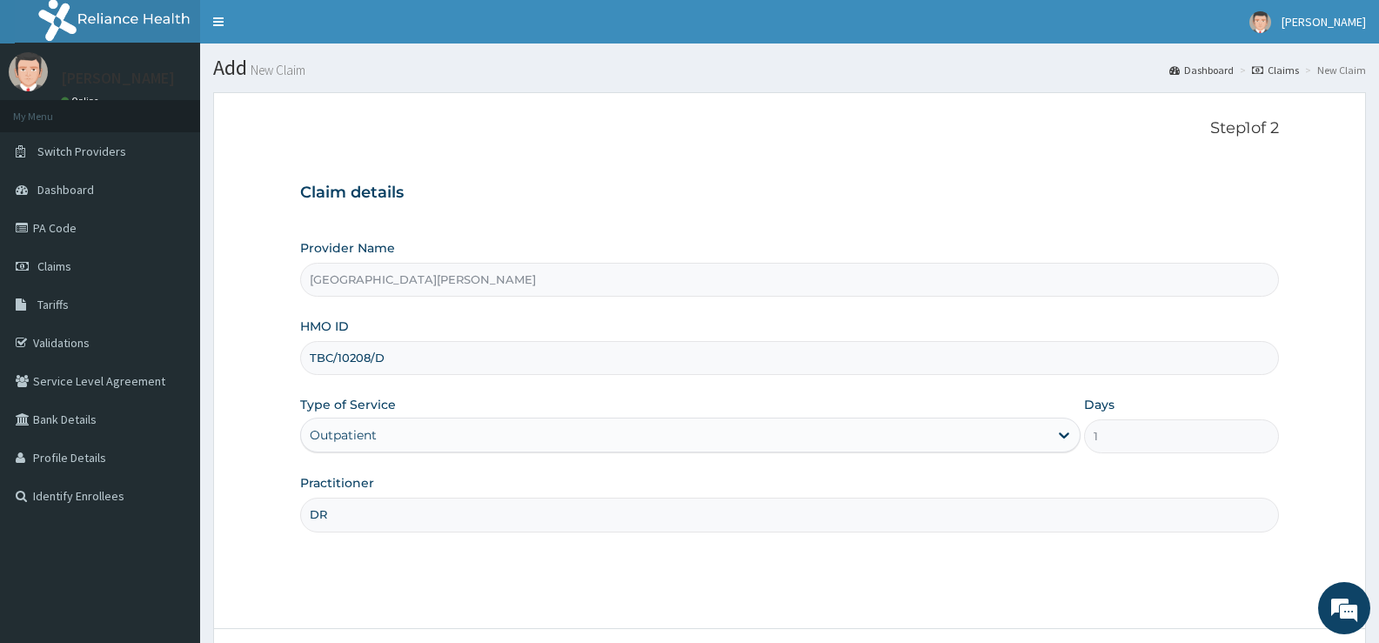
type input "DR FRANK"
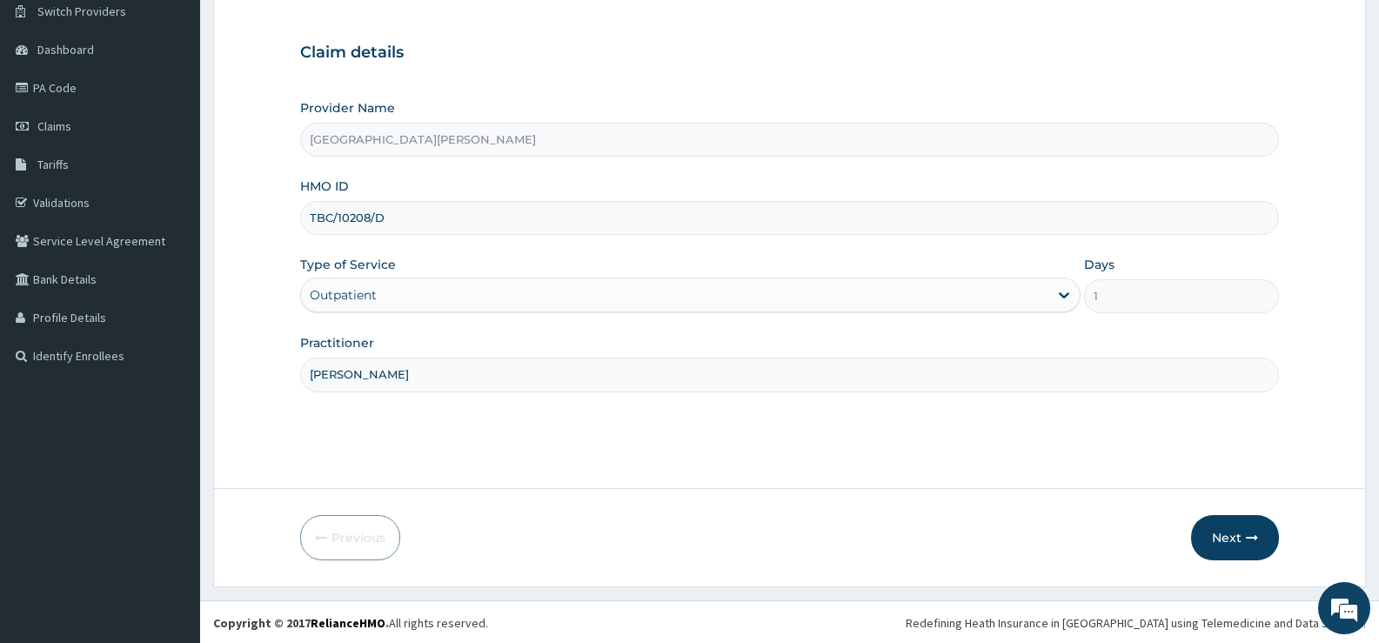
scroll to position [142, 0]
click at [1220, 534] on button "Next" at bounding box center [1235, 535] width 88 height 45
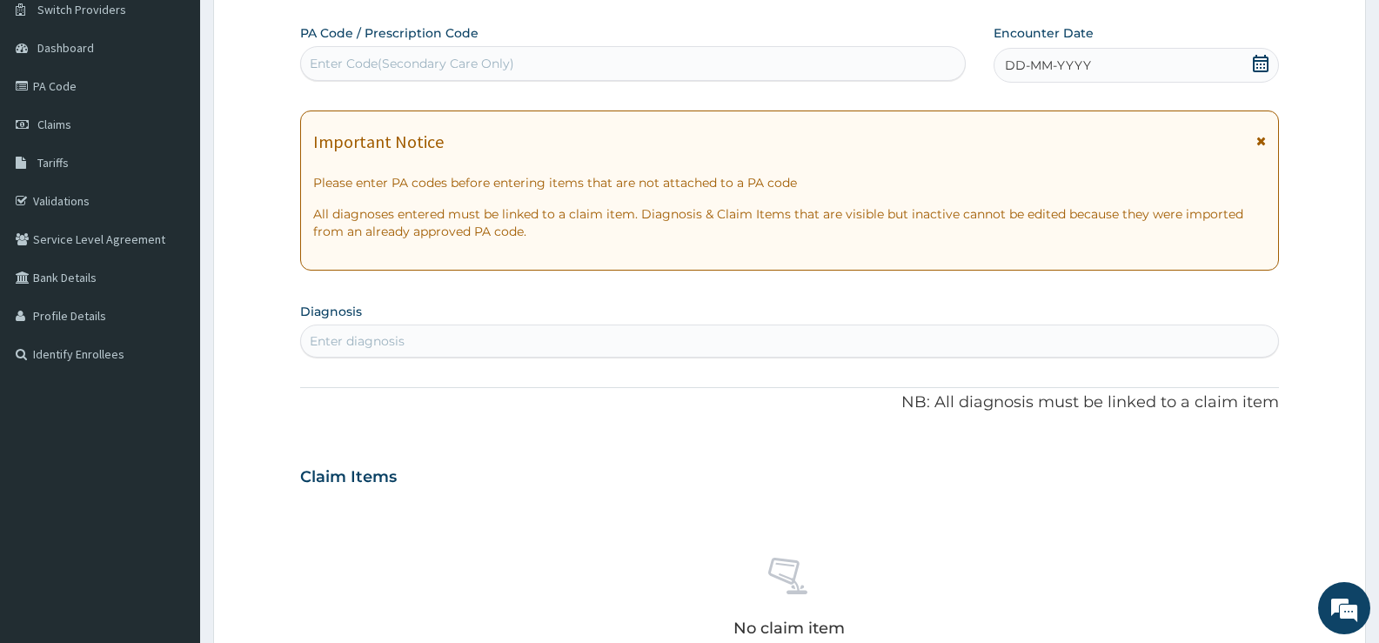
click at [648, 60] on div "Enter Code(Secondary Care Only)" at bounding box center [633, 64] width 664 height 28
type input "PA/92C065"
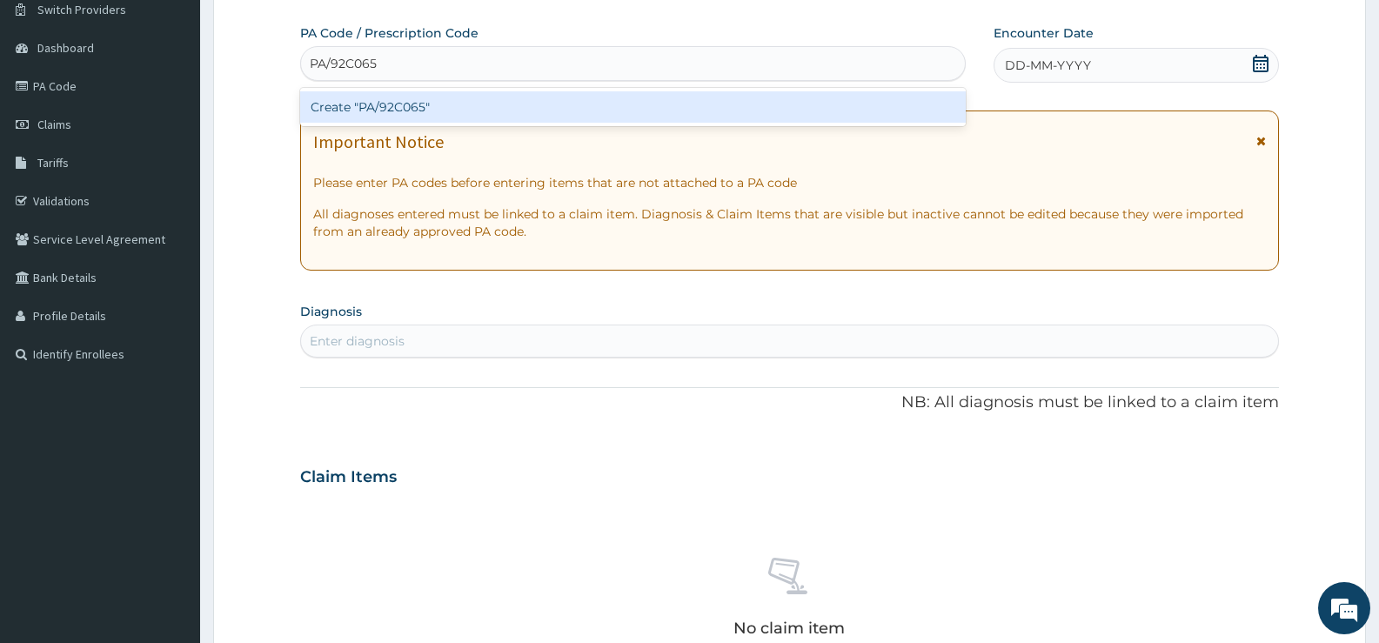
click at [662, 105] on div "Create "PA/92C065"" at bounding box center [633, 106] width 666 height 31
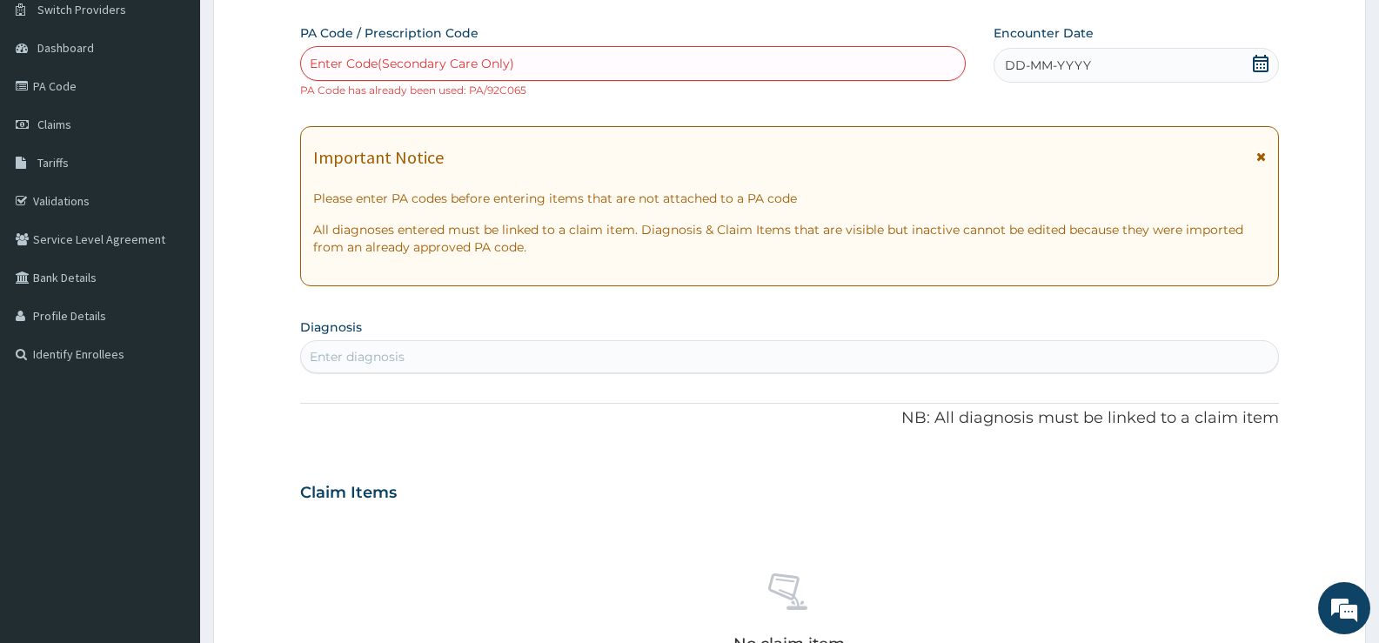
click at [1255, 60] on icon at bounding box center [1261, 63] width 16 height 17
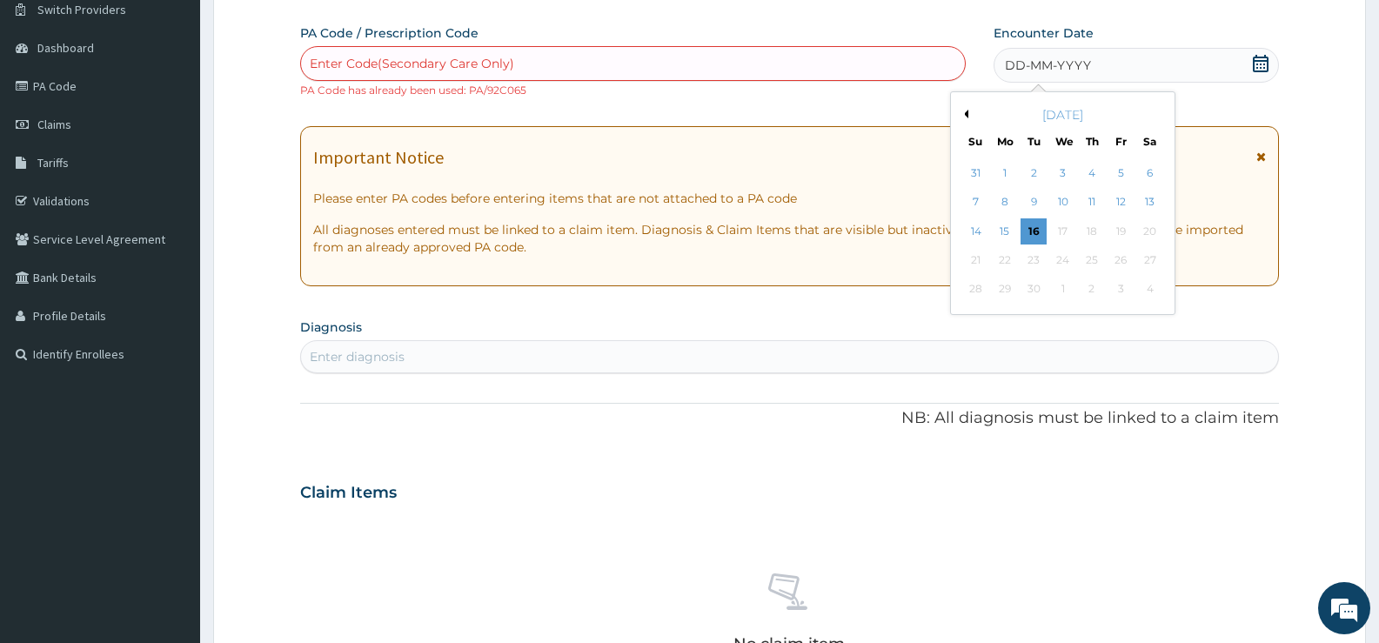
click at [967, 111] on button "Previous Month" at bounding box center [964, 114] width 9 height 9
click at [977, 259] on div "20" at bounding box center [976, 260] width 26 height 26
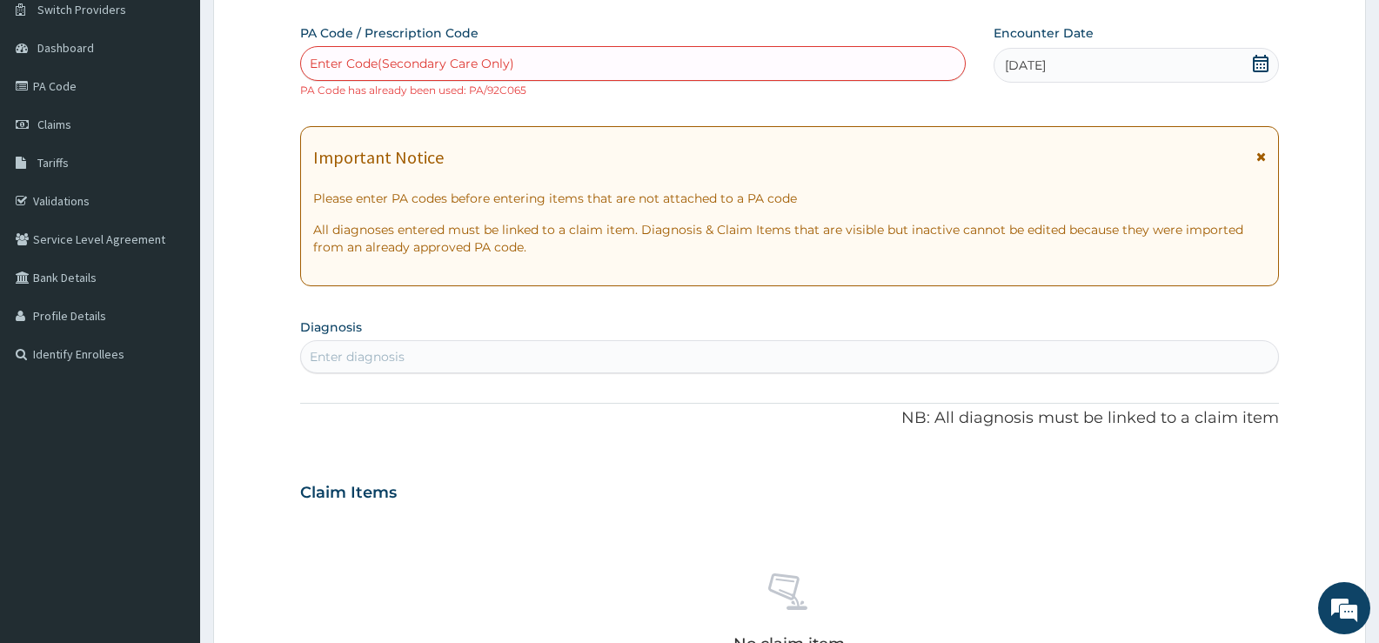
click at [525, 354] on div "Enter diagnosis" at bounding box center [789, 357] width 977 height 28
type input "GASTRITIS"
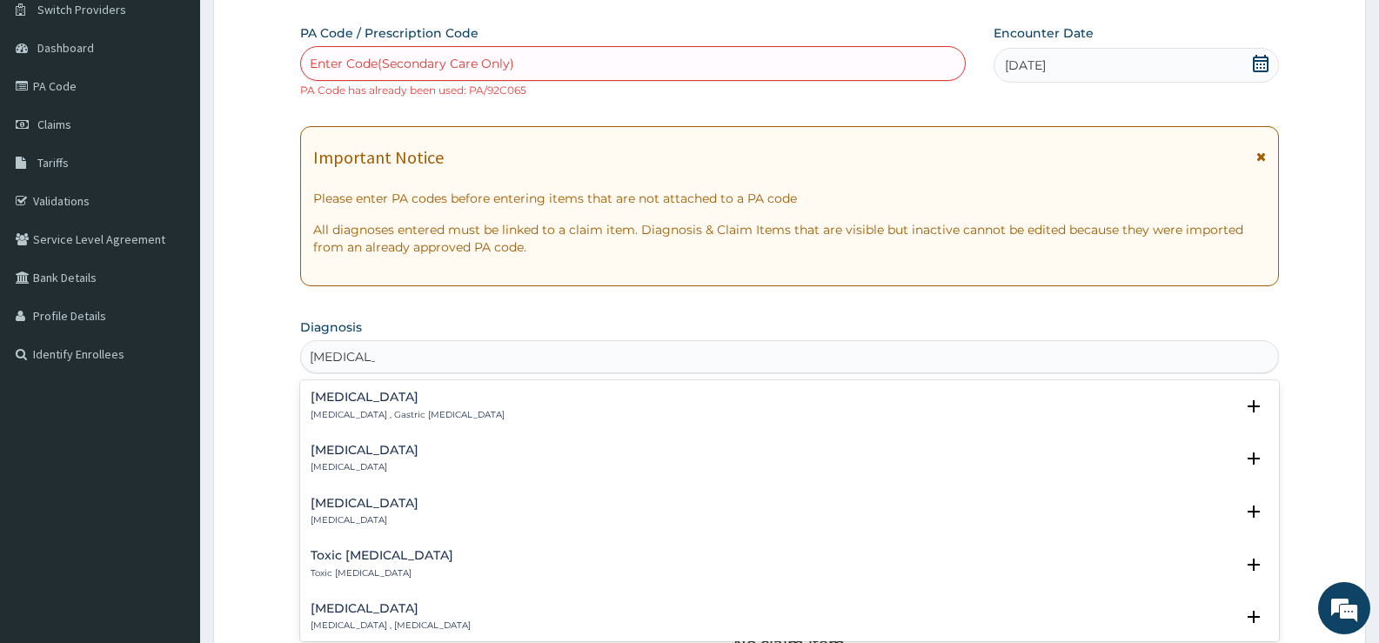
click at [373, 410] on p "Gastritis , Gastric catarrh" at bounding box center [408, 415] width 194 height 12
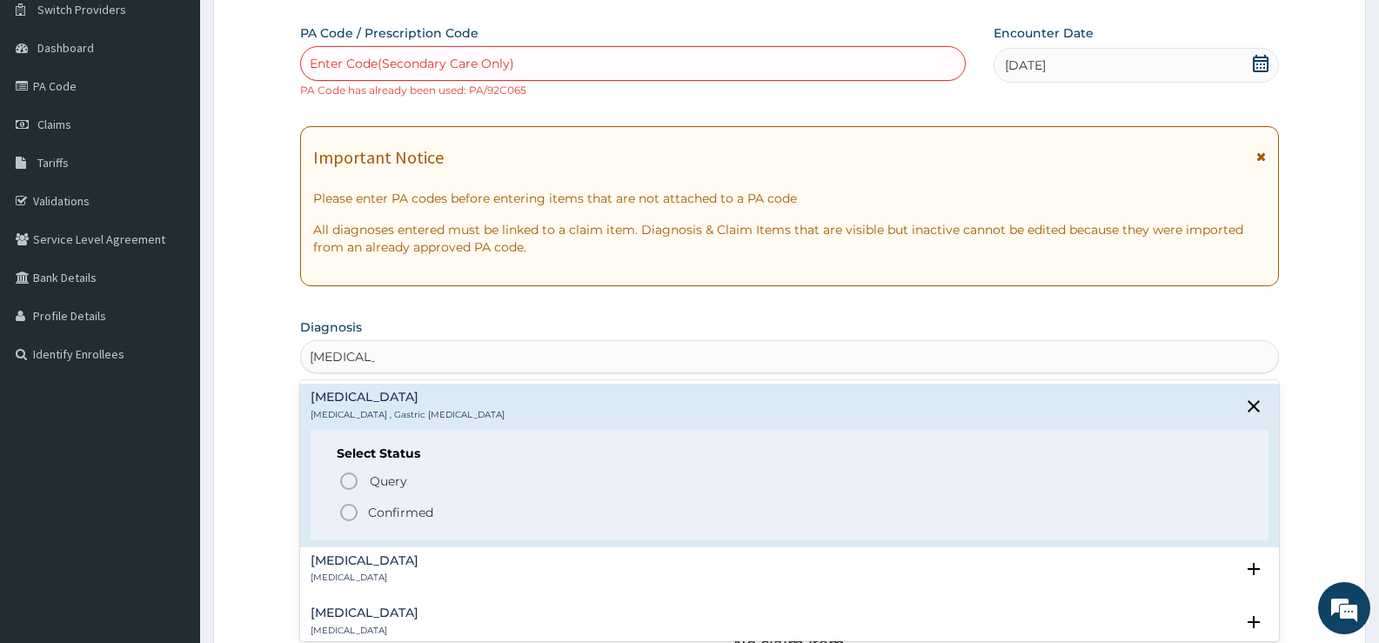
click at [412, 505] on p "Confirmed" at bounding box center [400, 512] width 65 height 17
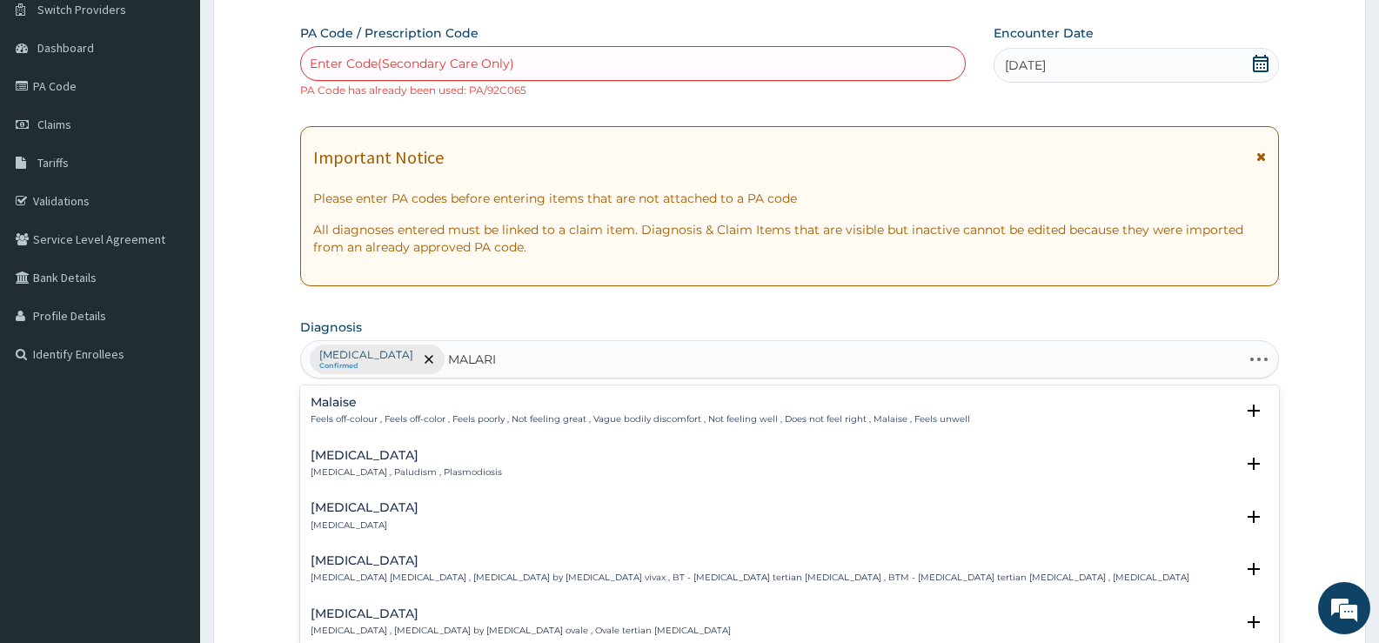
type input "MALARIA"
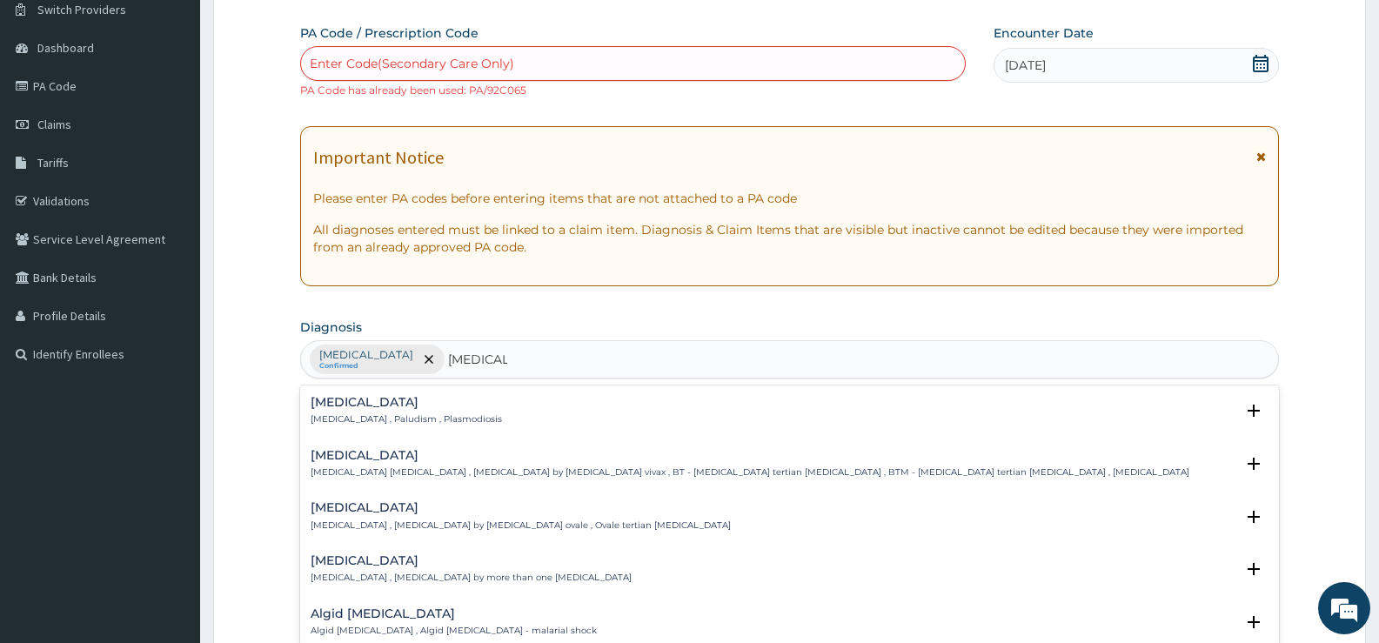
click at [318, 406] on h4 "Malaria" at bounding box center [406, 402] width 191 height 13
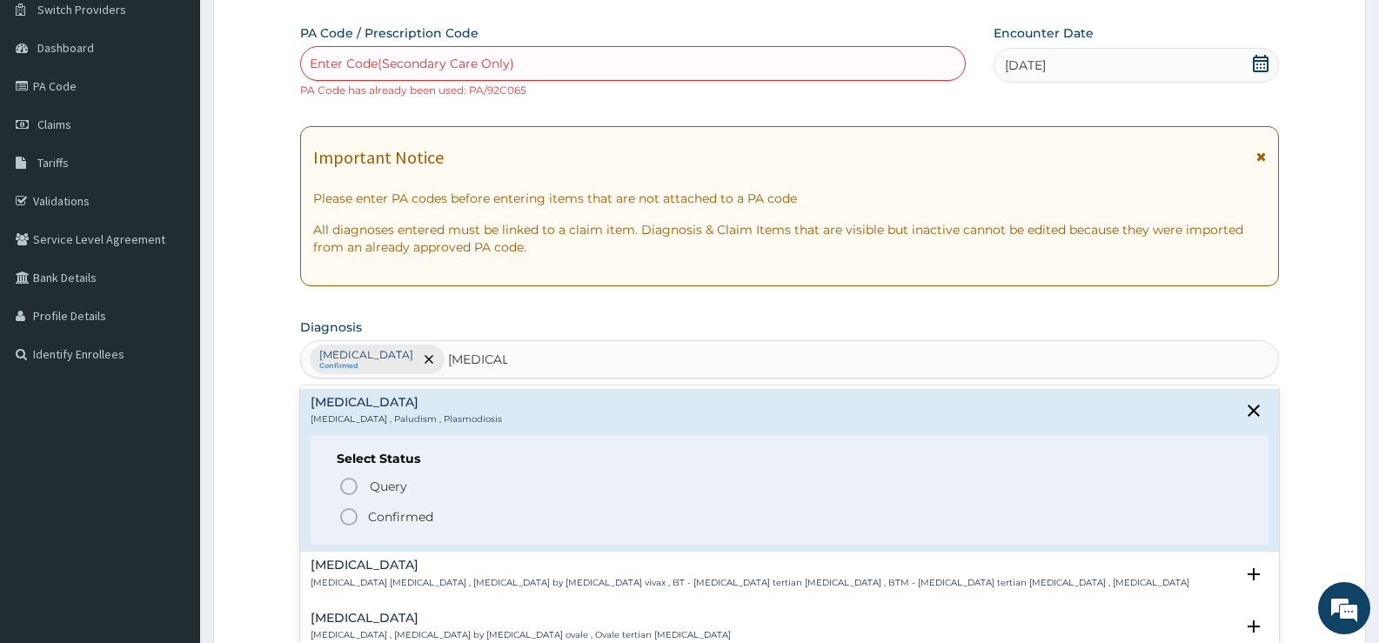
click at [359, 514] on icon "status option filled" at bounding box center [349, 517] width 21 height 21
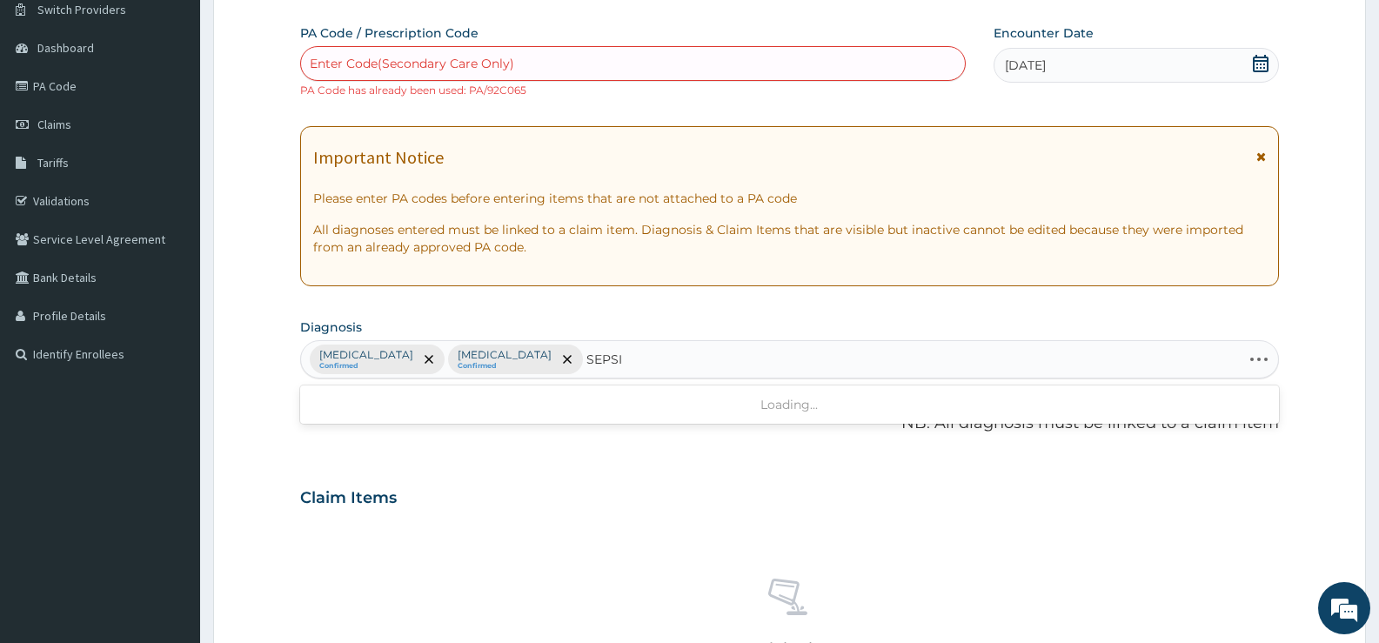
type input "SEPSIS"
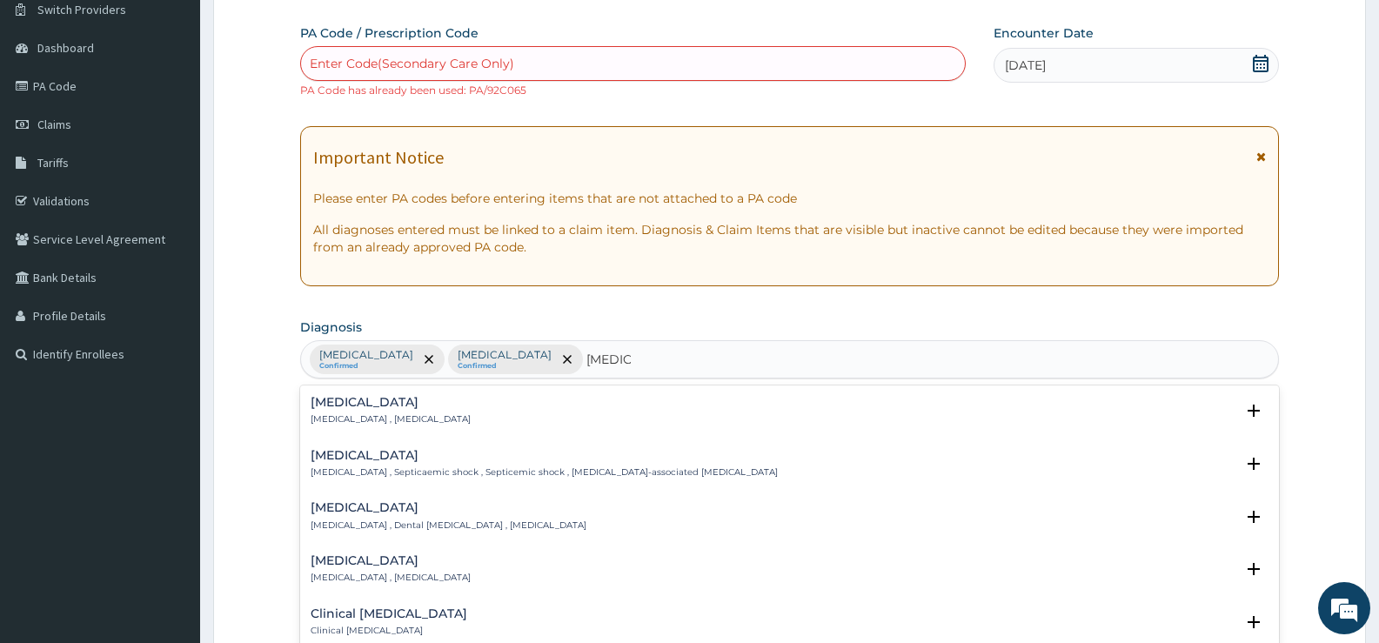
click at [359, 417] on p "Systemic infection , Sepsis" at bounding box center [391, 419] width 160 height 12
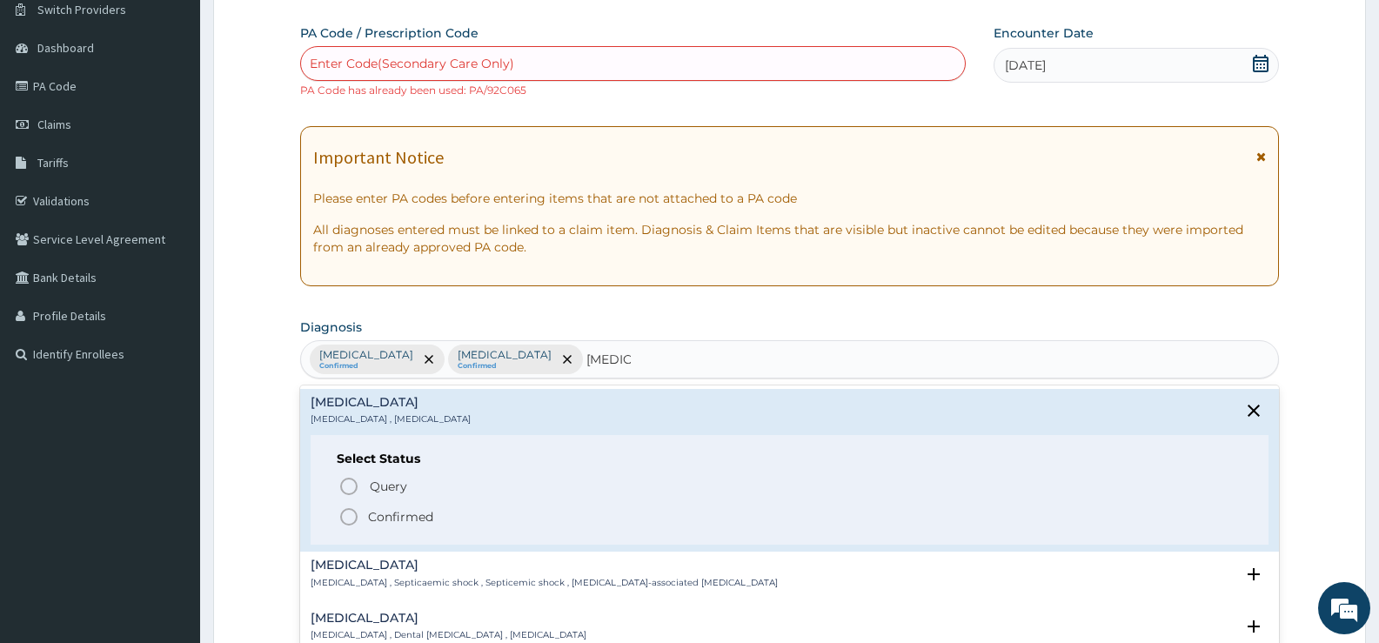
click at [415, 515] on p "Confirmed" at bounding box center [400, 516] width 65 height 17
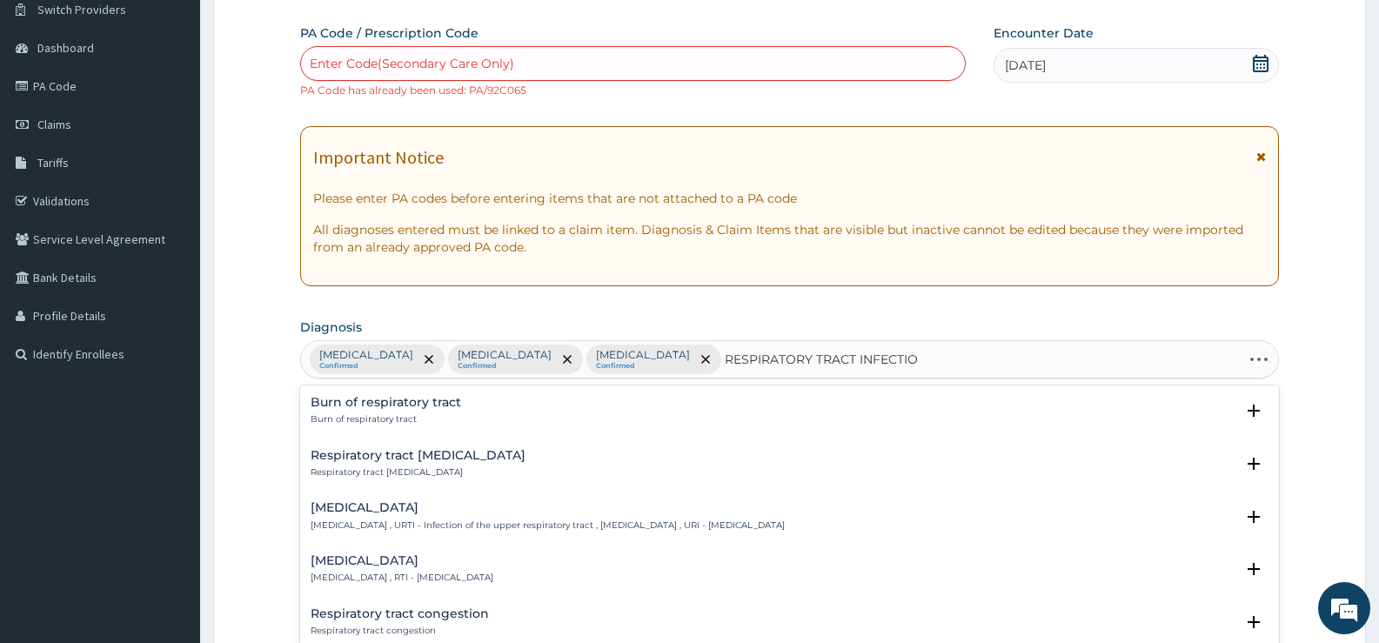
type input "RESPIRATORY TRACT INFECTION"
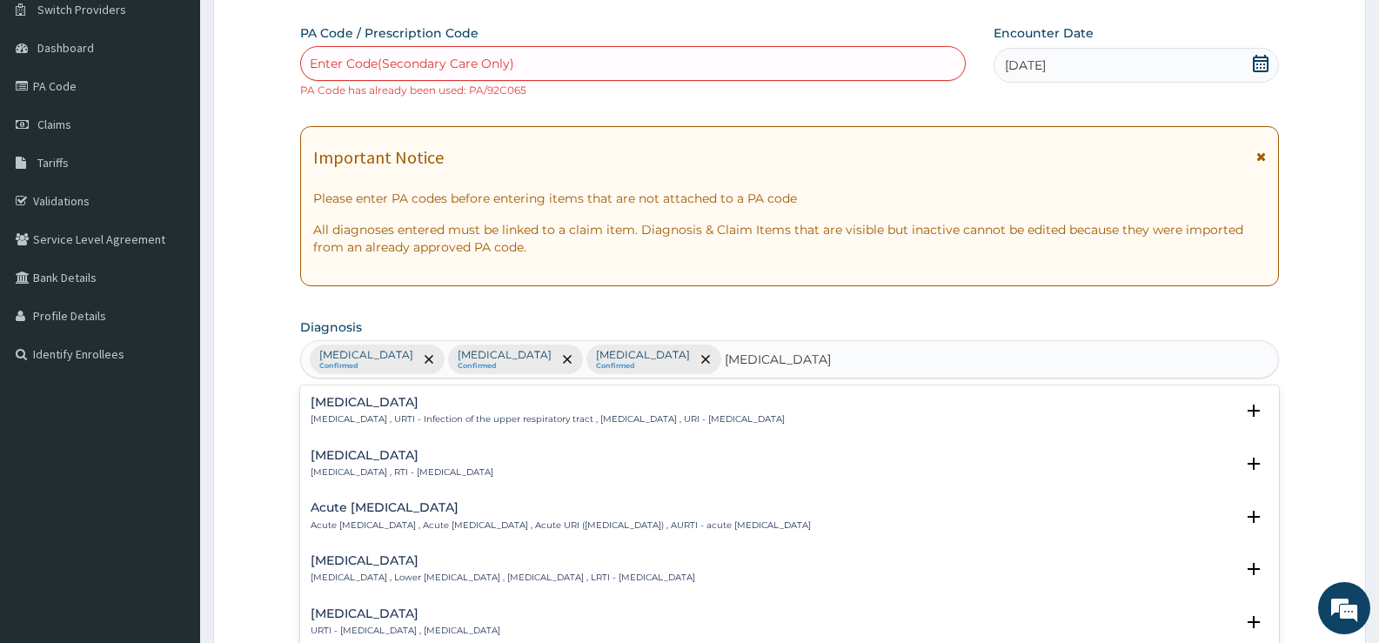
click at [413, 452] on h4 "Respiratory tract infection" at bounding box center [402, 455] width 183 height 13
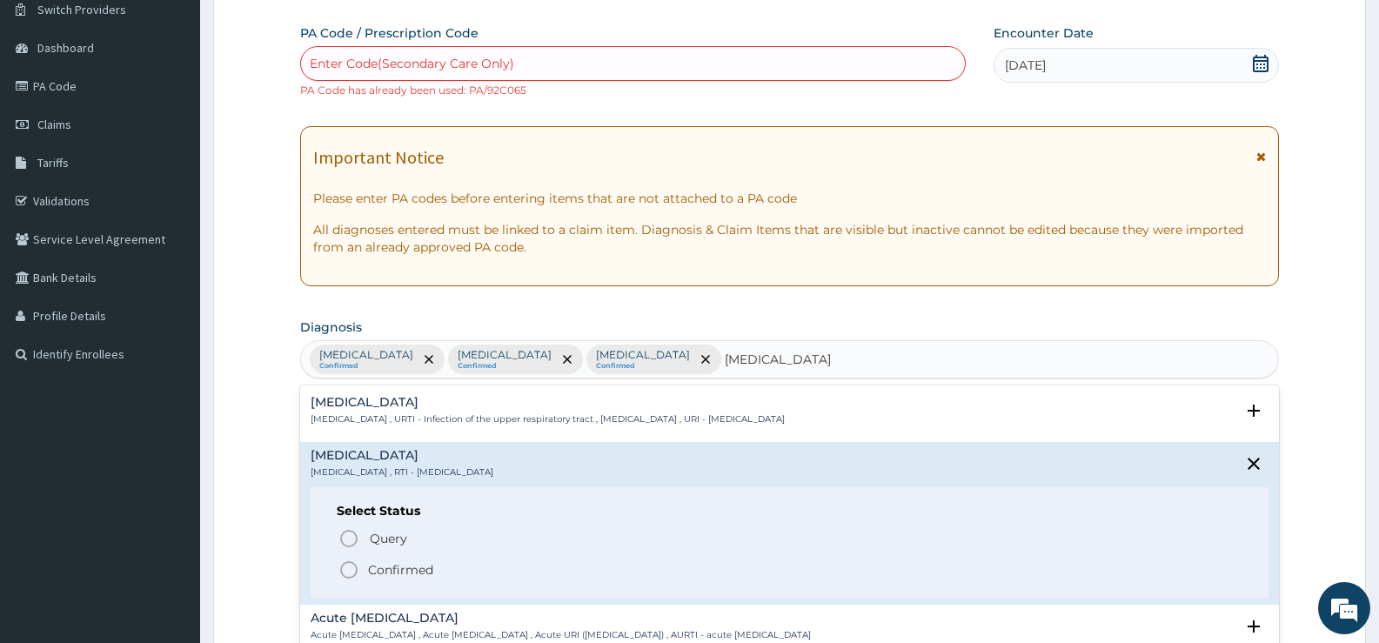
click at [399, 569] on p "Confirmed" at bounding box center [400, 569] width 65 height 17
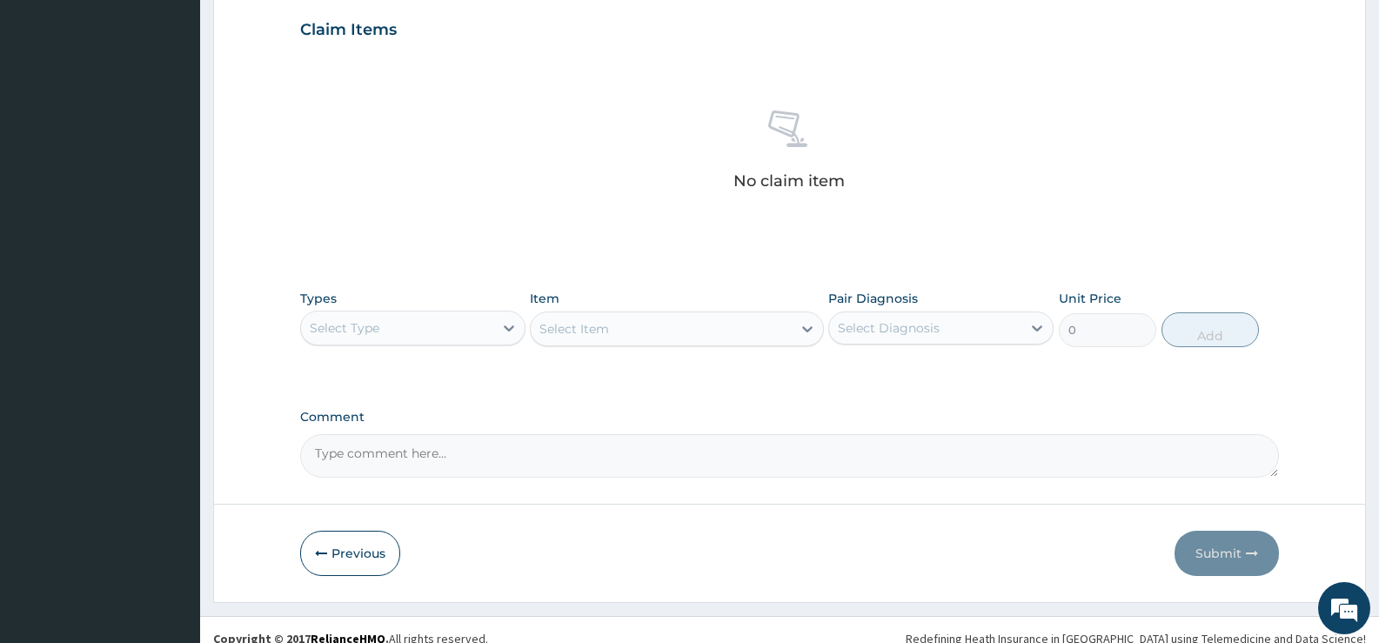
scroll to position [628, 0]
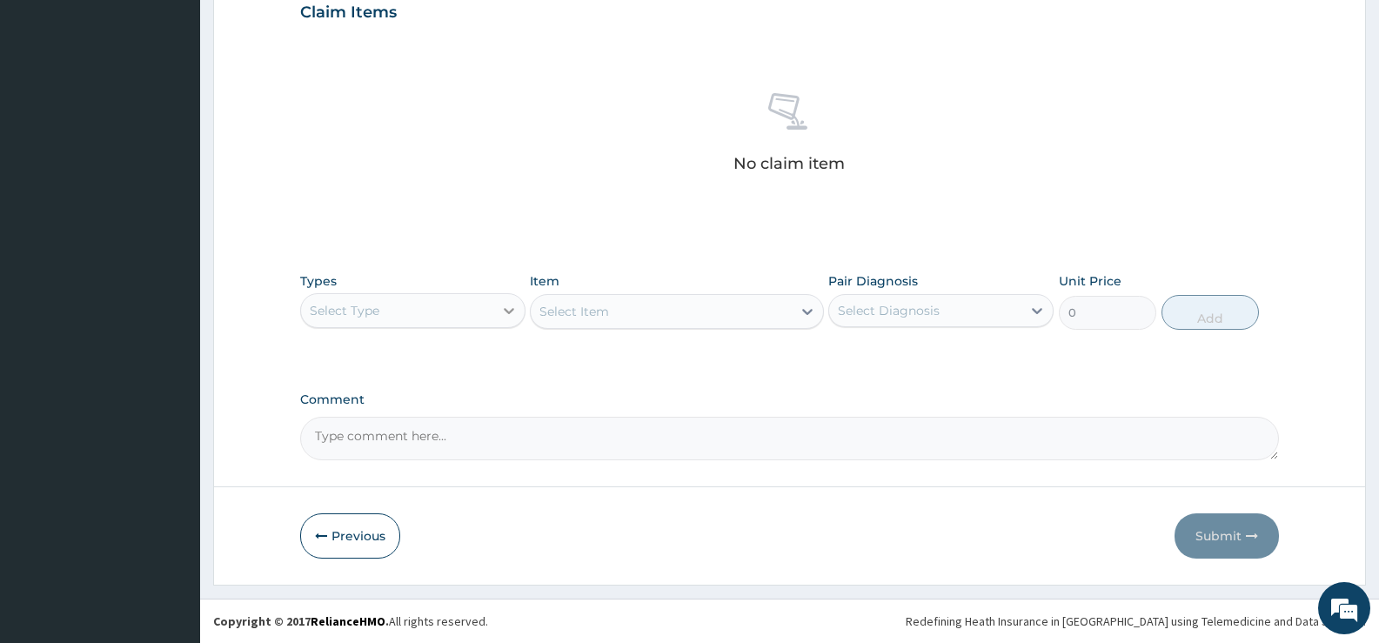
click at [500, 305] on icon at bounding box center [508, 310] width 17 height 17
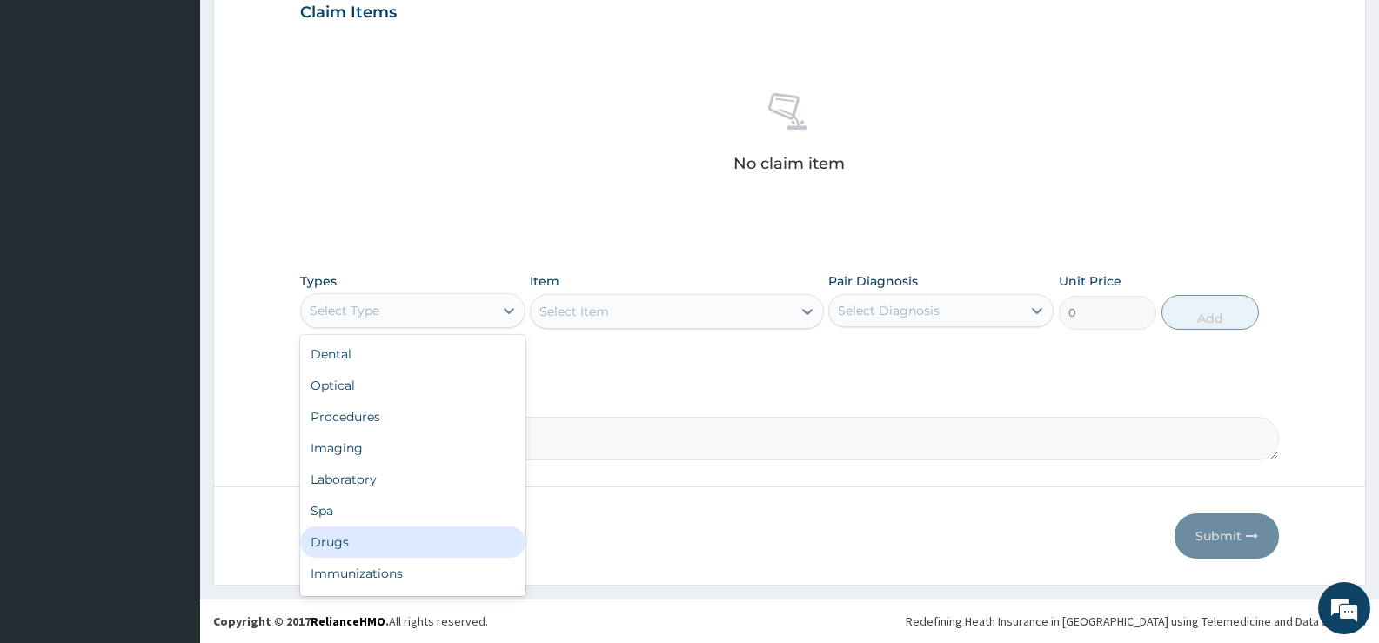
click at [346, 541] on div "Drugs" at bounding box center [412, 542] width 225 height 31
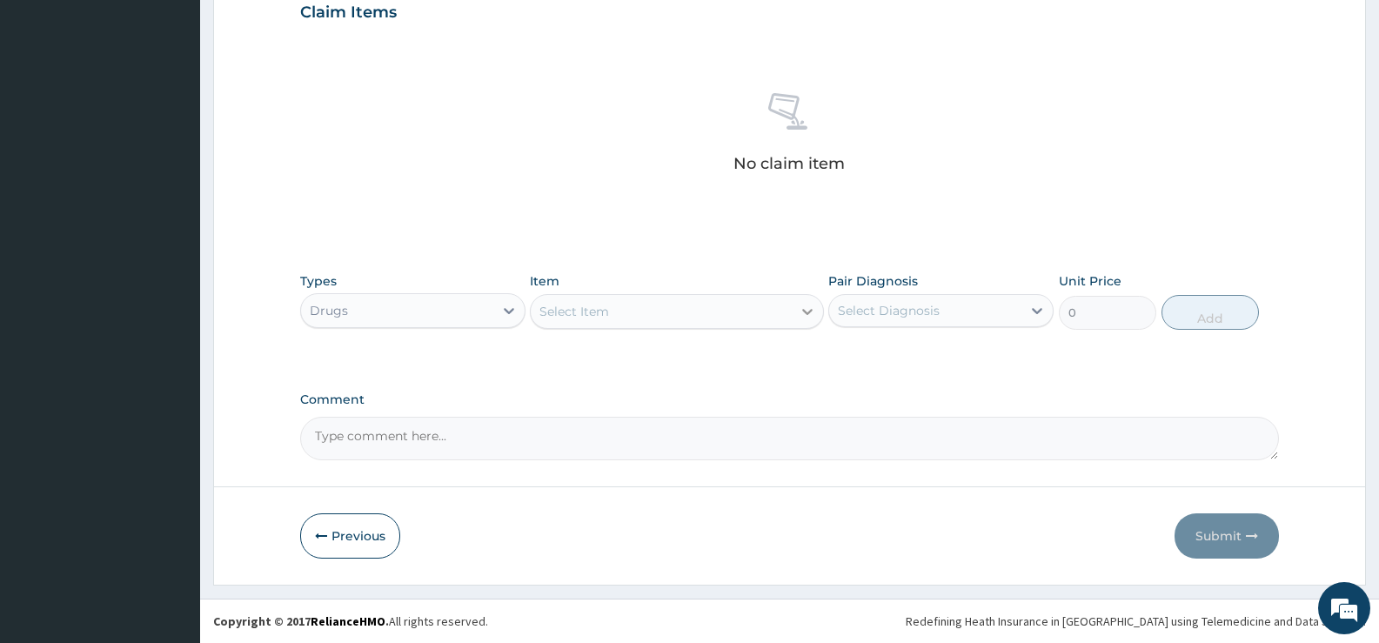
click at [795, 316] on div at bounding box center [807, 311] width 31 height 31
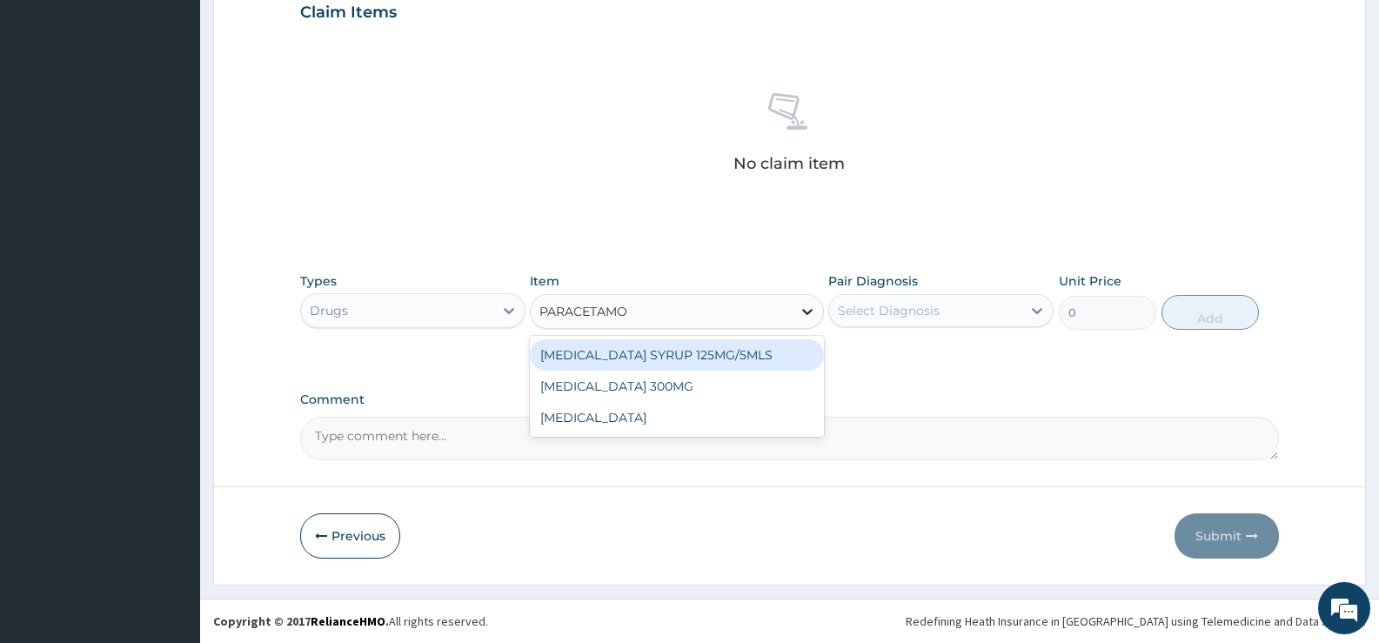
type input "PARACETAMOL"
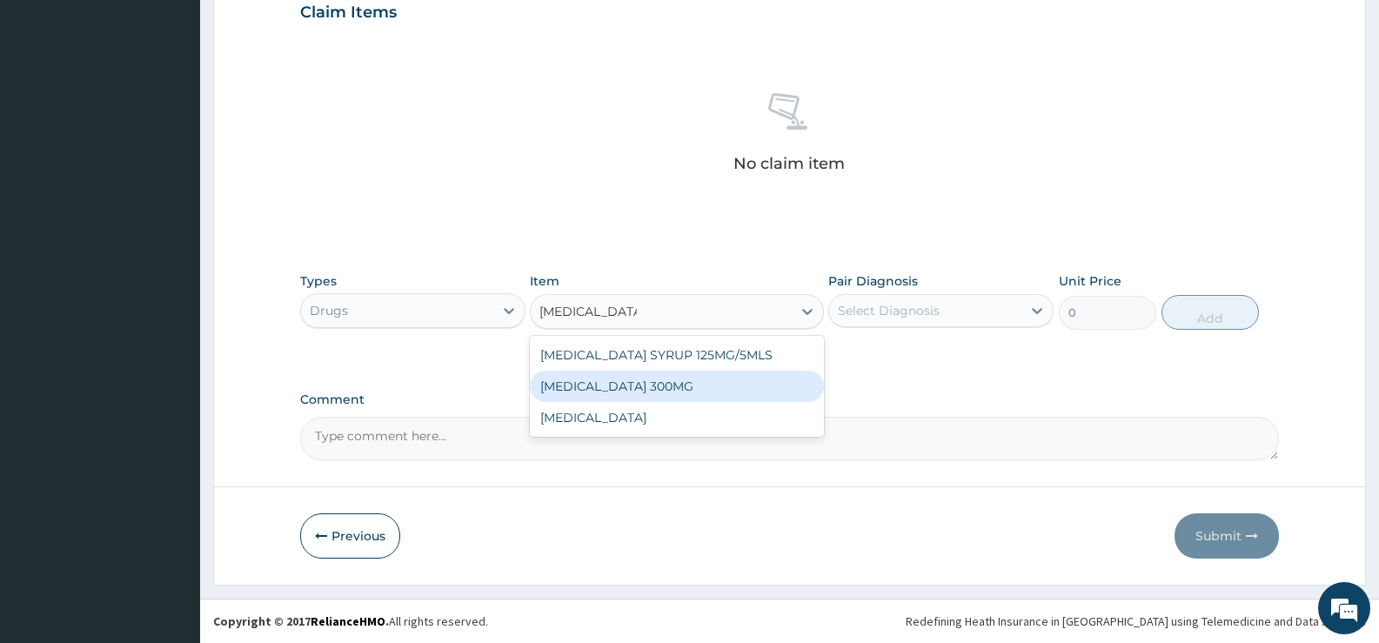
click at [641, 385] on div "PARACETAMOL 300MG" at bounding box center [676, 386] width 293 height 31
type input "138"
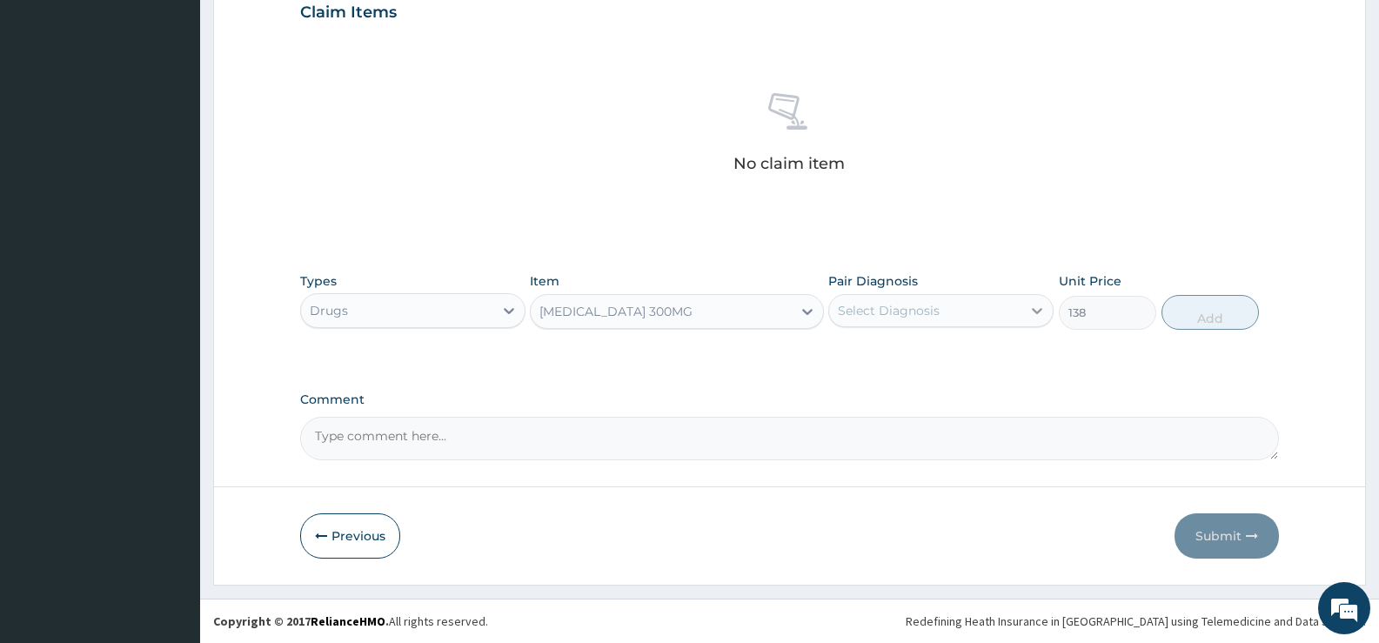
click at [1033, 312] on icon at bounding box center [1037, 310] width 17 height 17
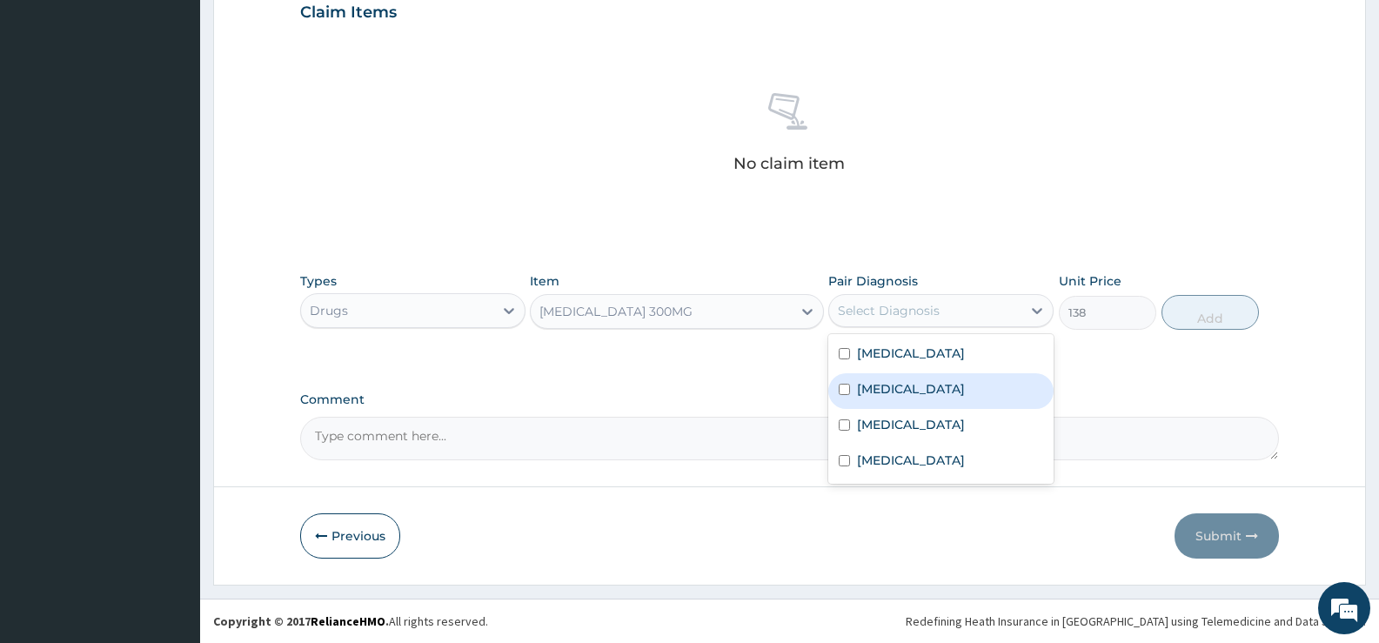
click at [890, 387] on label "Malaria" at bounding box center [911, 388] width 108 height 17
checkbox input "true"
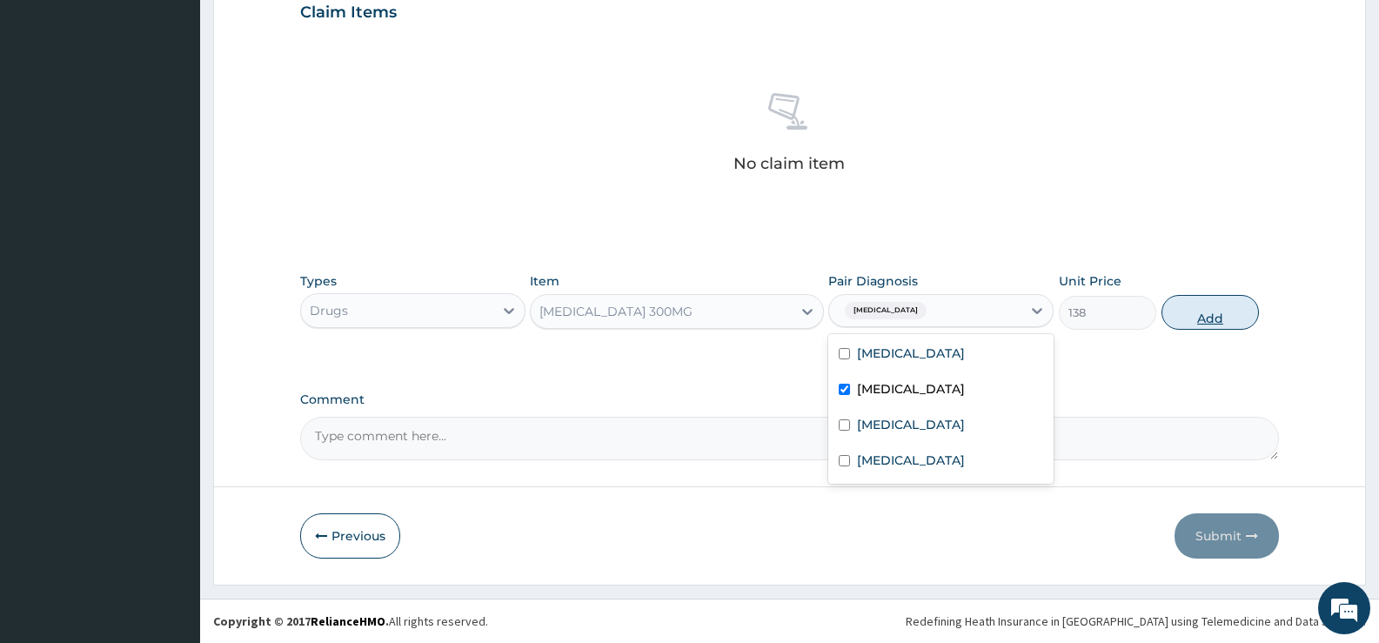
click at [1191, 319] on button "Add" at bounding box center [1210, 312] width 97 height 35
type input "0"
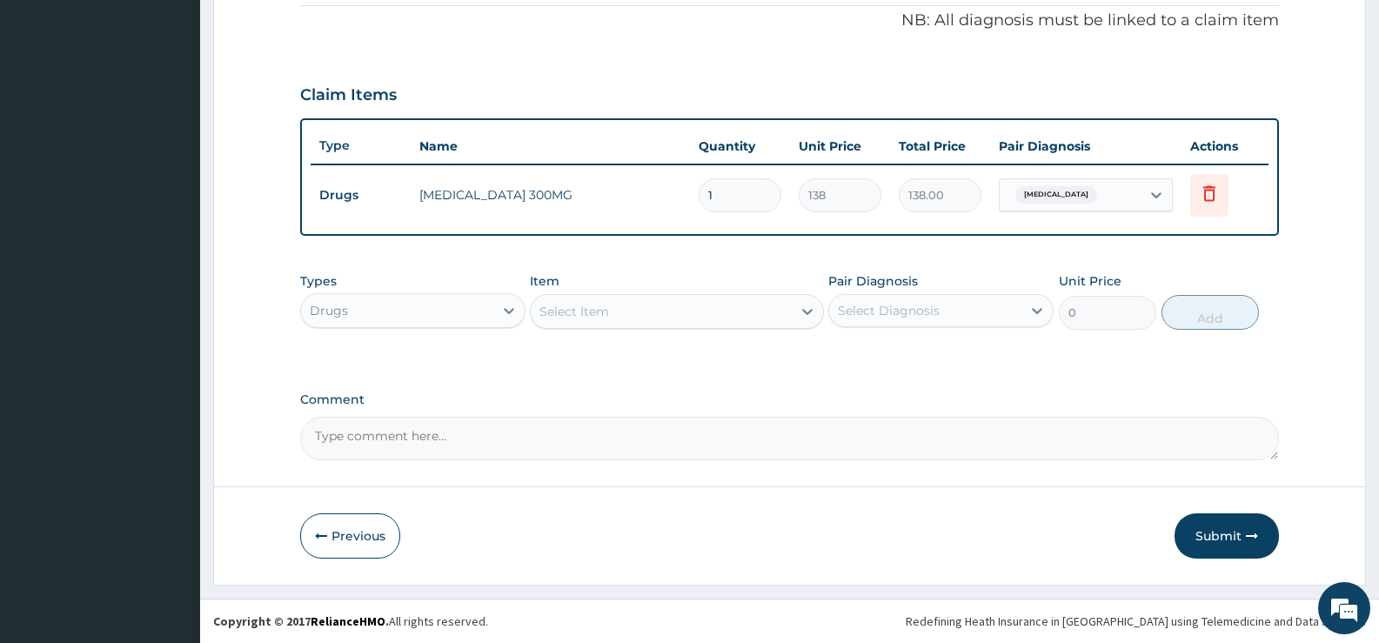
scroll to position [545, 0]
click at [765, 312] on div "Select Item" at bounding box center [661, 312] width 260 height 28
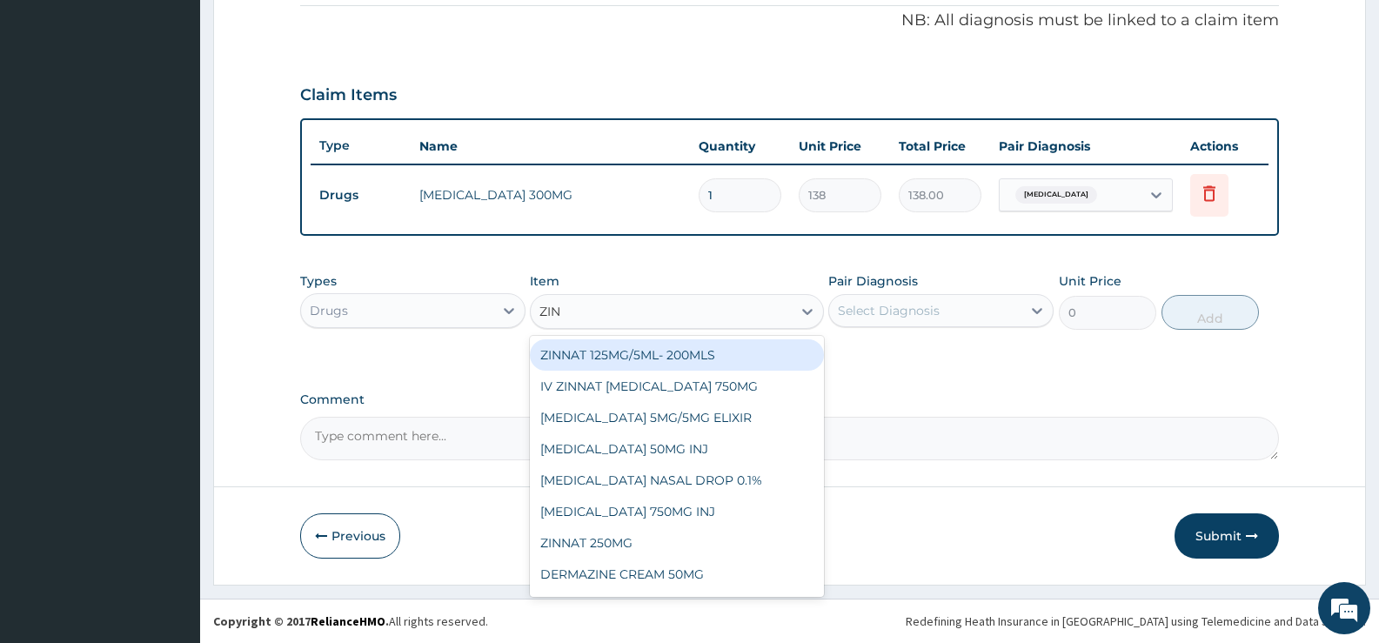
type input "ZINC"
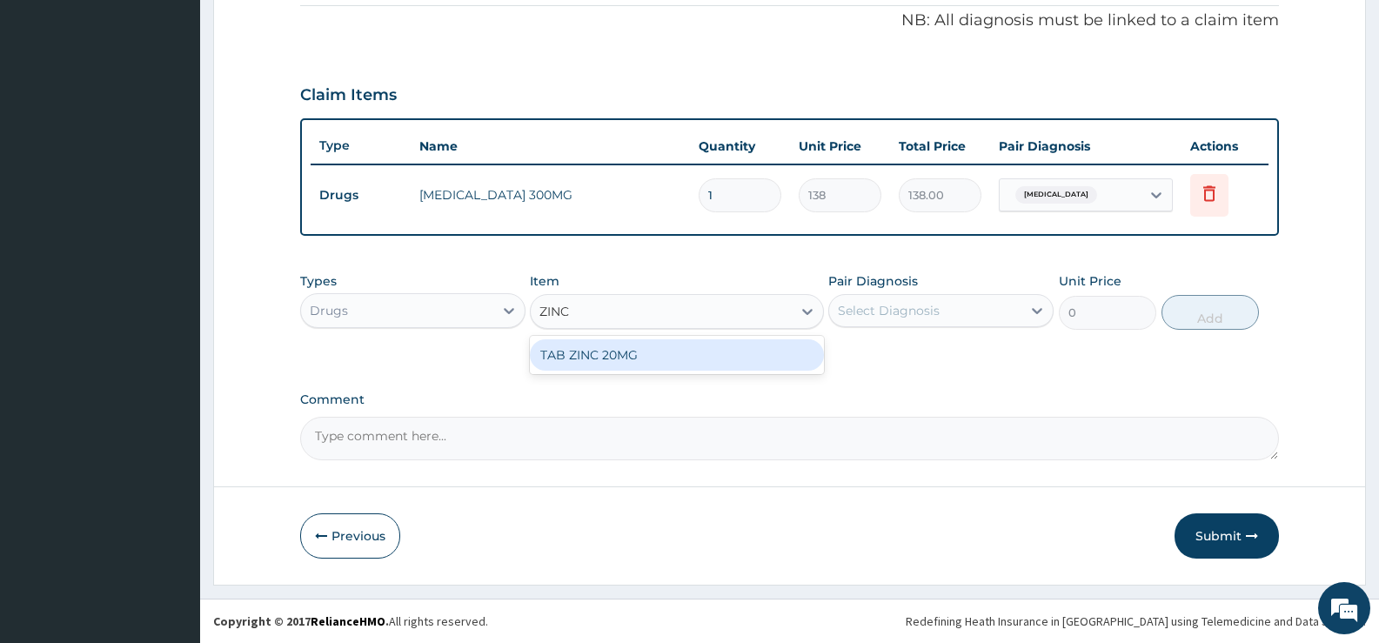
click at [762, 353] on div "TAB ZINC 20MG" at bounding box center [676, 354] width 293 height 31
type input "30"
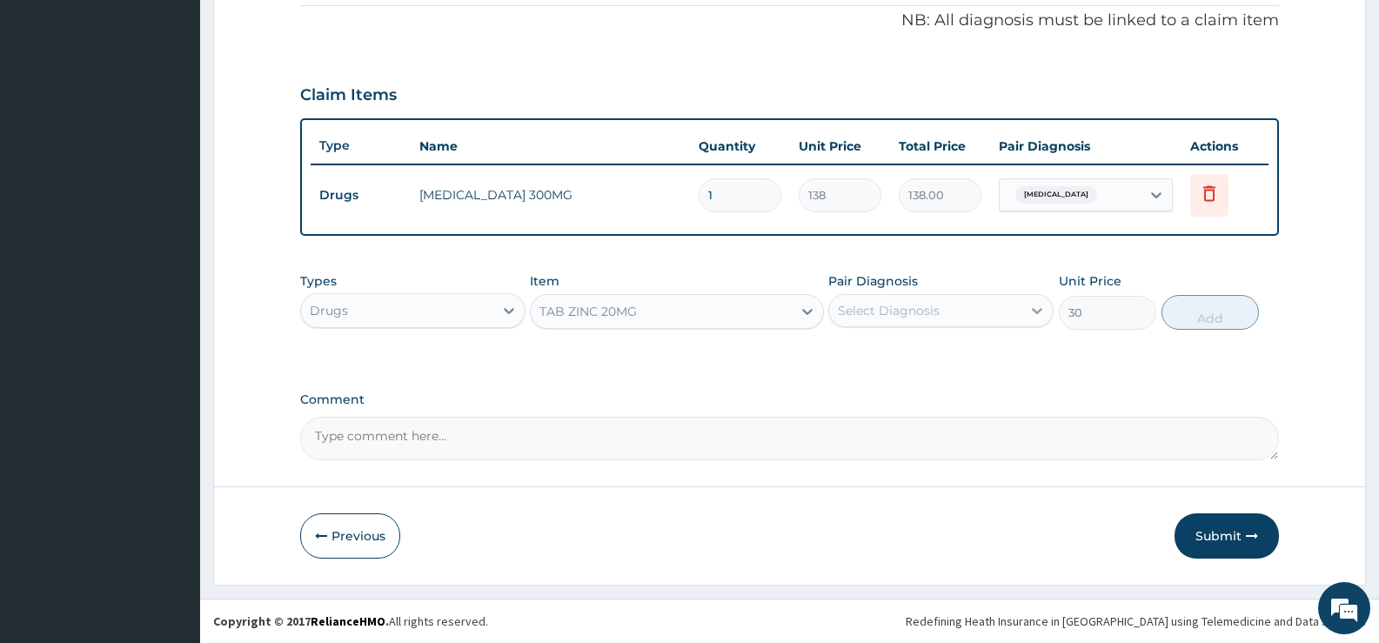
click at [1023, 312] on div at bounding box center [1037, 310] width 31 height 31
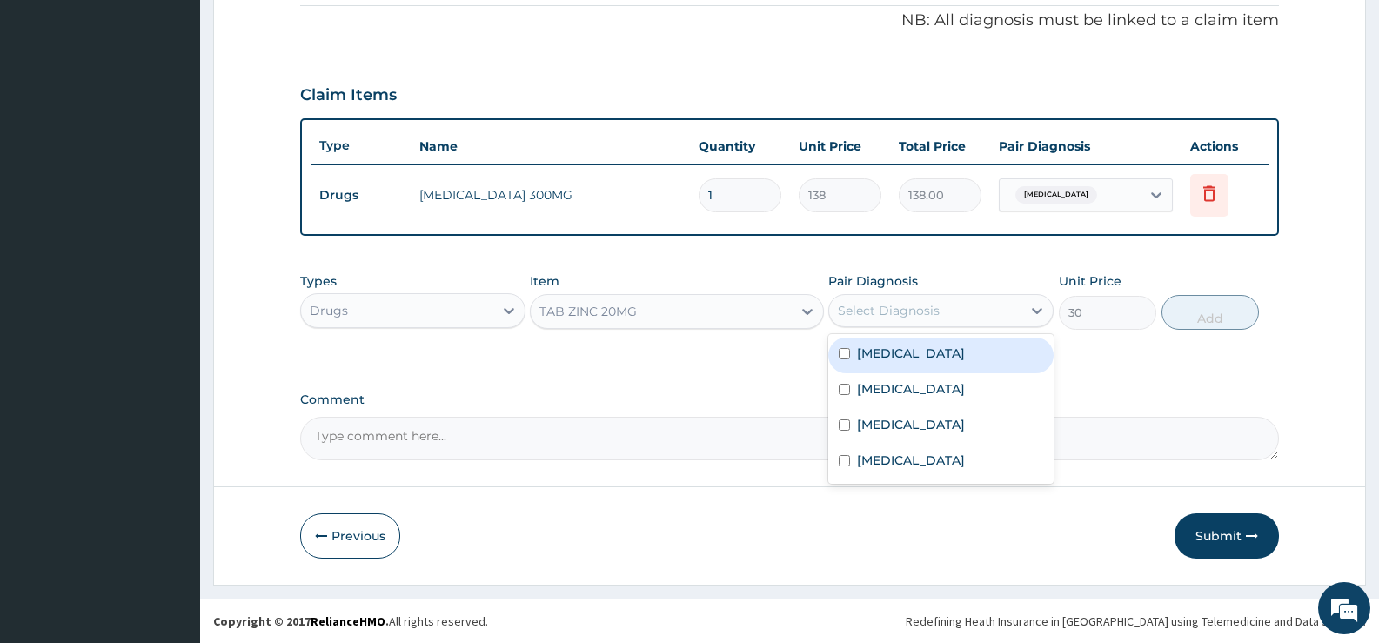
click at [898, 363] on div "Gastritis" at bounding box center [941, 356] width 225 height 36
checkbox input "true"
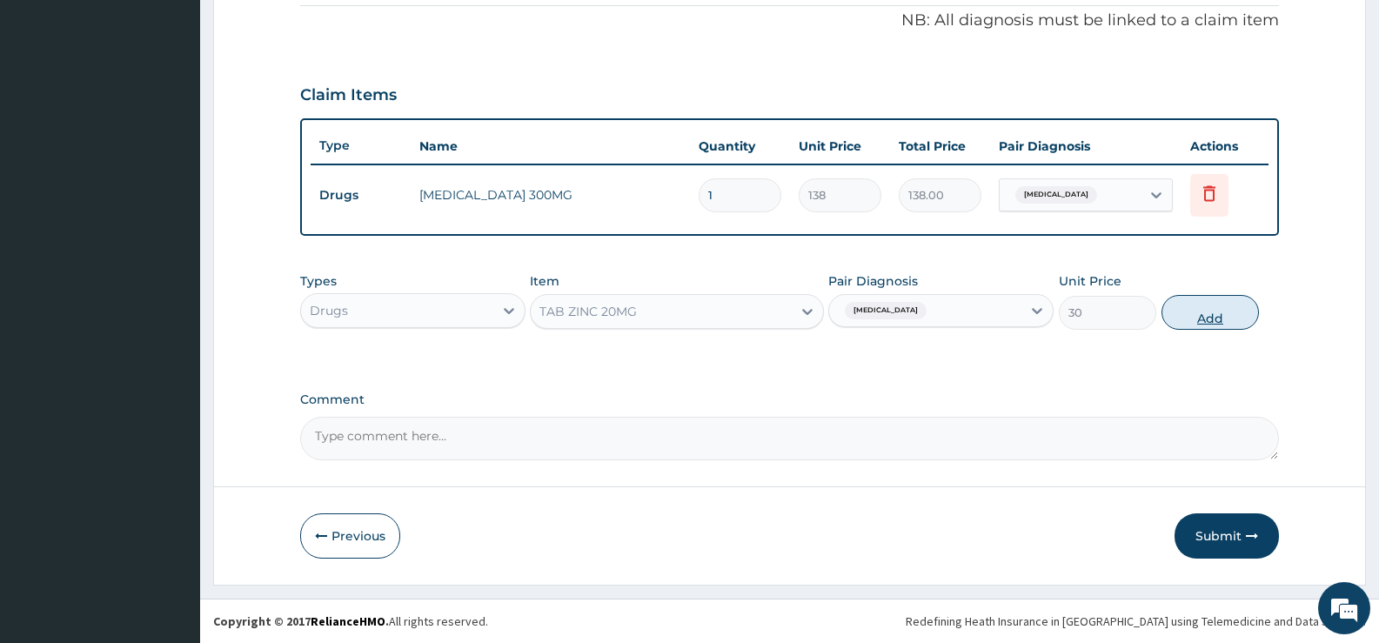
click at [1190, 312] on button "Add" at bounding box center [1210, 312] width 97 height 35
type input "0"
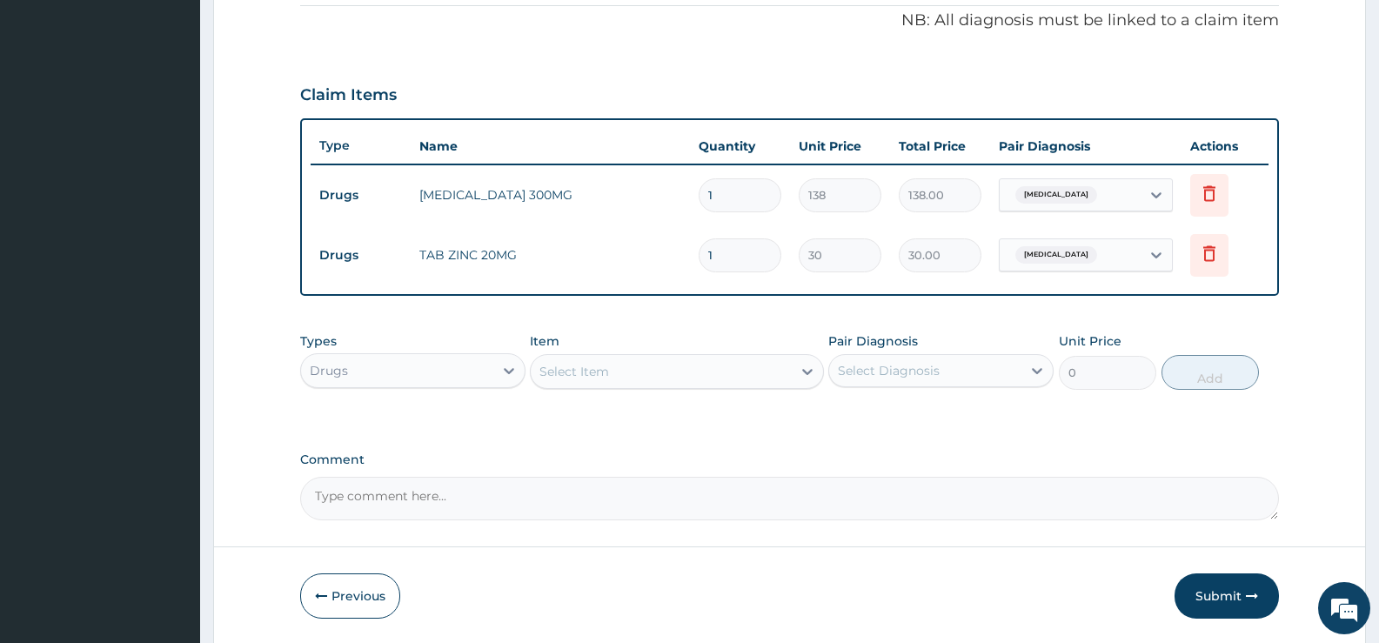
scroll to position [605, 0]
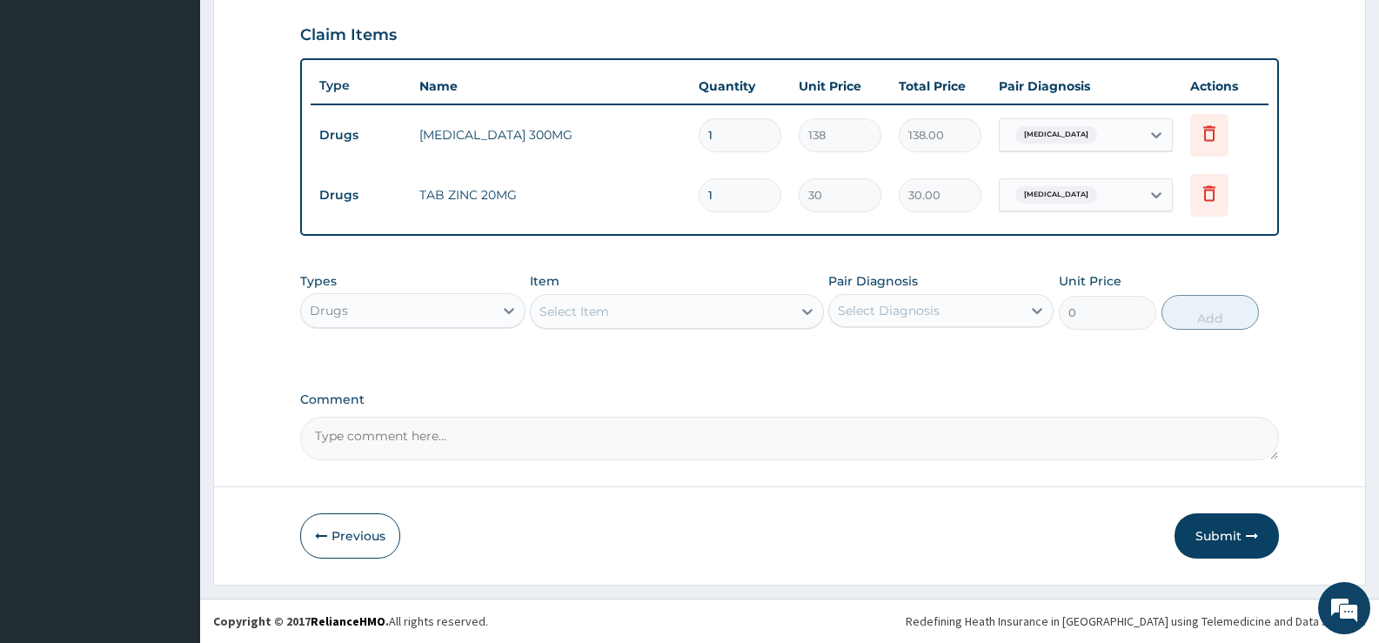
click at [691, 310] on div "Select Item" at bounding box center [661, 312] width 260 height 28
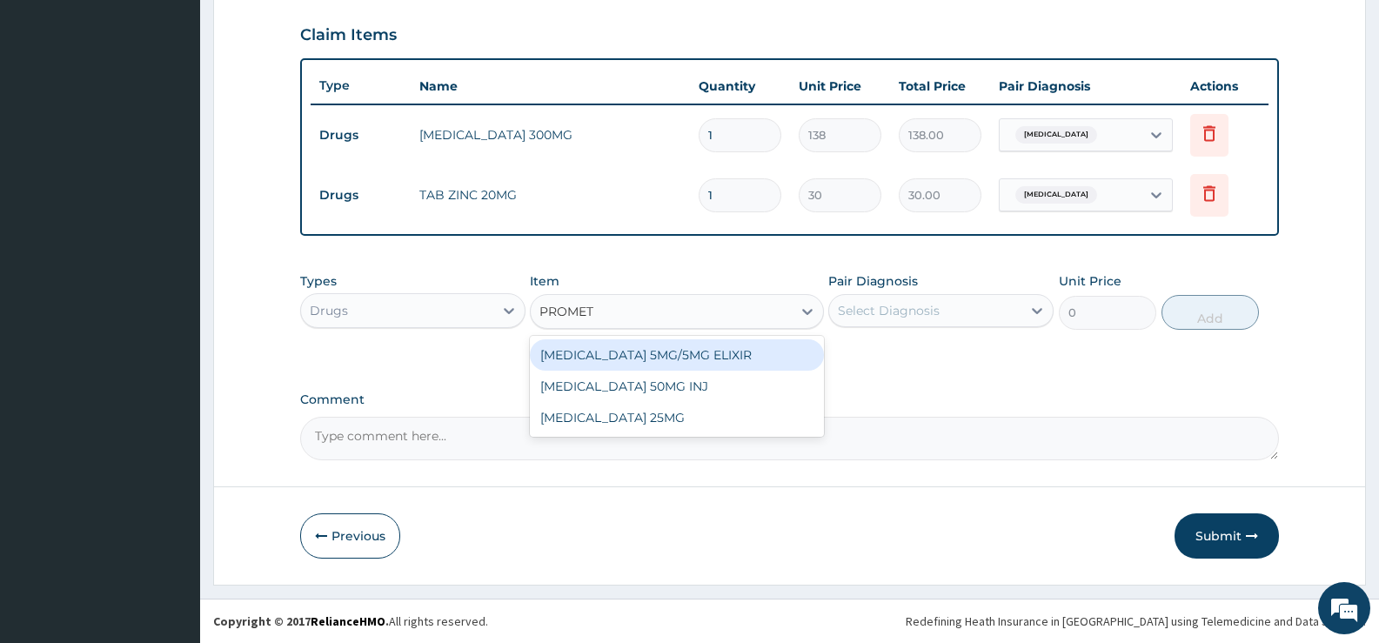
type input "PROMETH"
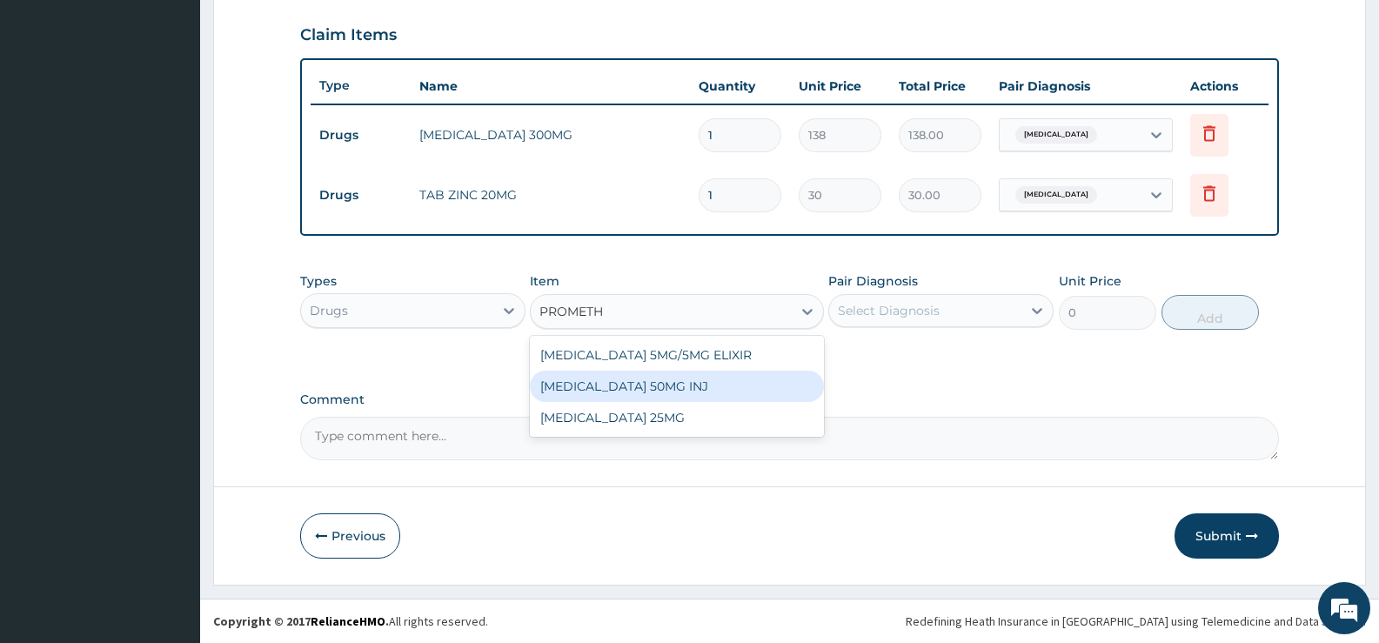
click at [672, 382] on div "PROMETHAZINE 50MG INJ" at bounding box center [676, 386] width 293 height 31
type input "189.75"
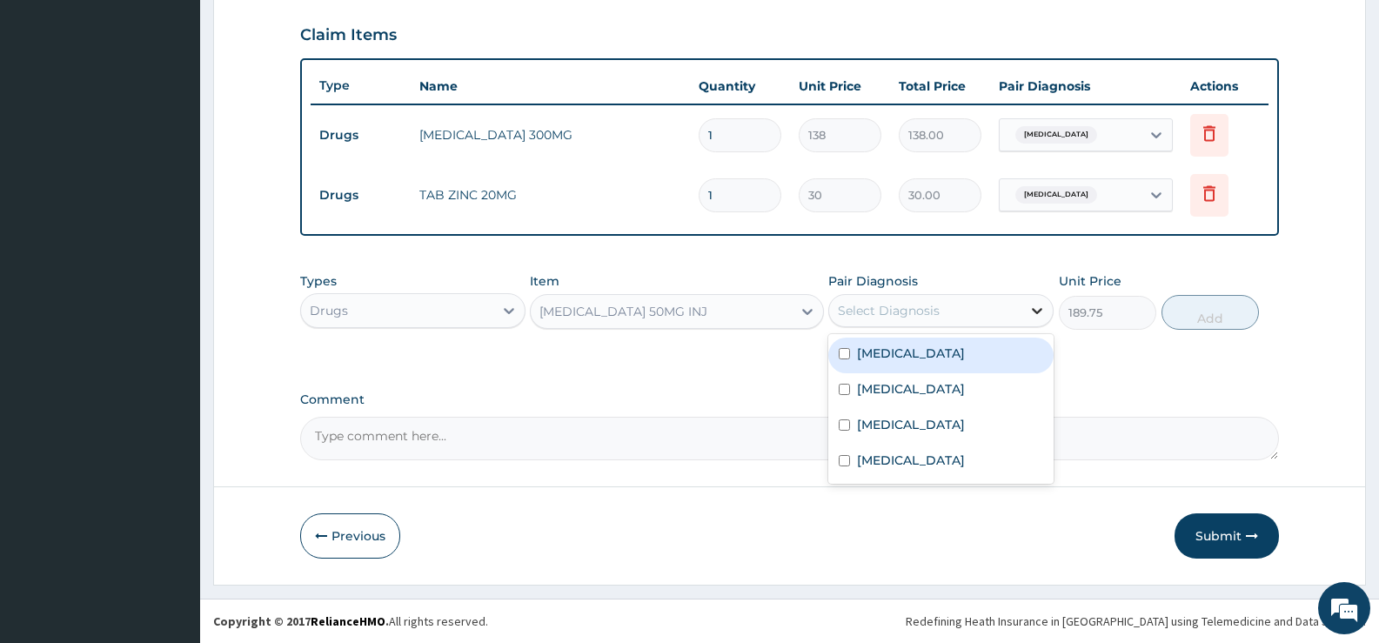
click at [1037, 312] on icon at bounding box center [1037, 311] width 10 height 6
click at [1035, 312] on icon at bounding box center [1037, 311] width 10 height 6
click at [902, 360] on label "Gastritis" at bounding box center [911, 353] width 108 height 17
checkbox input "true"
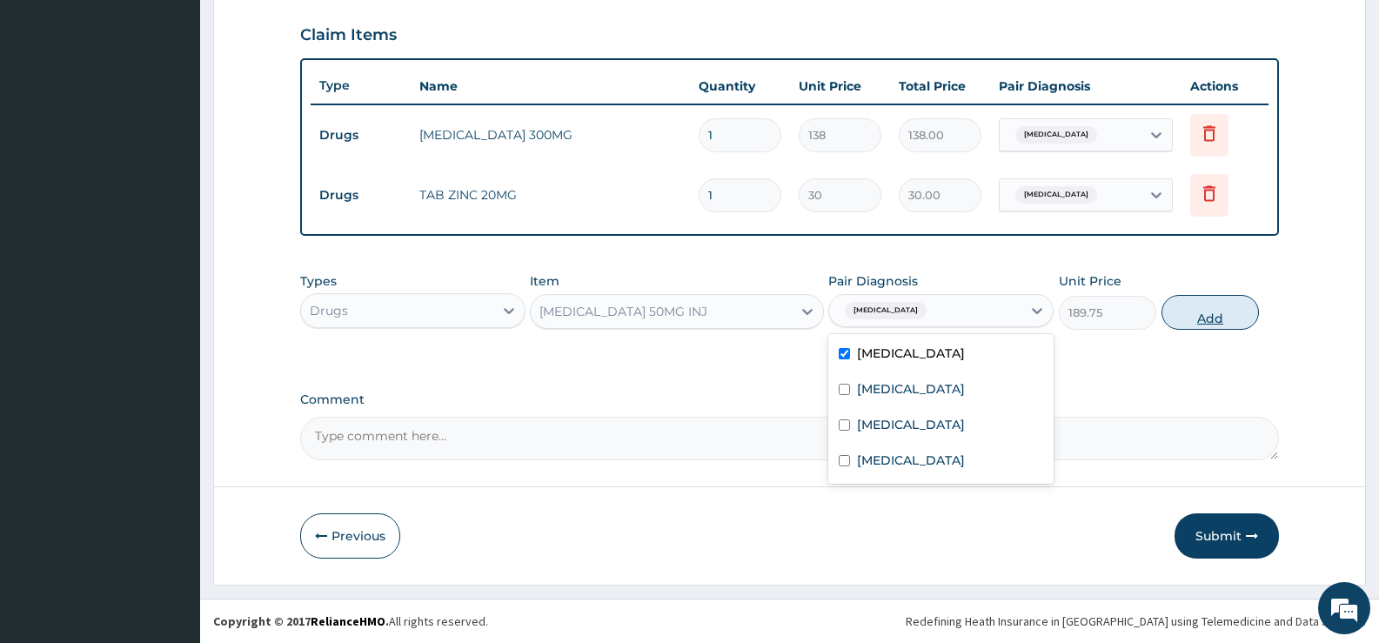
click at [1200, 325] on button "Add" at bounding box center [1210, 312] width 97 height 35
type input "0"
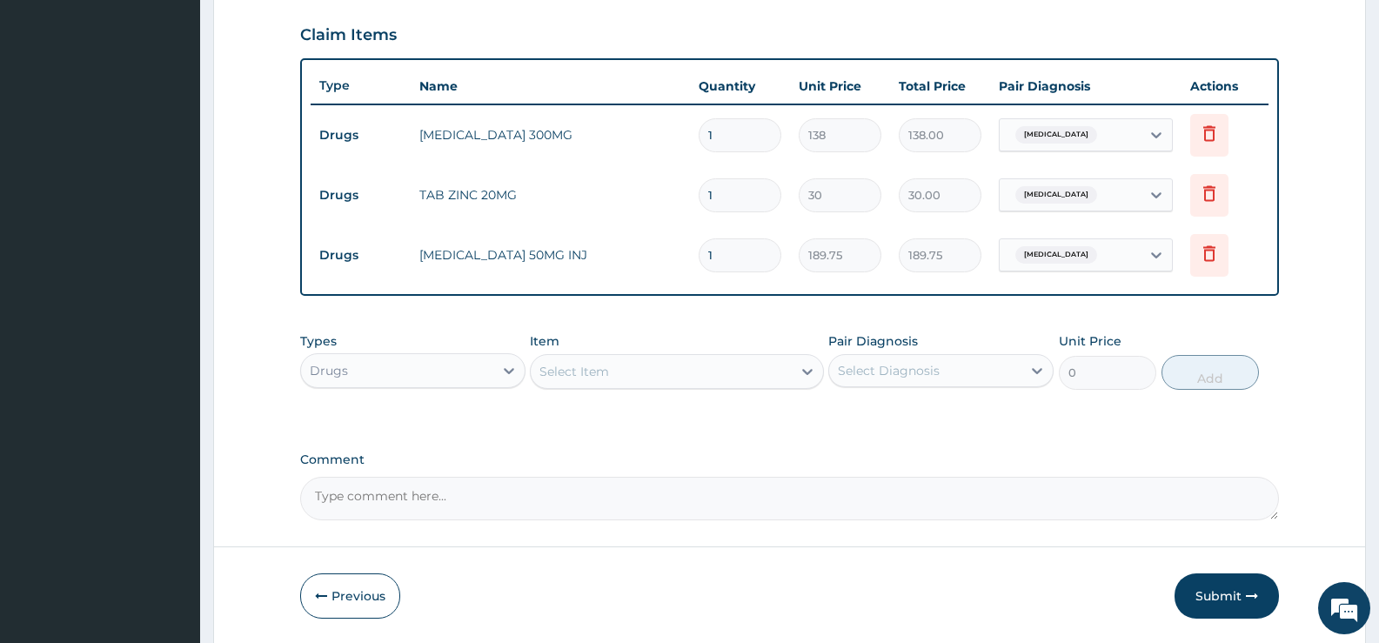
drag, startPoint x: 731, startPoint y: 199, endPoint x: 708, endPoint y: 199, distance: 22.6
click at [708, 199] on input "1" at bounding box center [740, 195] width 83 height 34
type input "7"
type input "210.00"
type input "7"
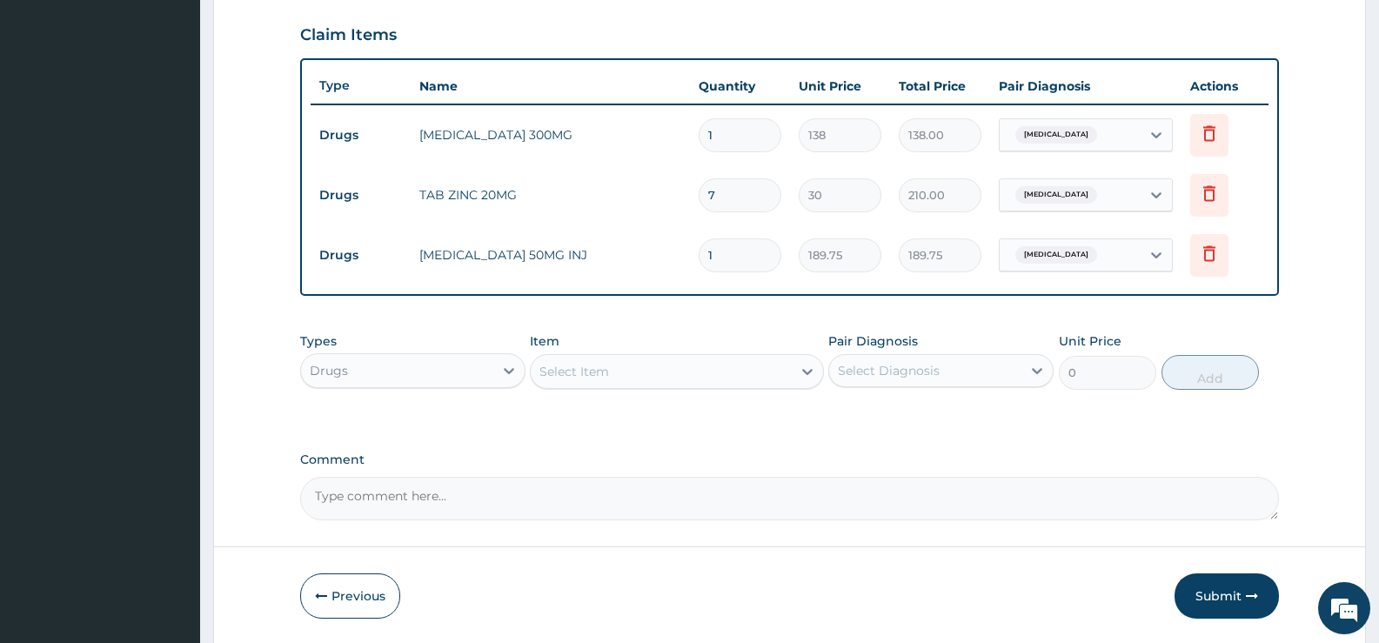
click at [768, 372] on div "Select Item" at bounding box center [661, 372] width 260 height 28
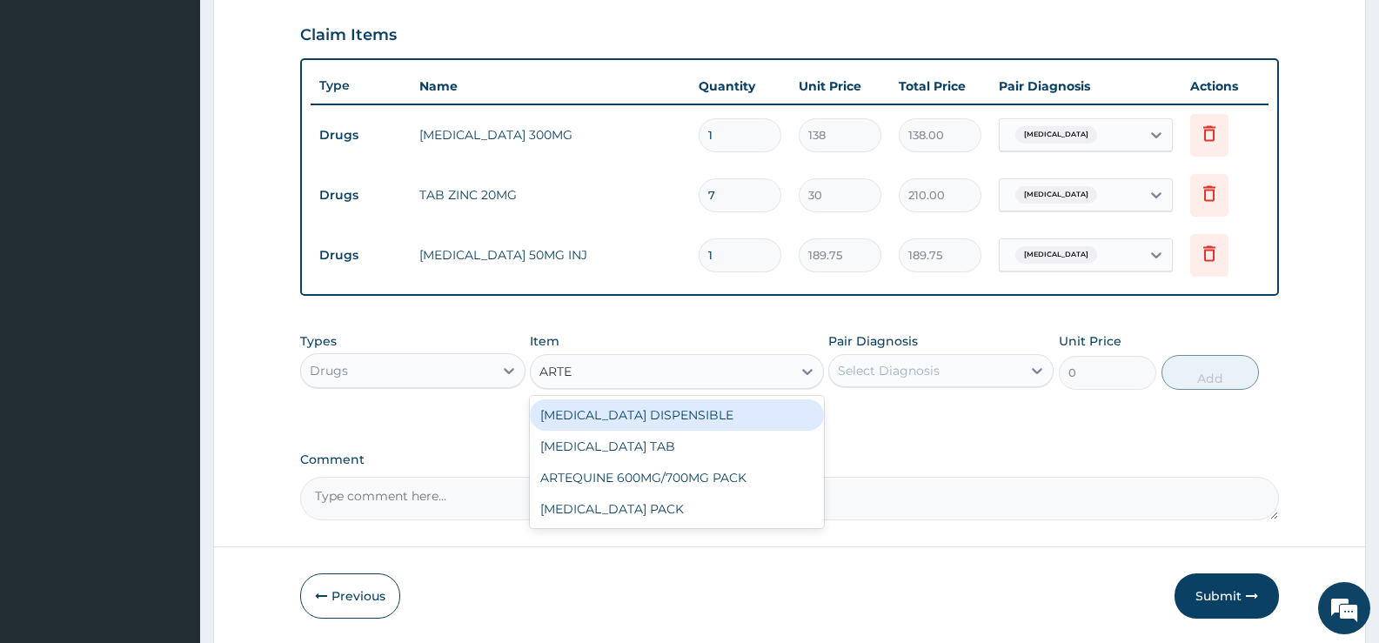
type input "ARTEM"
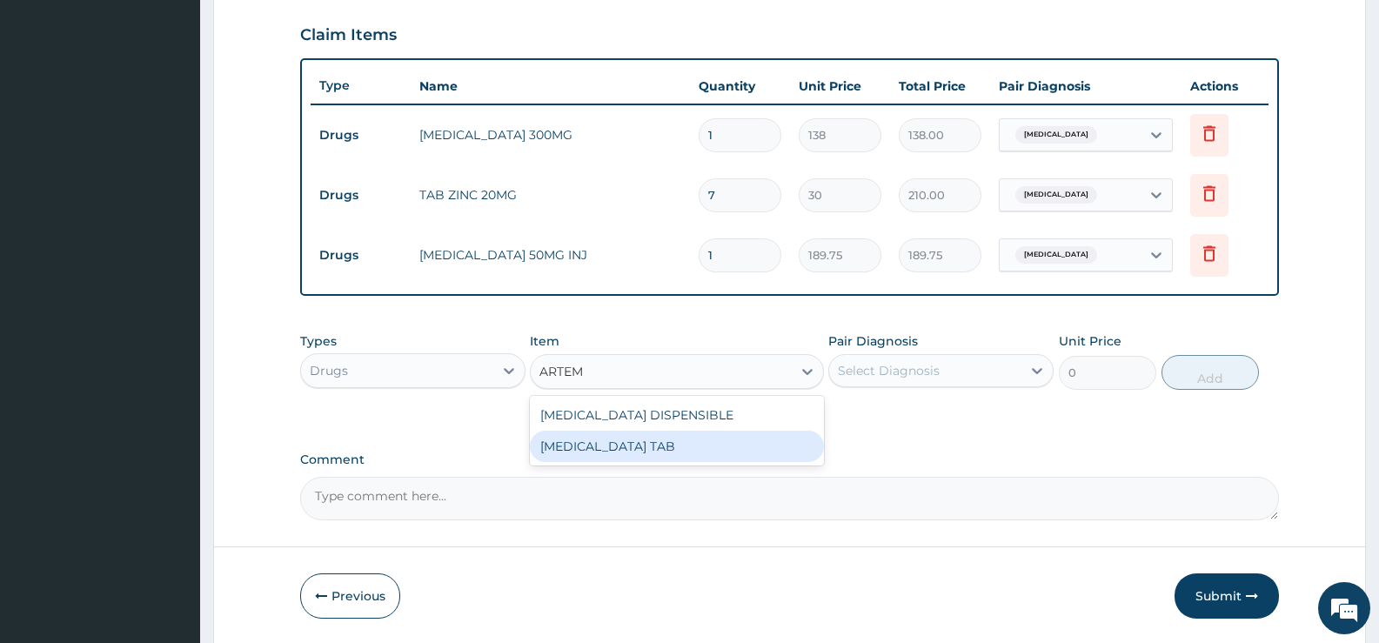
click at [590, 452] on div "COARTEM TAB" at bounding box center [676, 446] width 293 height 31
type input "1035"
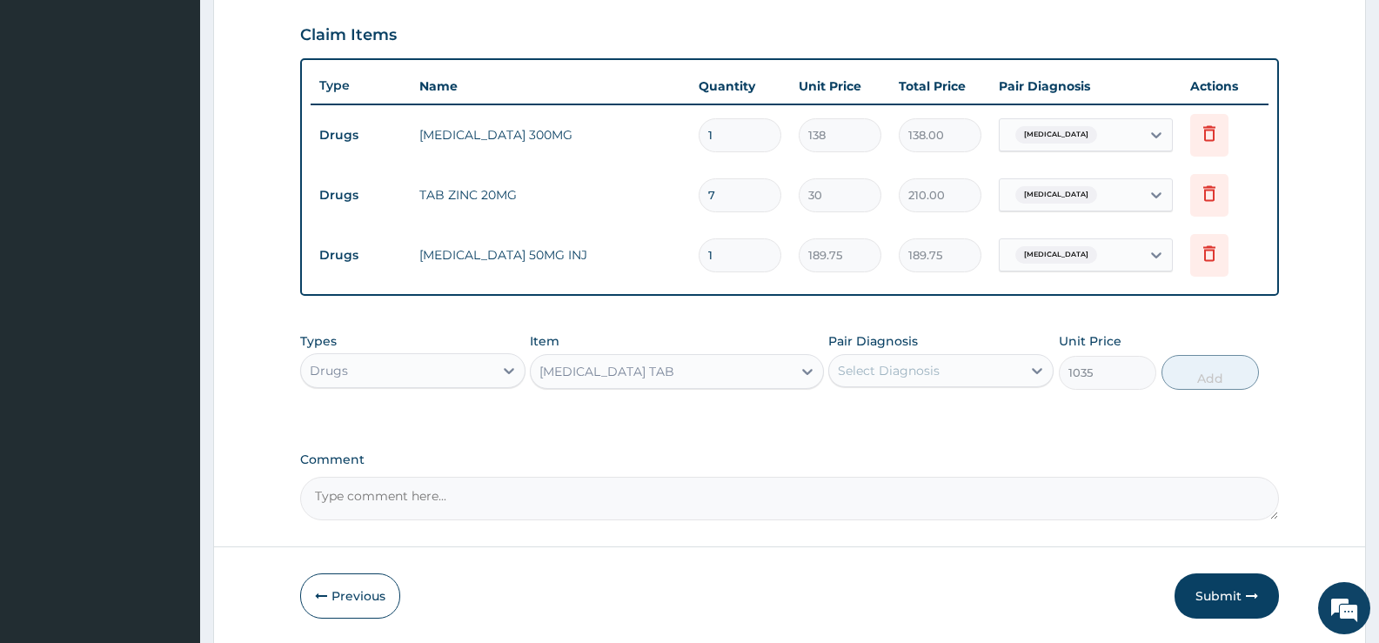
click at [967, 364] on div "Select Diagnosis" at bounding box center [925, 371] width 192 height 28
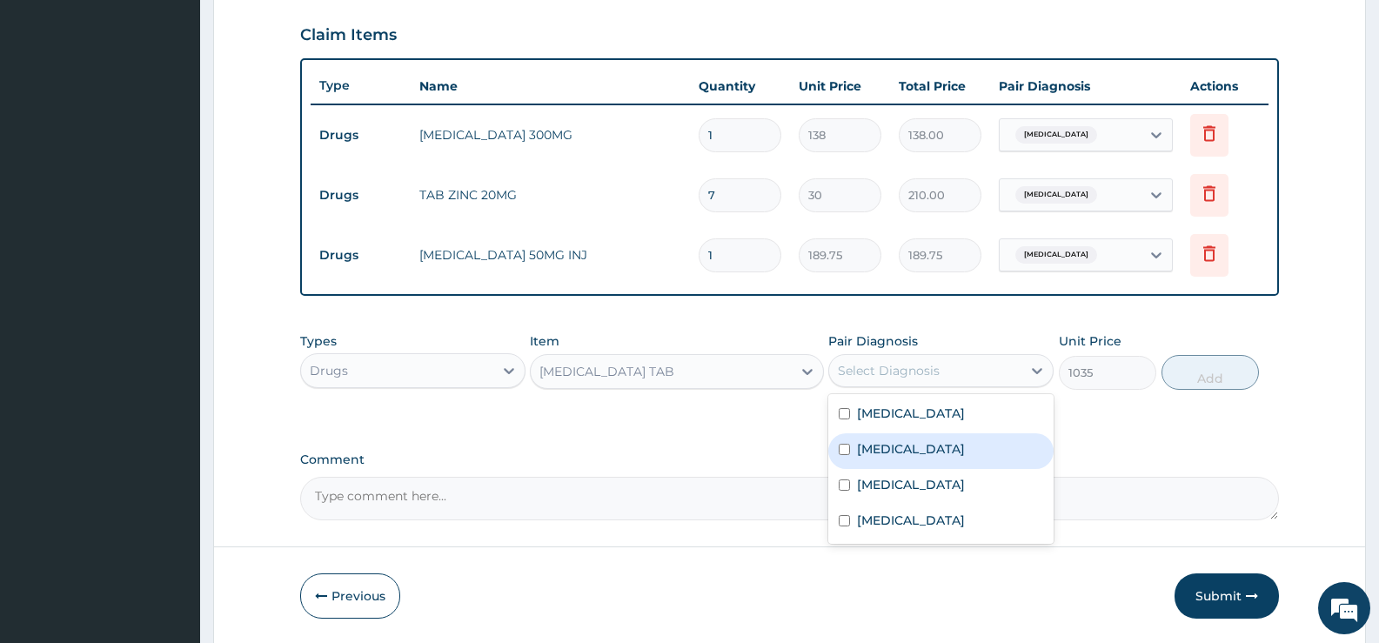
click at [911, 447] on div "Malaria" at bounding box center [941, 451] width 225 height 36
checkbox input "true"
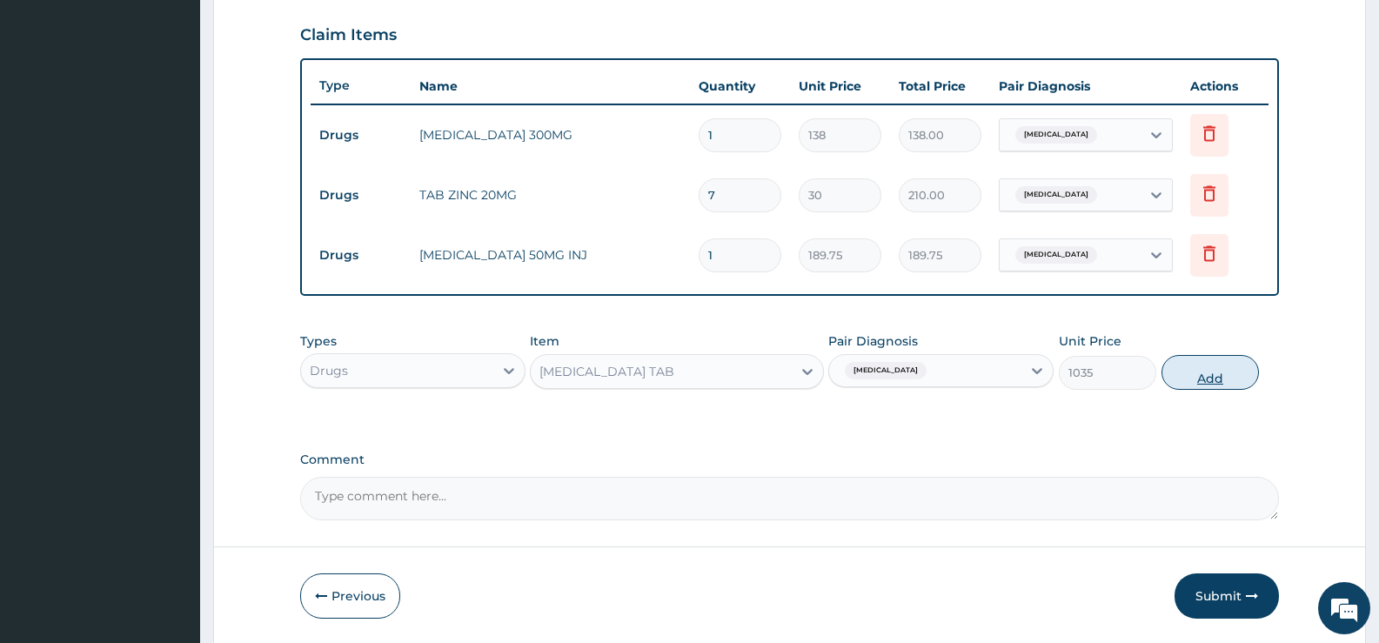
click at [1238, 370] on button "Add" at bounding box center [1210, 372] width 97 height 35
type input "0"
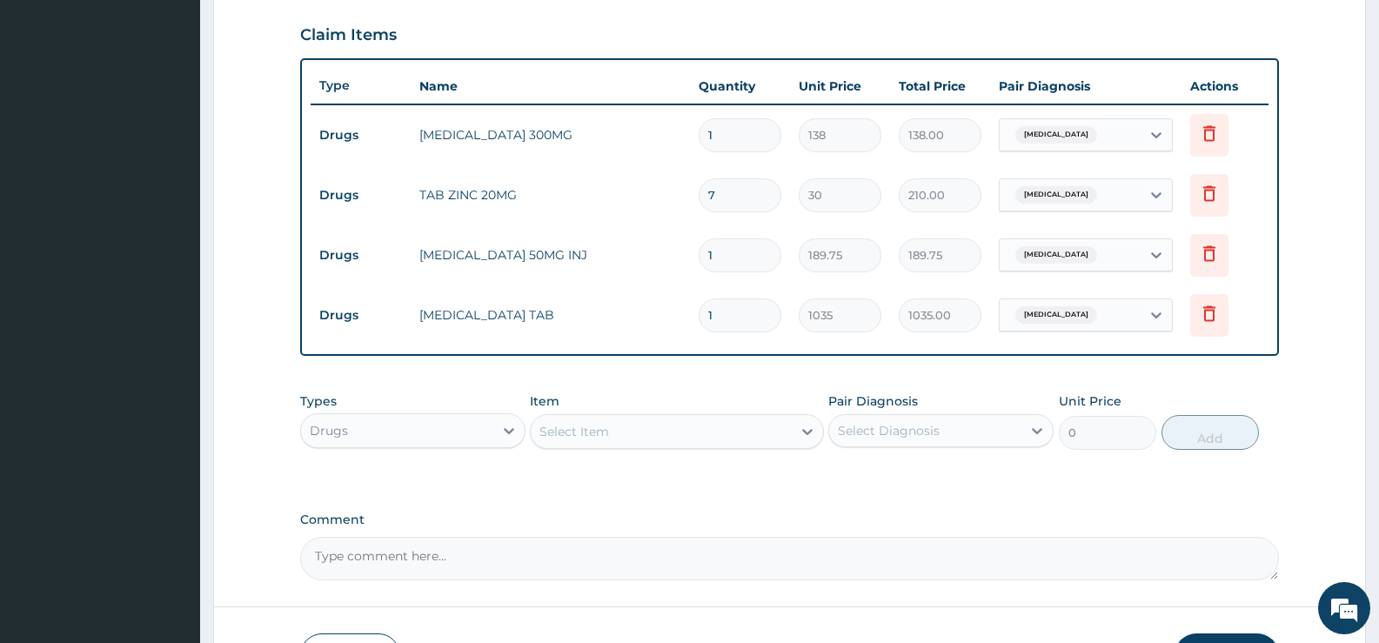
scroll to position [725, 0]
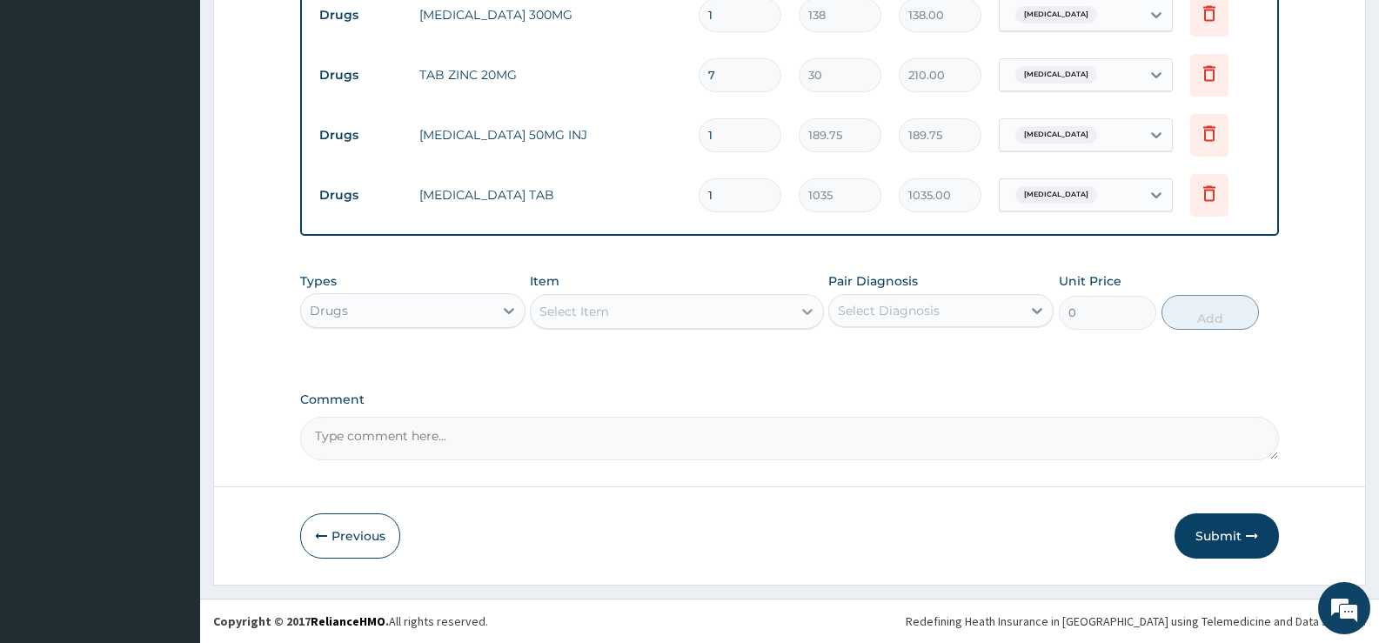
click at [795, 312] on div at bounding box center [807, 311] width 31 height 31
type input "SEP"
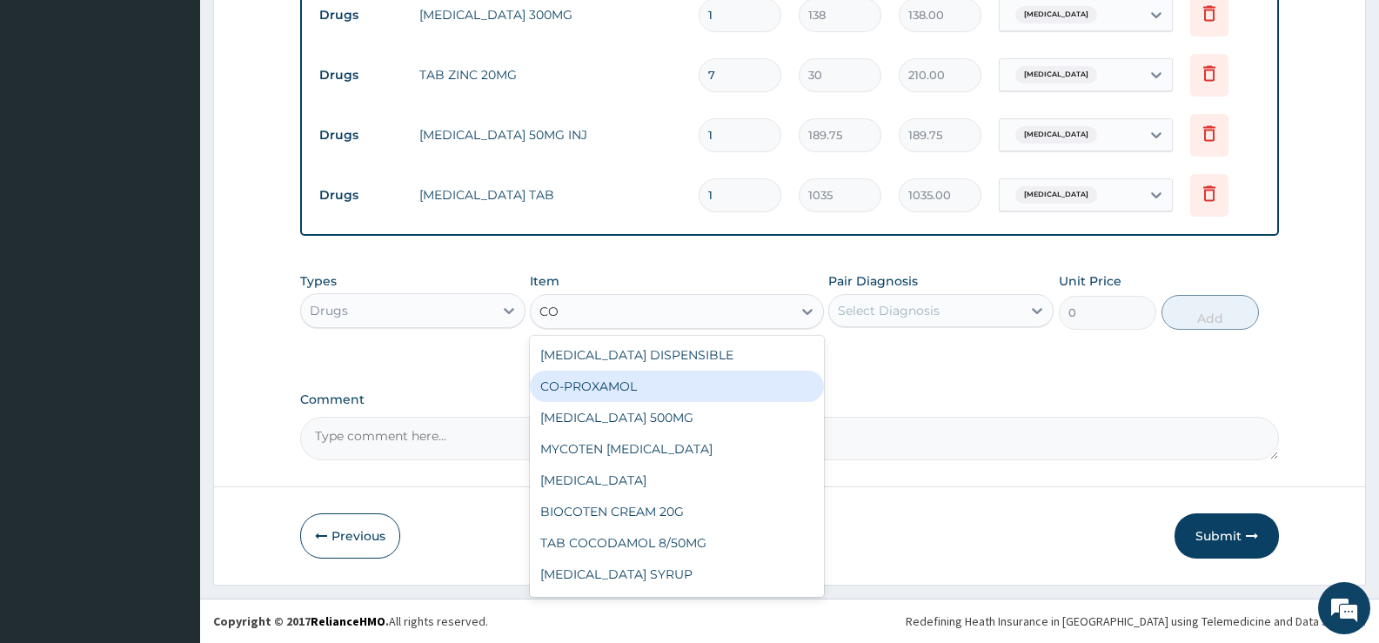
type input "C"
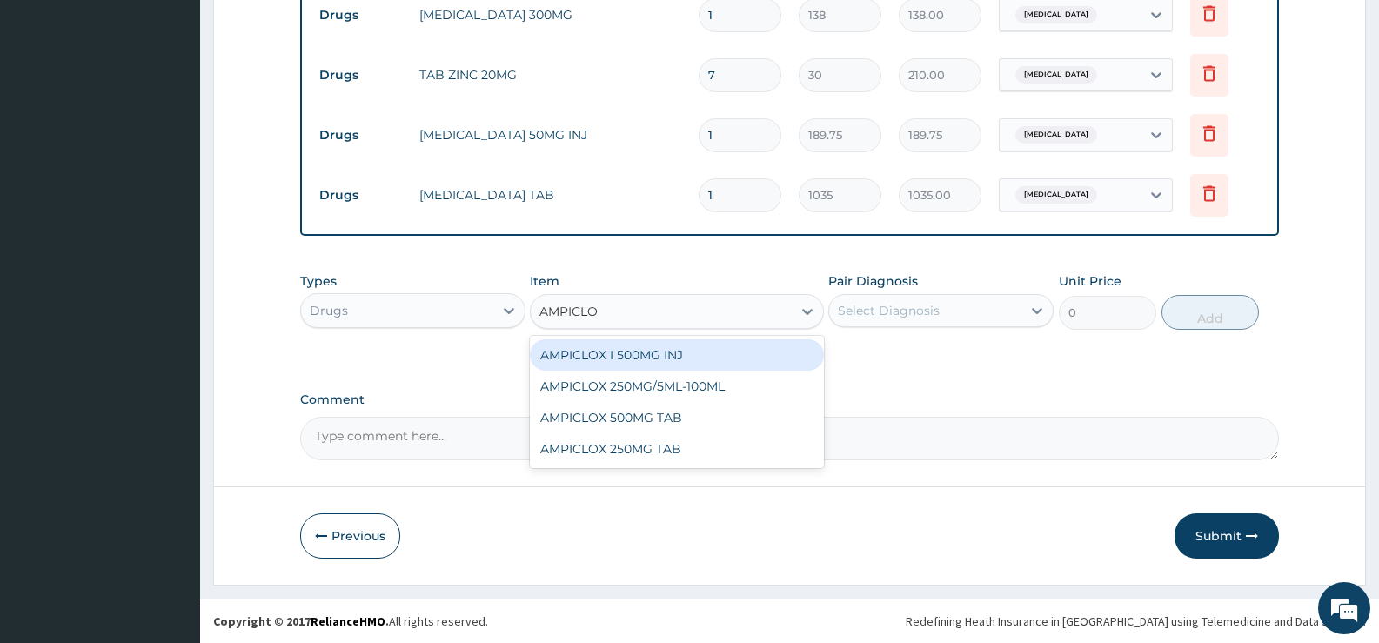
type input "AMPICLOX"
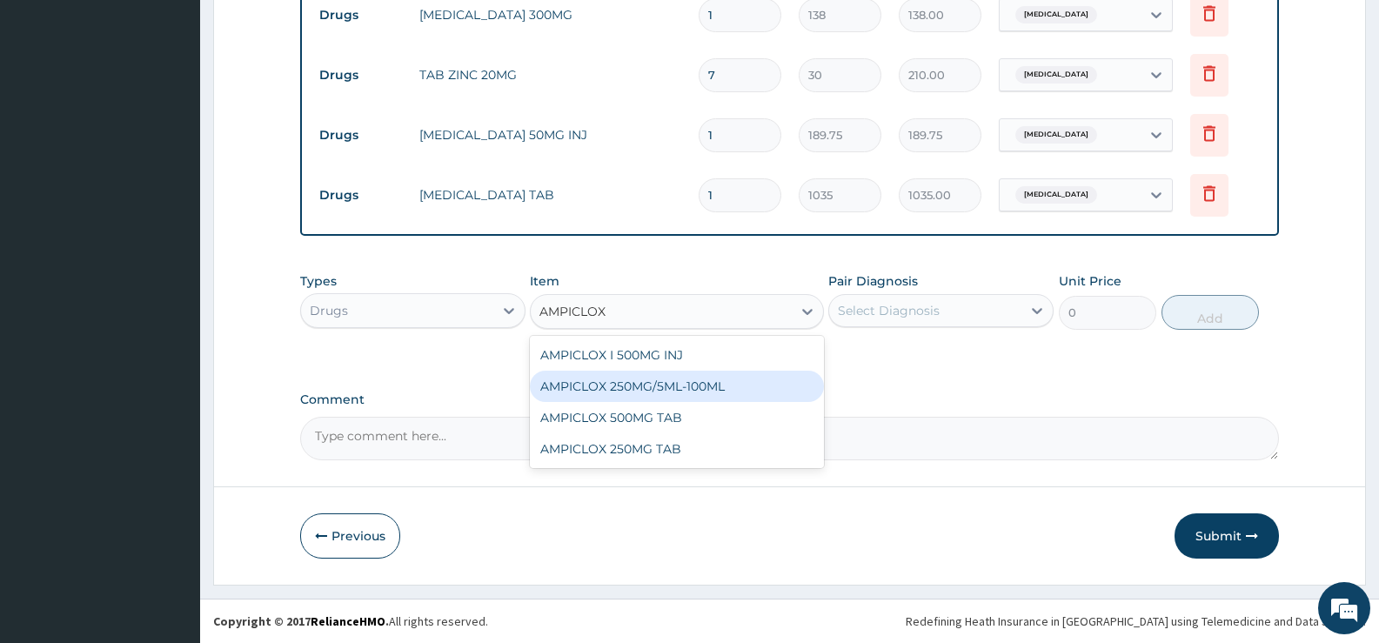
click at [677, 389] on div "AMPICLOX 250MG/5ML-100ML" at bounding box center [676, 386] width 293 height 31
type input "483"
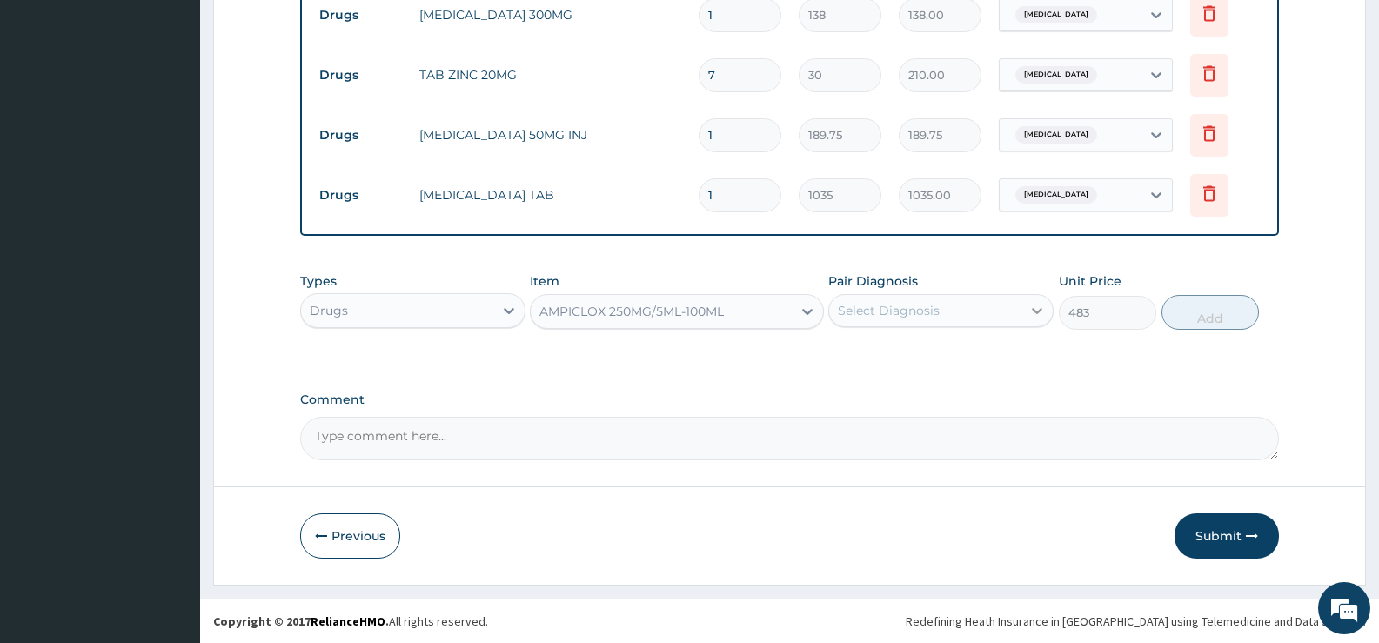
click at [1030, 312] on icon at bounding box center [1037, 310] width 17 height 17
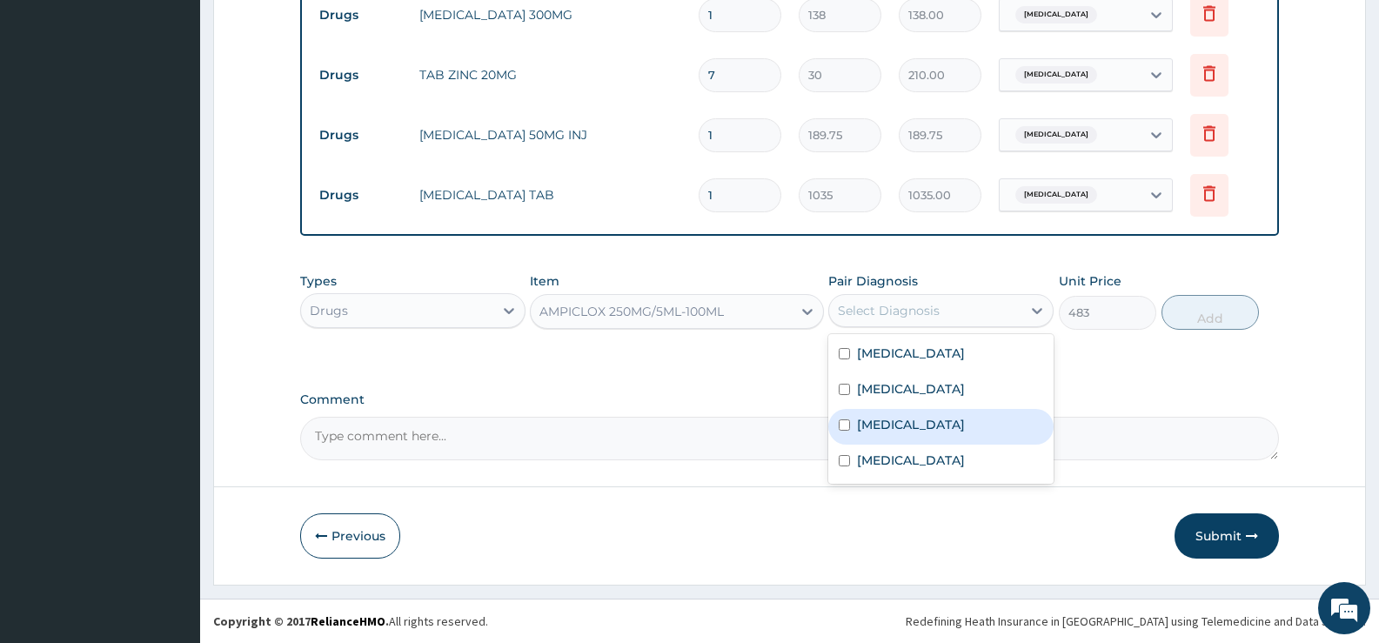
click at [881, 426] on label "Sepsis" at bounding box center [911, 424] width 108 height 17
checkbox input "true"
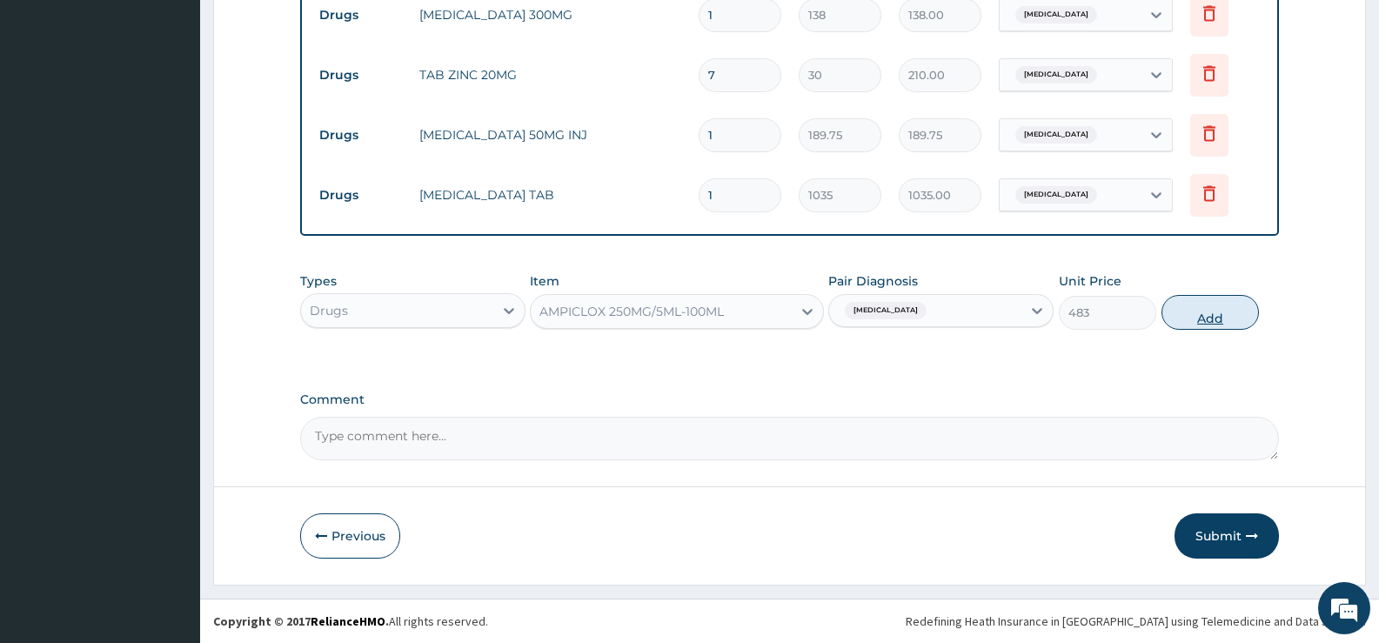
click at [1230, 314] on button "Add" at bounding box center [1210, 312] width 97 height 35
type input "0"
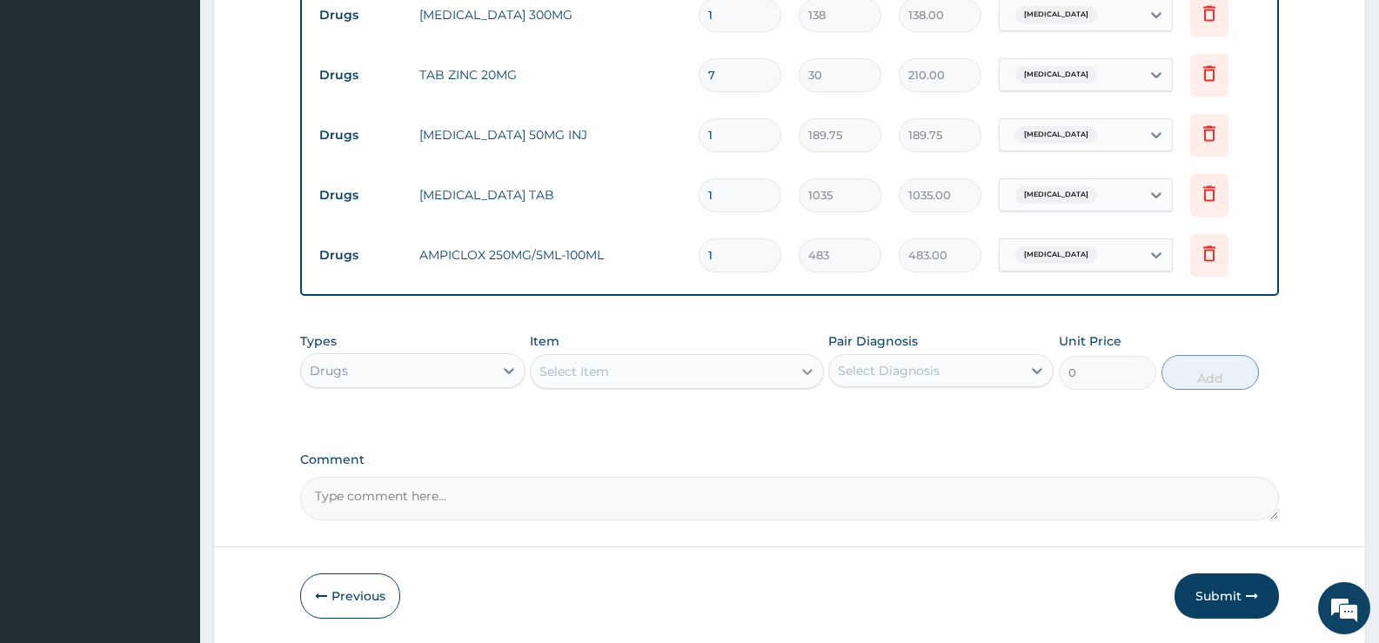
click at [800, 380] on div at bounding box center [807, 371] width 31 height 31
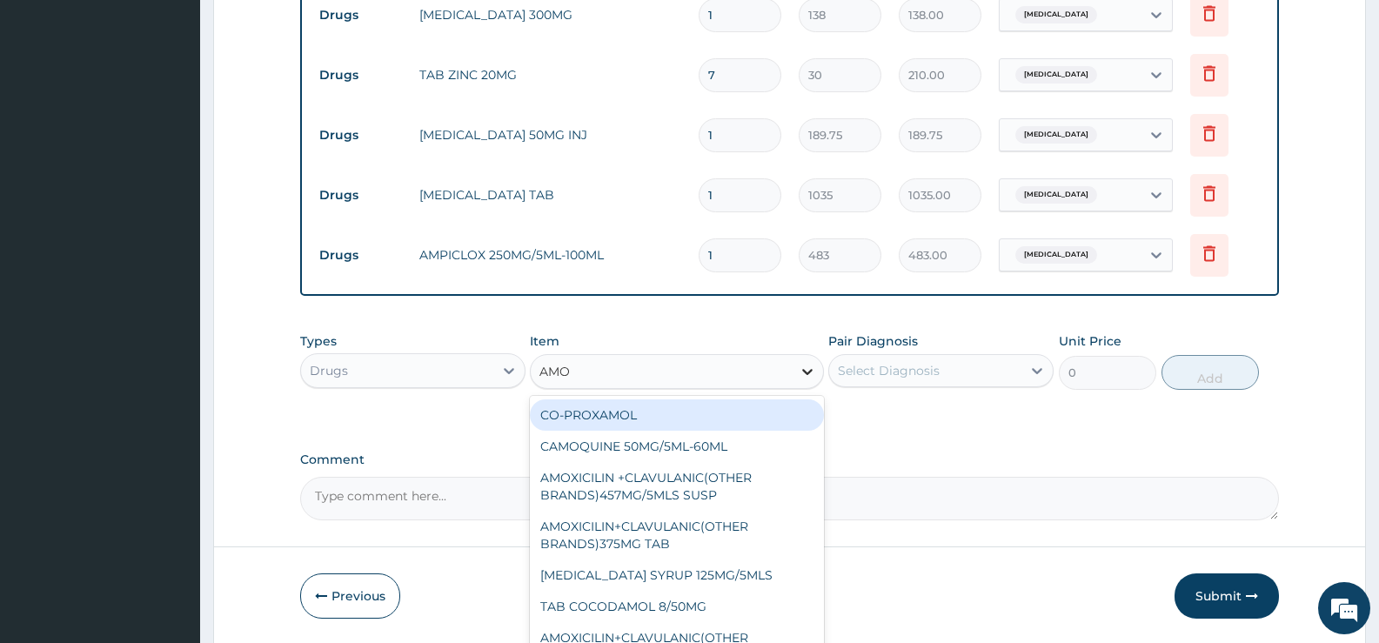
type input "AMOX"
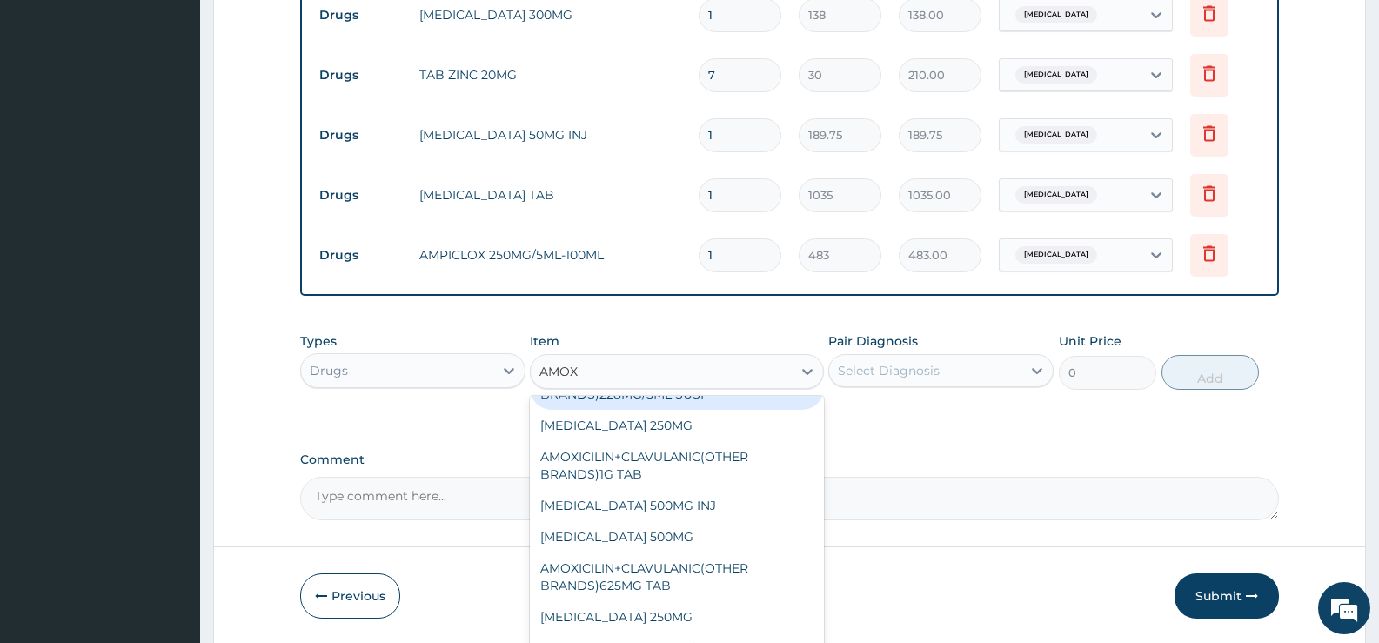
scroll to position [146, 0]
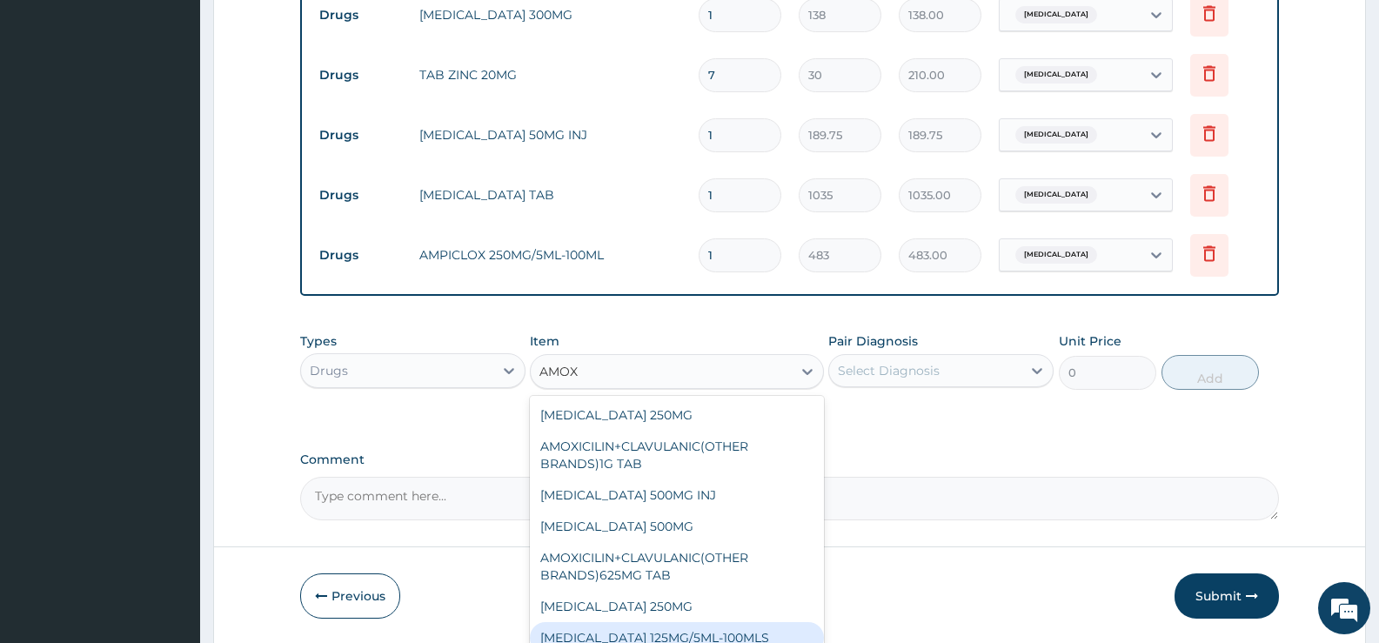
click at [716, 634] on div "AMOXYCILLIN 125MG/5ML-100MLS" at bounding box center [676, 637] width 293 height 31
type input "552"
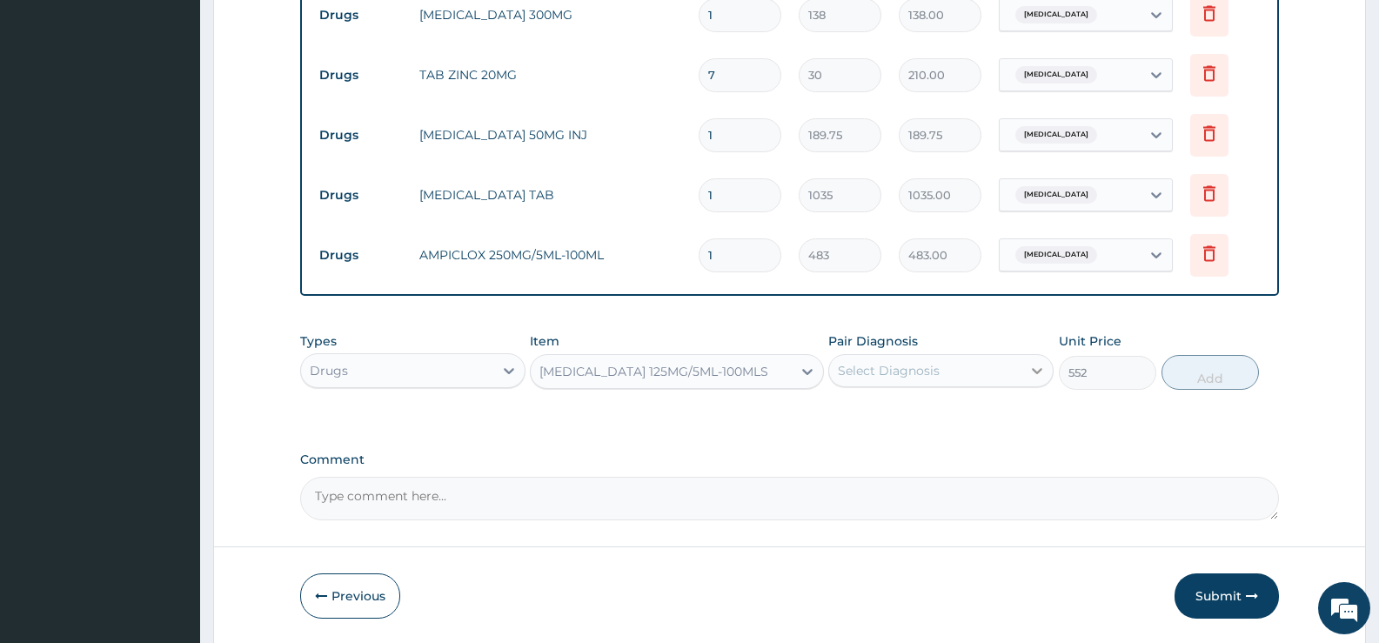
click at [1023, 369] on div at bounding box center [1037, 370] width 31 height 31
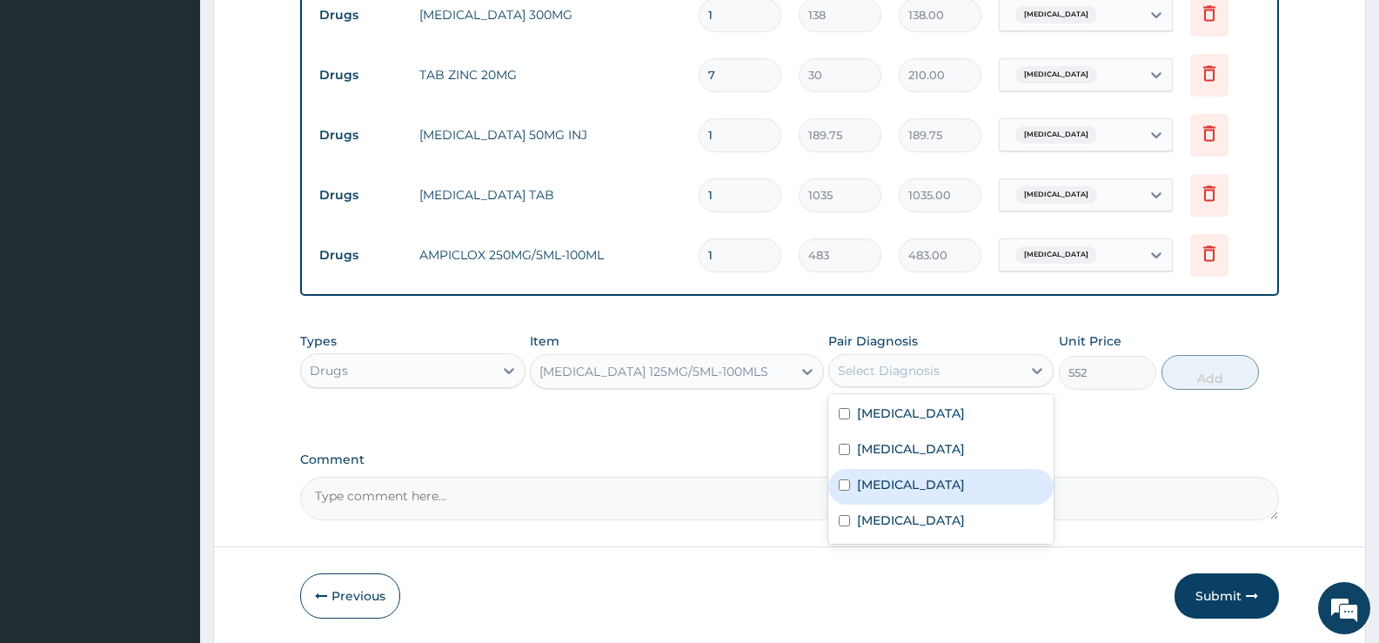
click at [871, 493] on label "Sepsis" at bounding box center [911, 484] width 108 height 17
checkbox input "true"
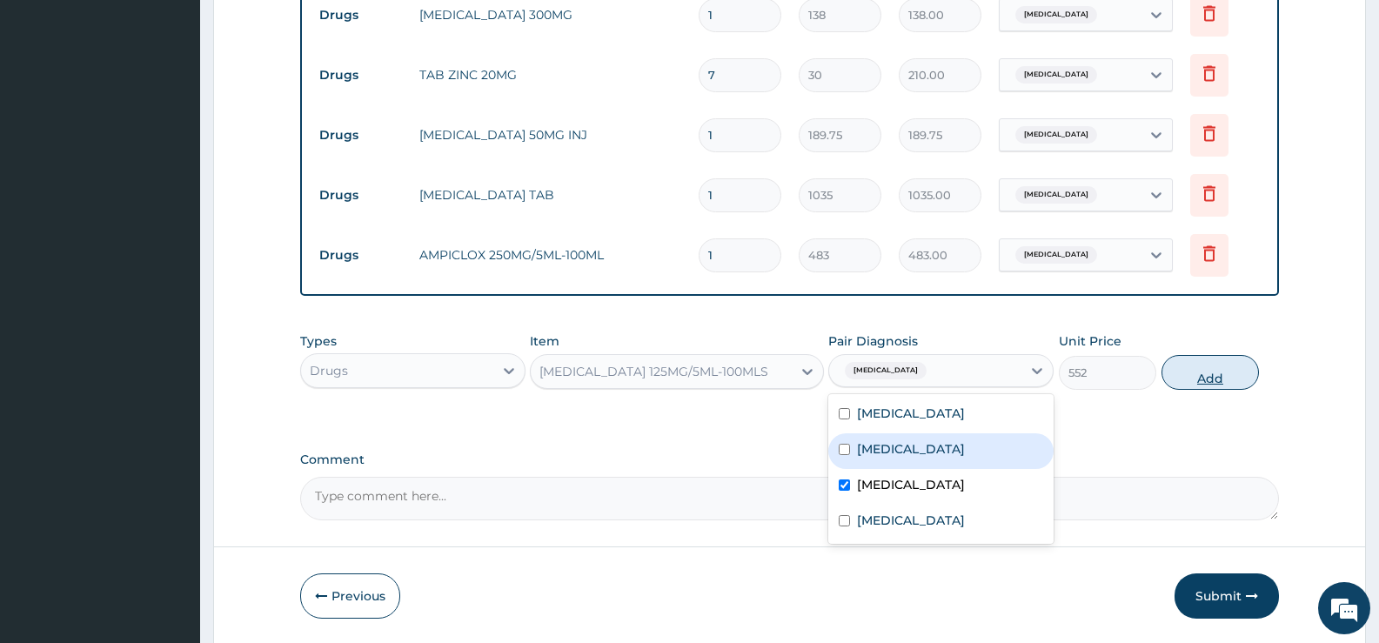
click at [1196, 382] on button "Add" at bounding box center [1210, 372] width 97 height 35
type input "0"
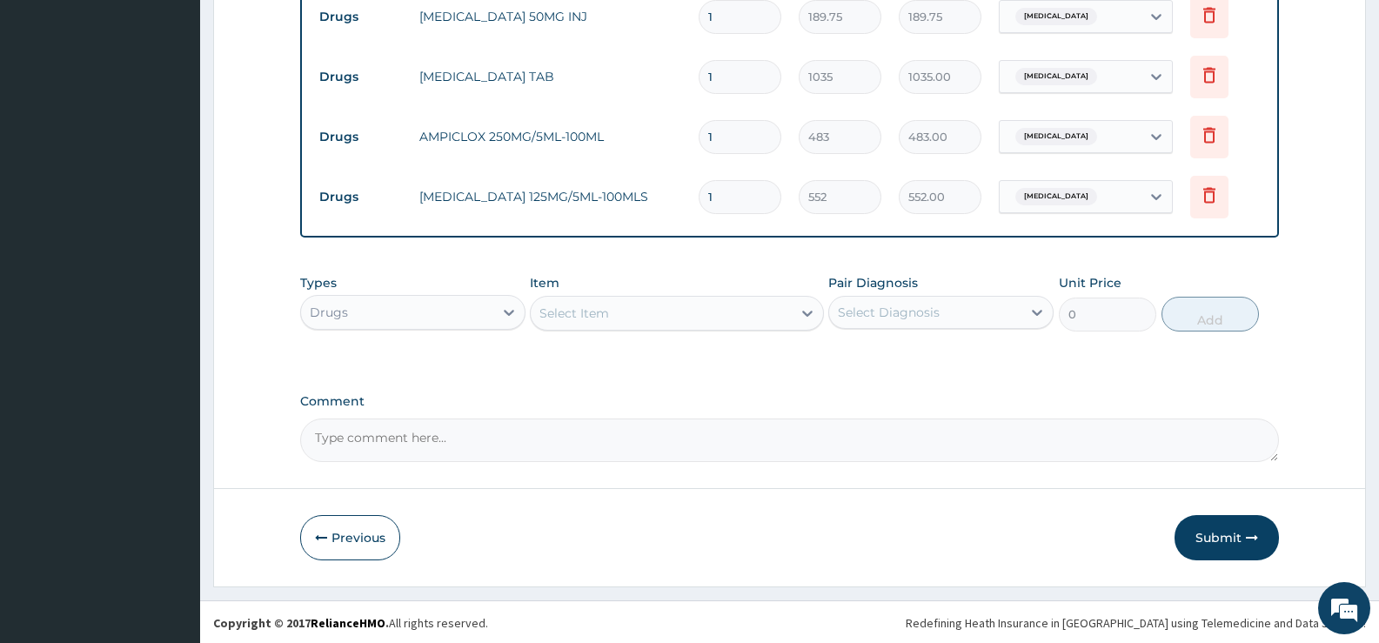
scroll to position [845, 0]
click at [497, 309] on div at bounding box center [508, 310] width 31 height 31
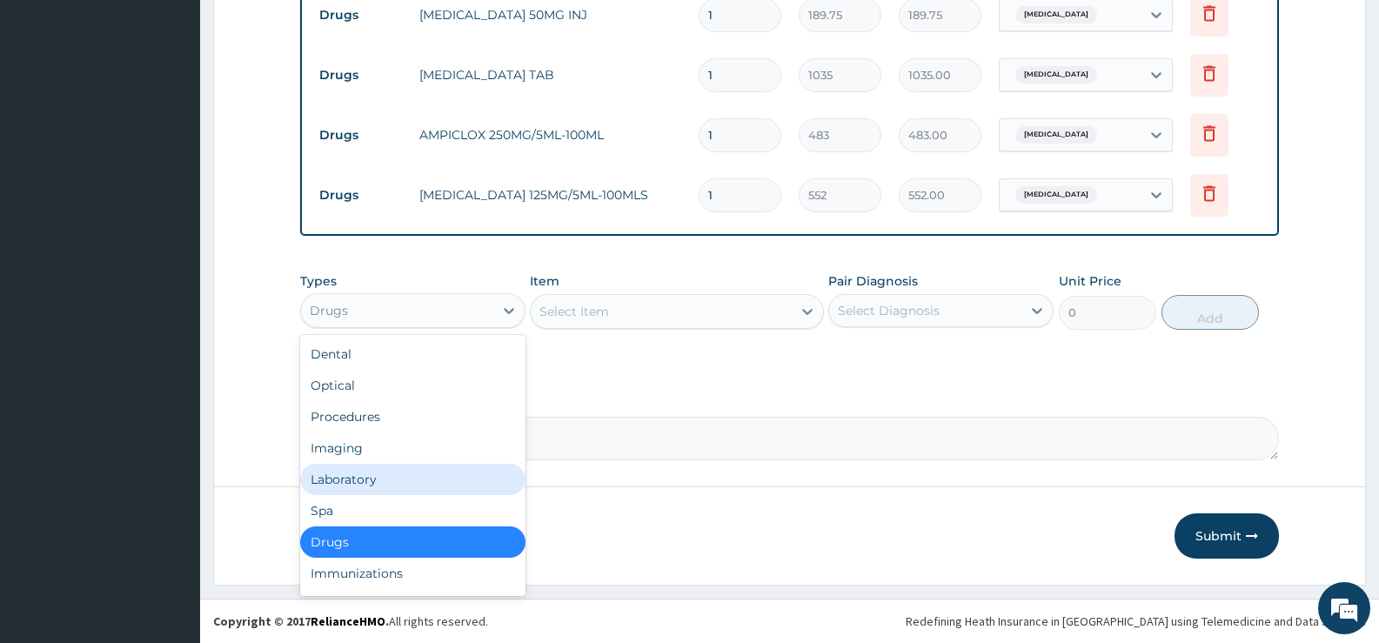
click at [350, 475] on div "Laboratory" at bounding box center [412, 479] width 225 height 31
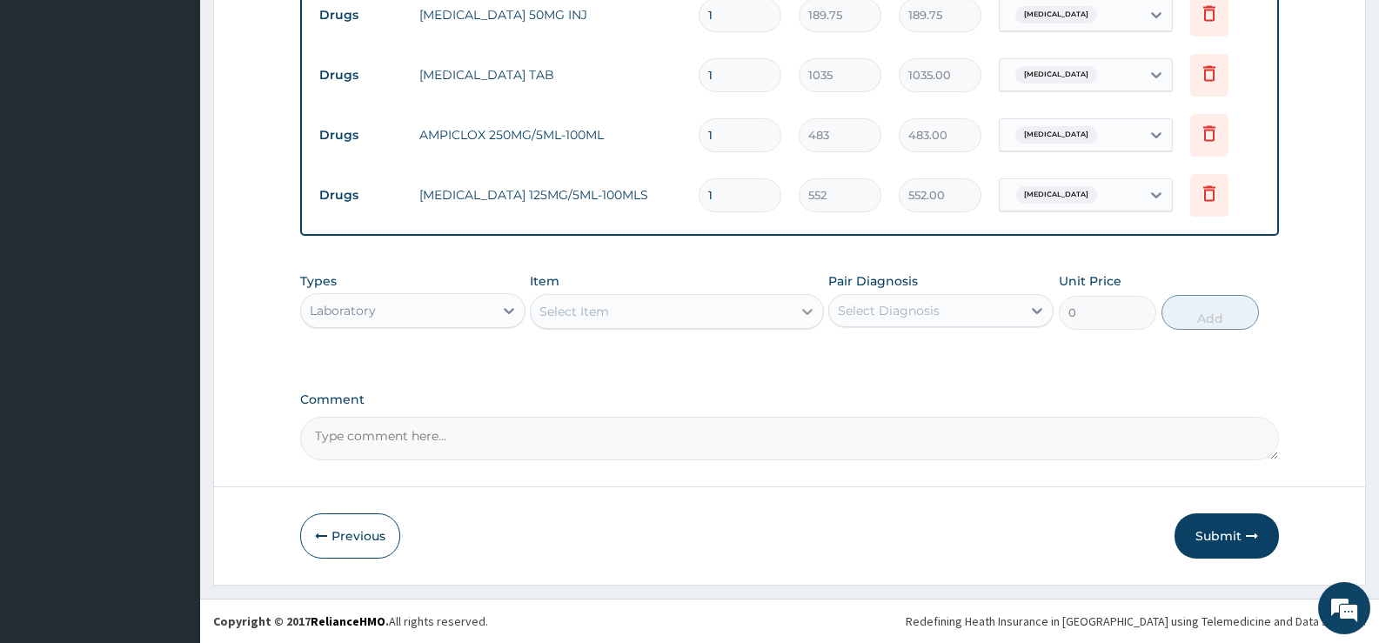
click at [802, 311] on icon at bounding box center [807, 311] width 17 height 17
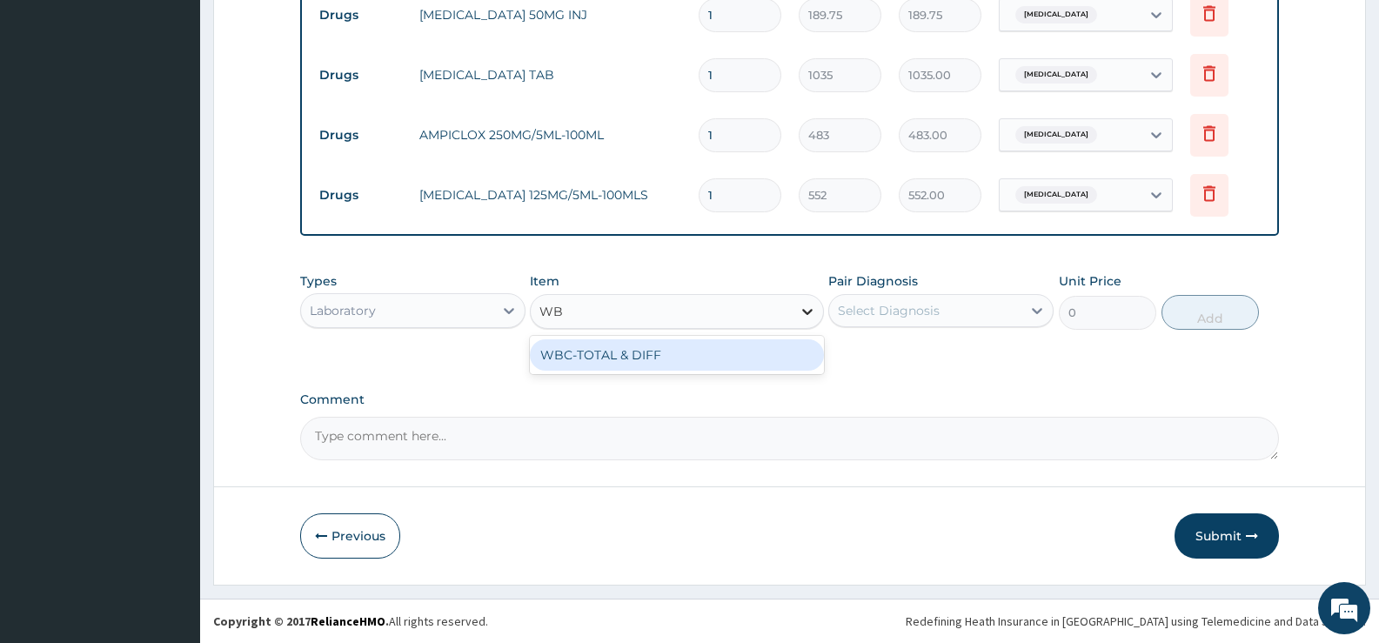
type input "WBC"
click at [758, 366] on div "WBC-TOTAL & DIFF" at bounding box center [676, 354] width 293 height 31
type input "1500"
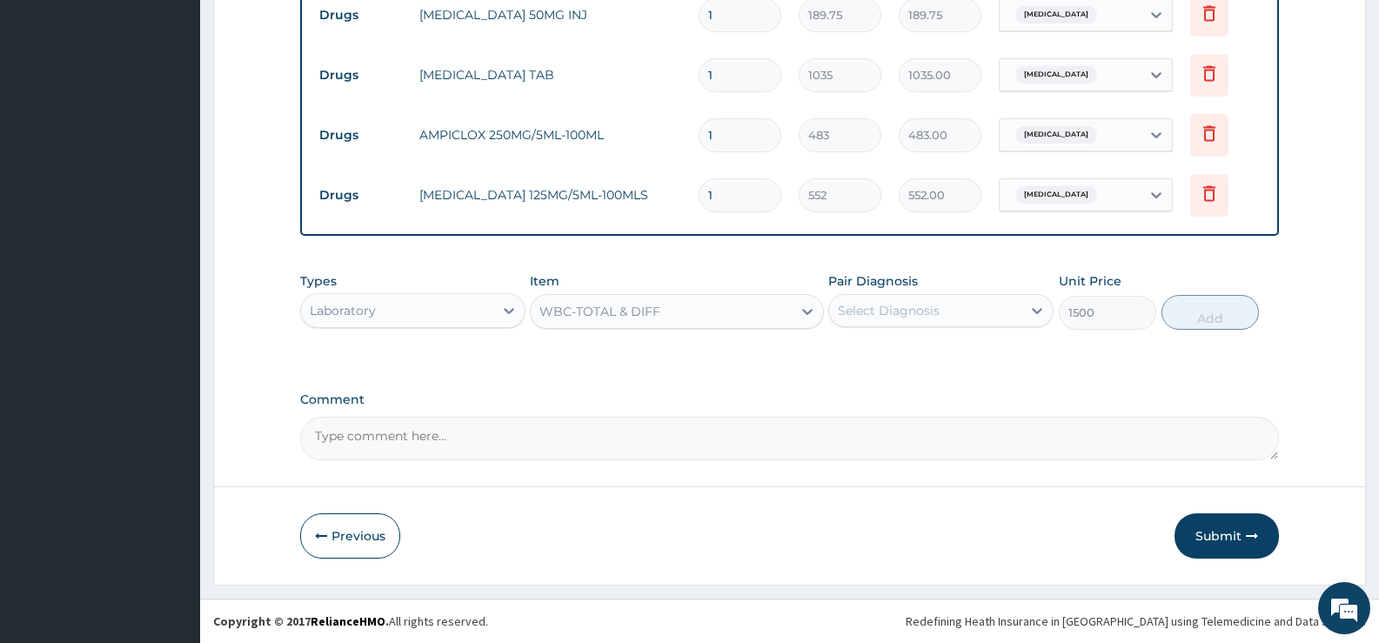
click at [993, 320] on div "Select Diagnosis" at bounding box center [925, 311] width 192 height 28
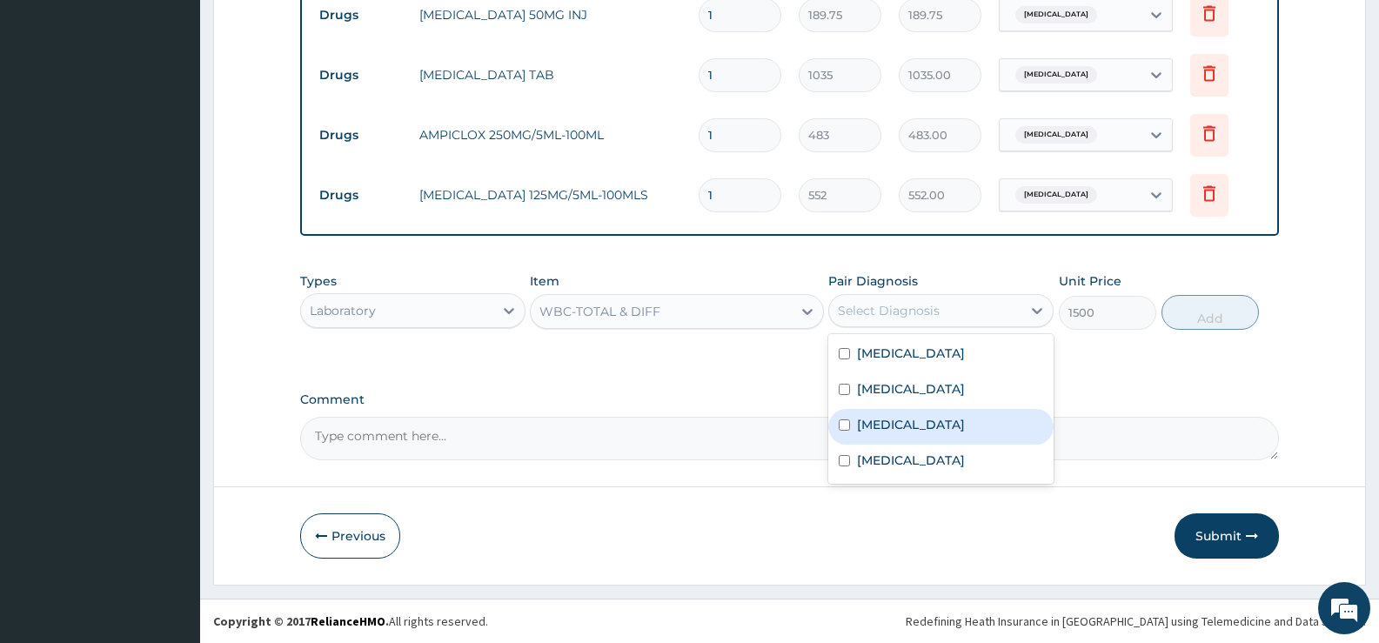
click at [870, 427] on label "Sepsis" at bounding box center [911, 424] width 108 height 17
checkbox input "true"
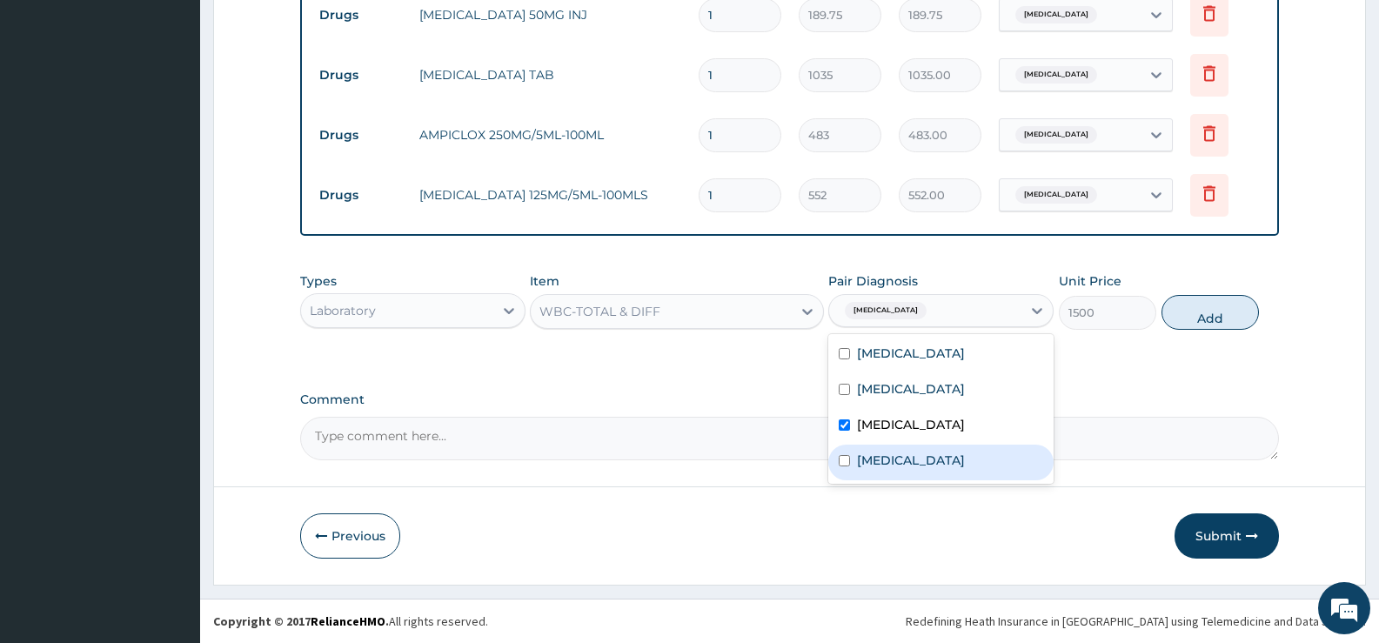
click at [885, 460] on label "Respiratory tract infection" at bounding box center [911, 460] width 108 height 17
checkbox input "true"
click at [1209, 306] on button "Add" at bounding box center [1210, 312] width 97 height 35
type input "0"
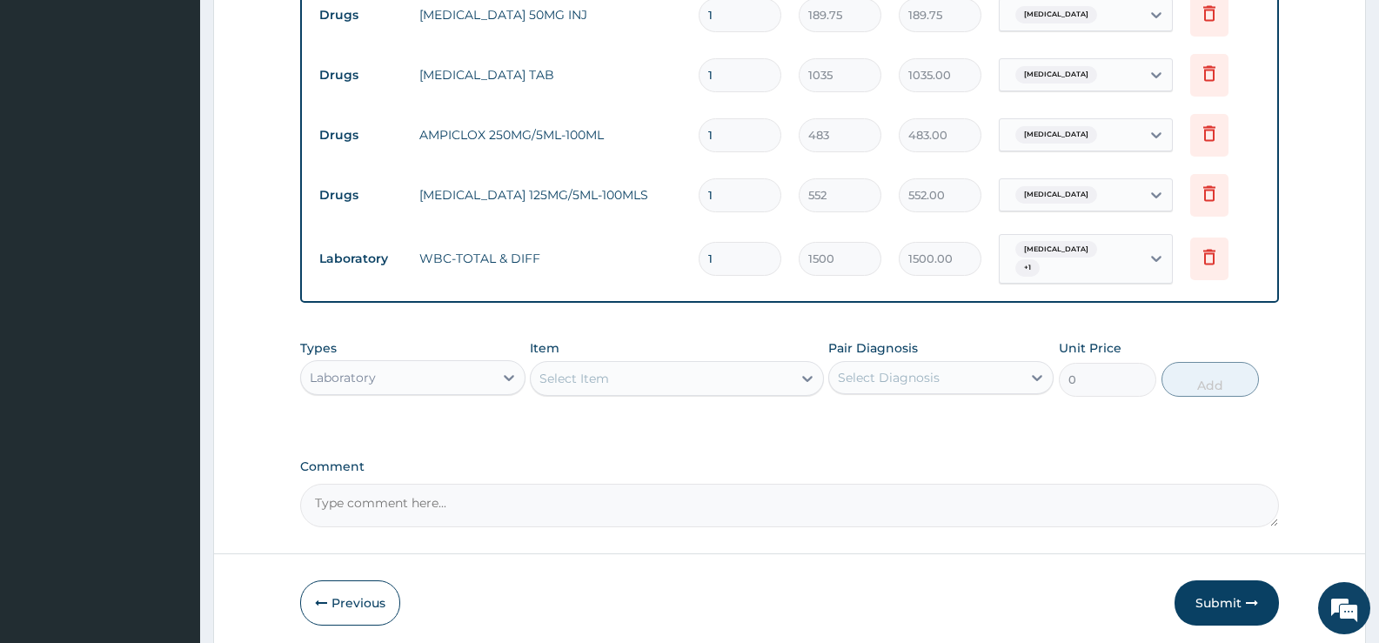
click at [777, 372] on div "Select Item" at bounding box center [661, 379] width 260 height 28
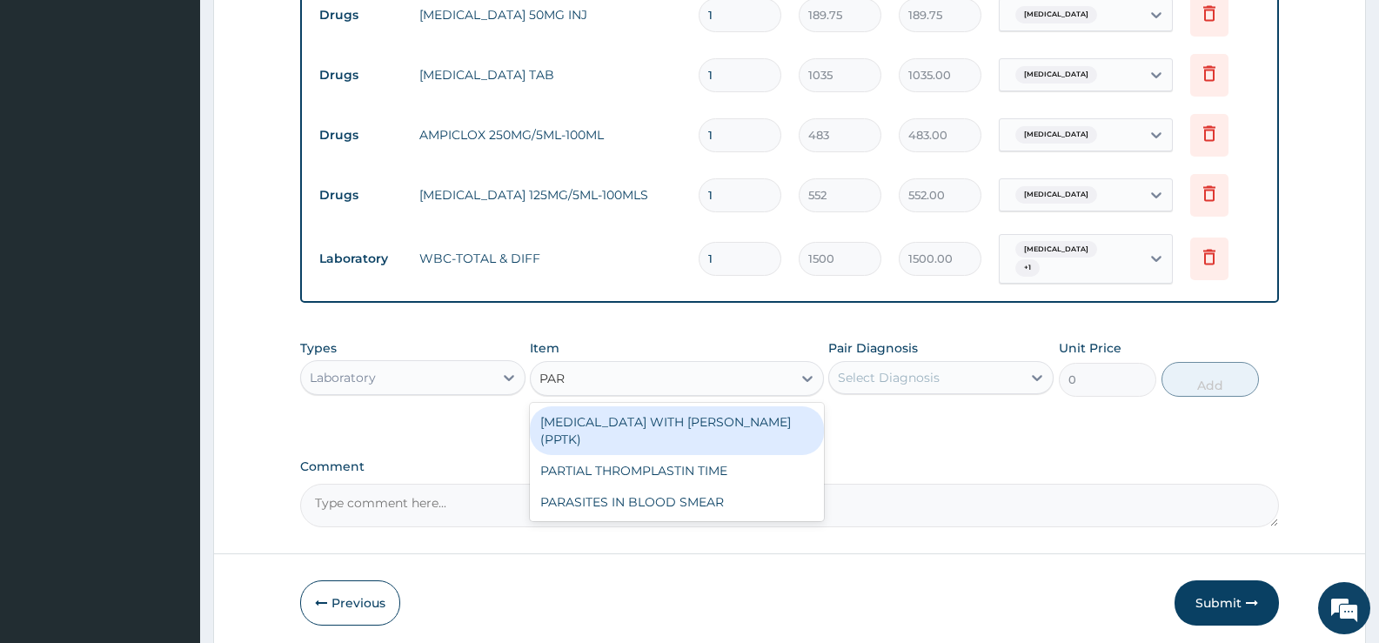
type input "PARA"
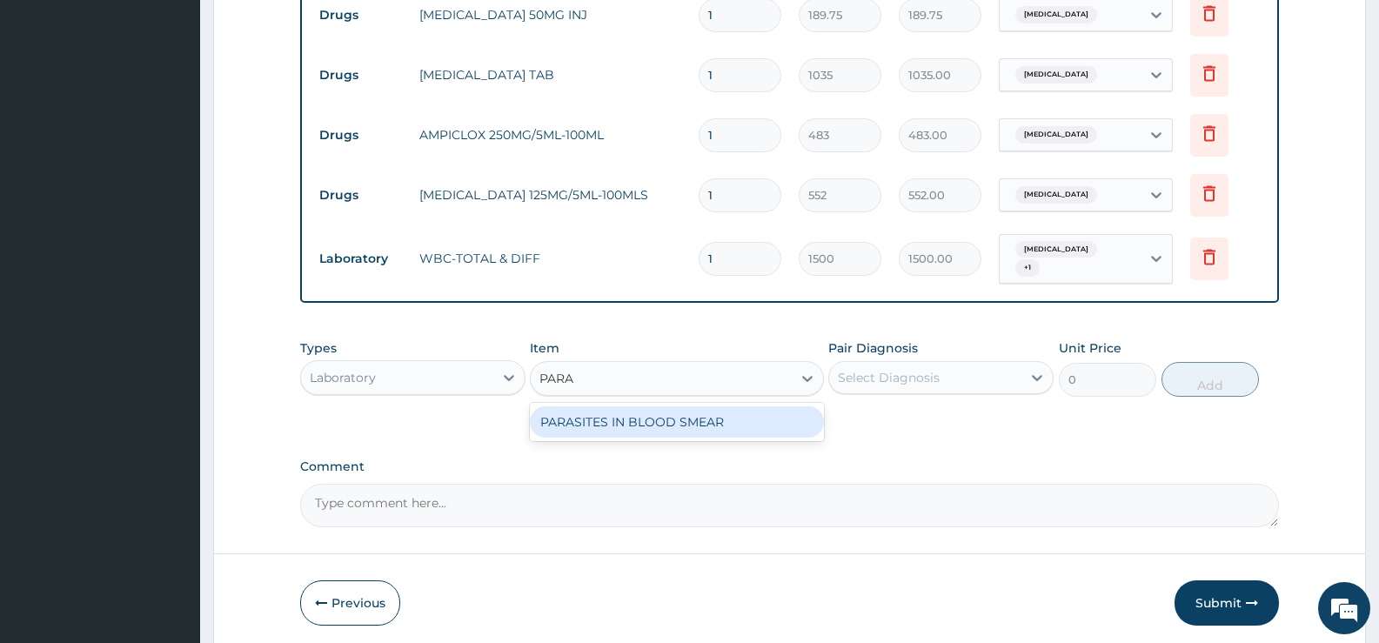
click at [733, 414] on div "PARASITES IN BLOOD SMEAR" at bounding box center [676, 421] width 293 height 31
type input "1100"
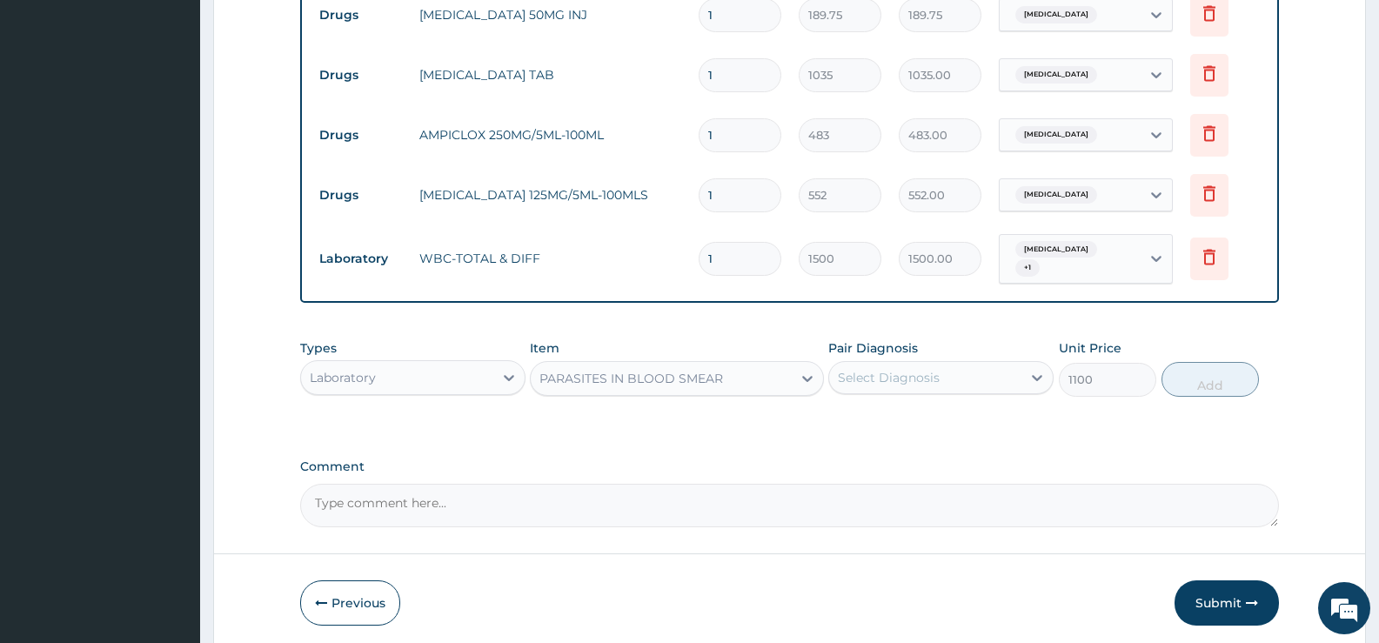
click at [959, 379] on div "Select Diagnosis" at bounding box center [925, 378] width 192 height 28
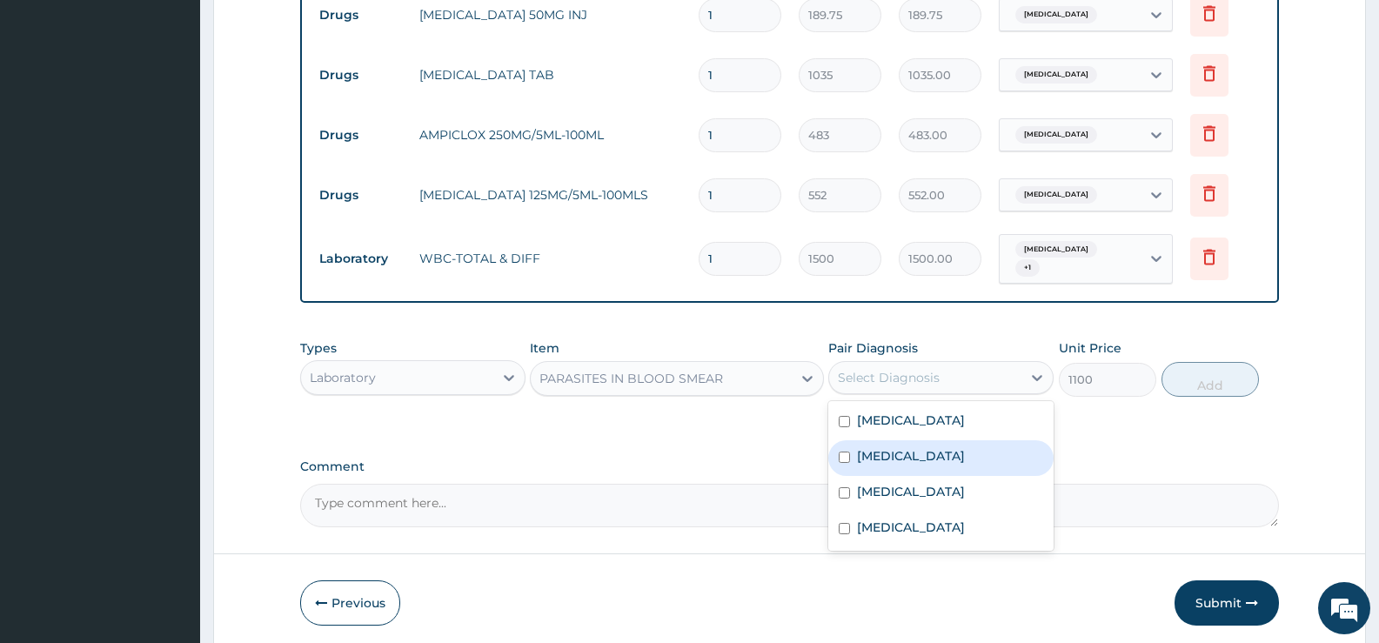
click at [892, 449] on label "Malaria" at bounding box center [911, 455] width 108 height 17
checkbox input "true"
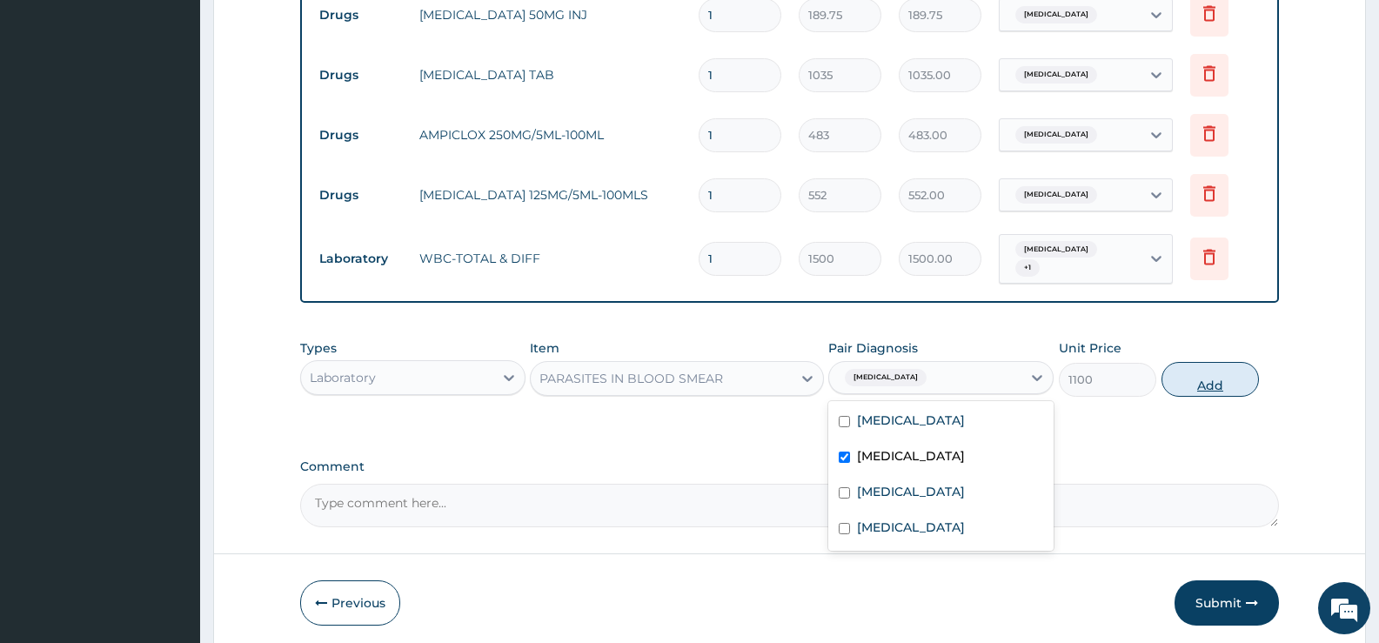
click at [1213, 378] on button "Add" at bounding box center [1210, 379] width 97 height 35
type input "0"
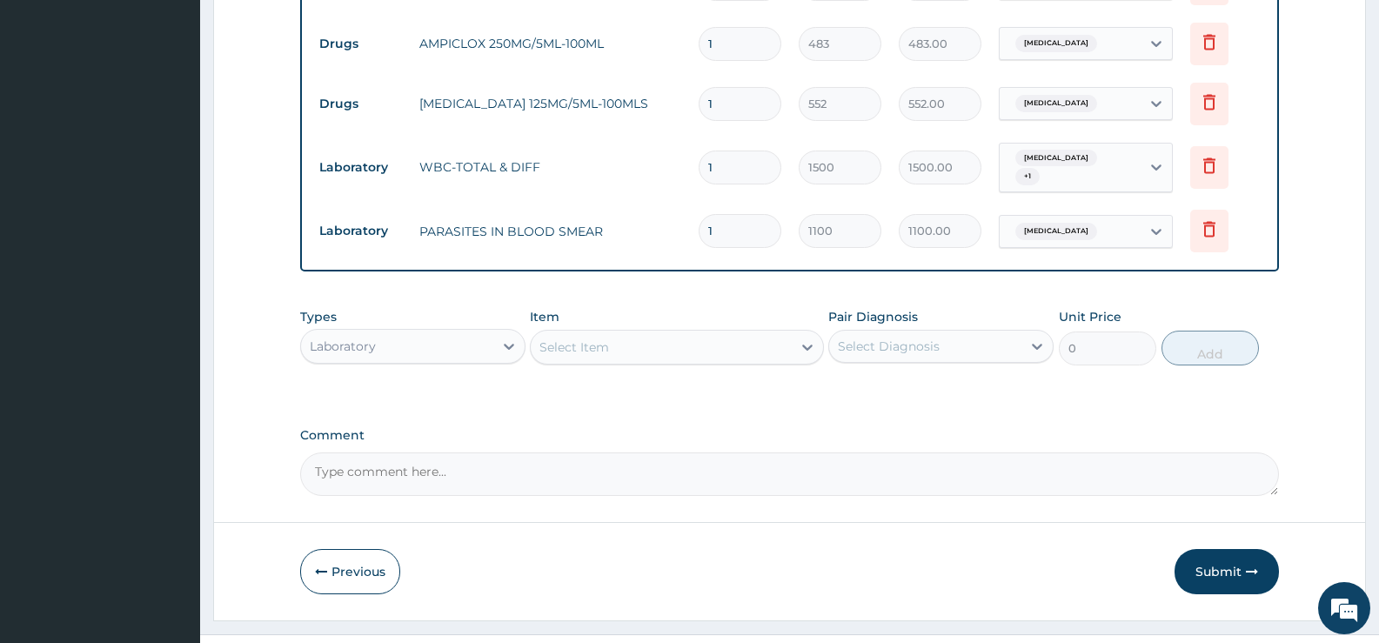
scroll to position [965, 0]
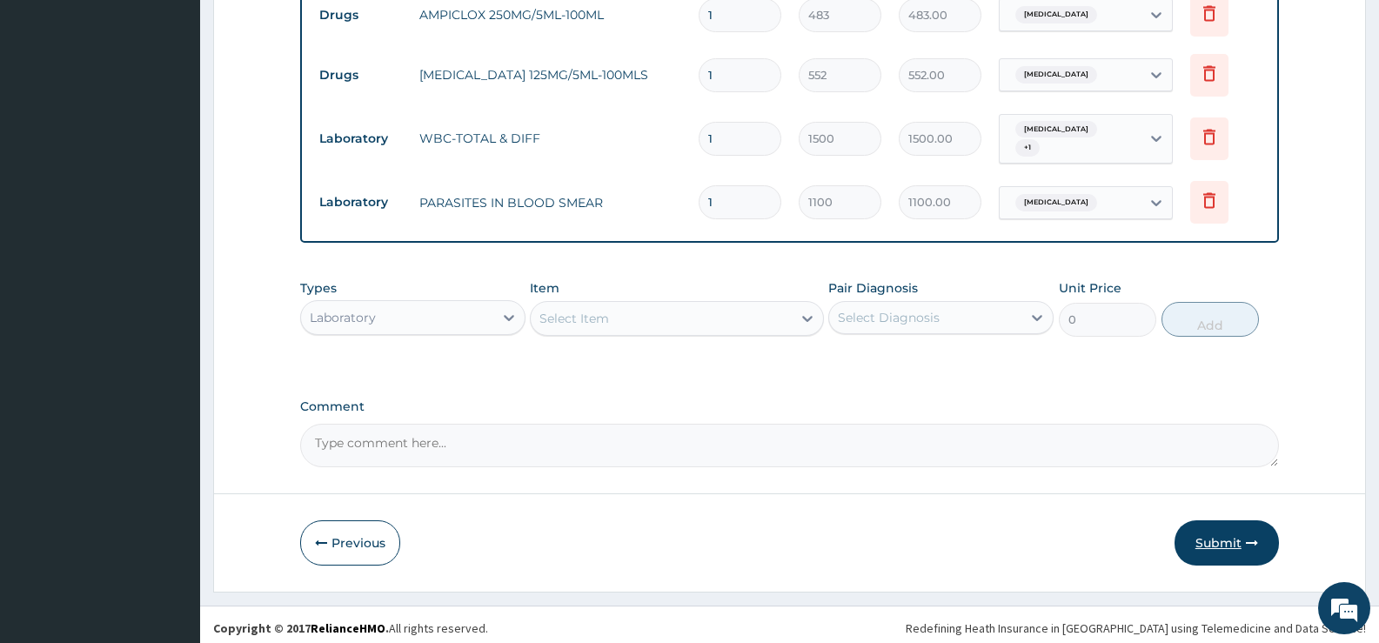
click at [1225, 530] on button "Submit" at bounding box center [1227, 542] width 104 height 45
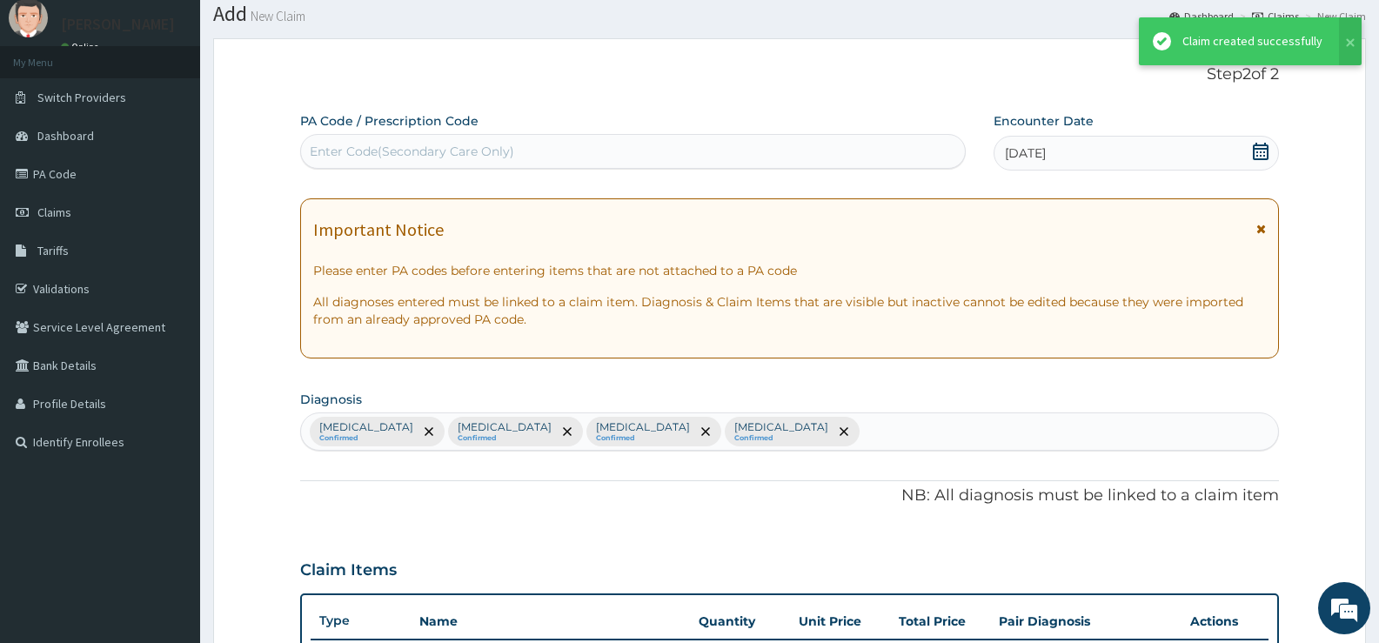
scroll to position [950, 0]
